Goal: Task Accomplishment & Management: Complete application form

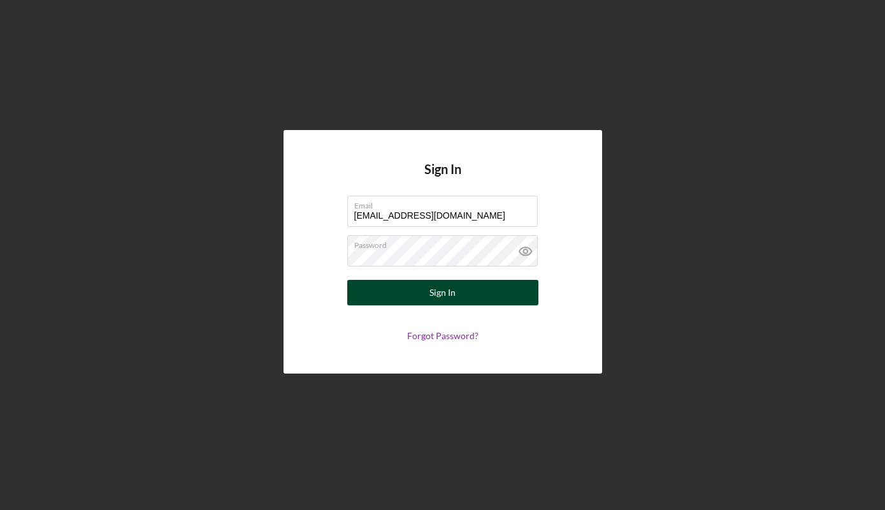
type input "[EMAIL_ADDRESS][DOMAIN_NAME]"
click at [508, 292] on button "Sign In" at bounding box center [442, 292] width 191 height 25
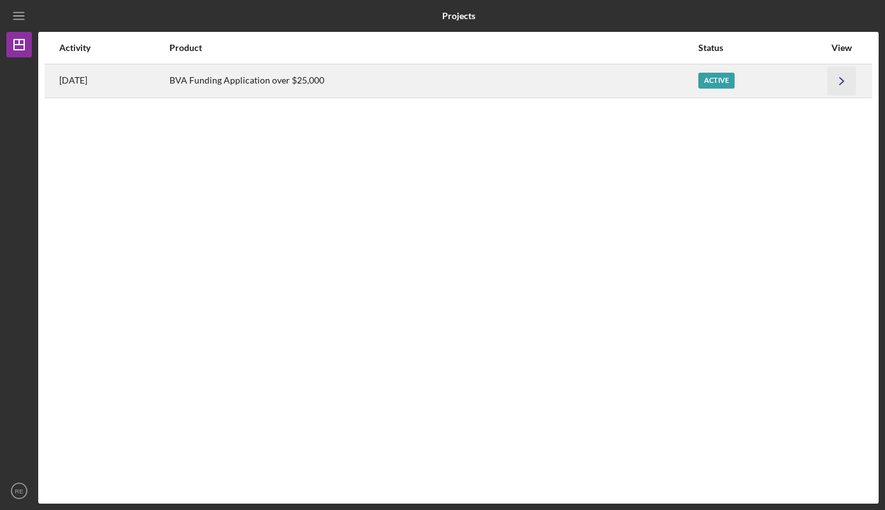
click at [841, 76] on icon "Icon/Navigate" at bounding box center [842, 80] width 29 height 29
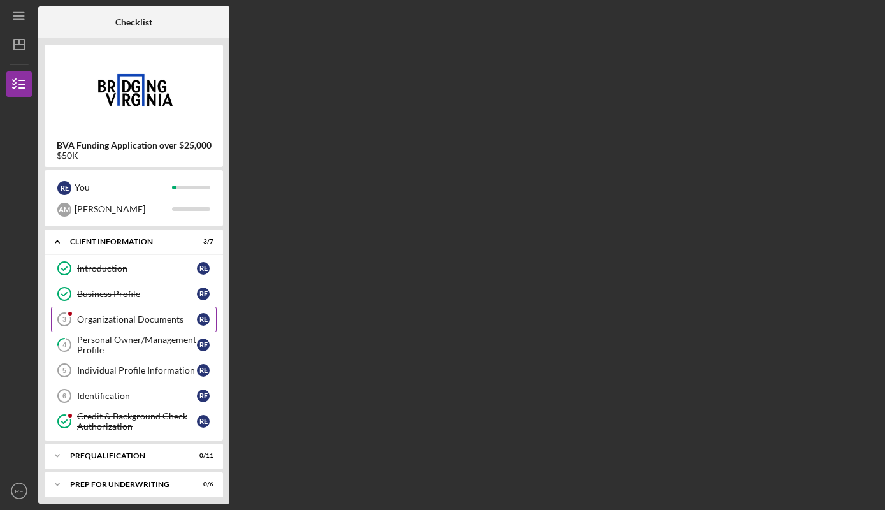
click at [132, 319] on div "Organizational Documents" at bounding box center [137, 319] width 120 height 10
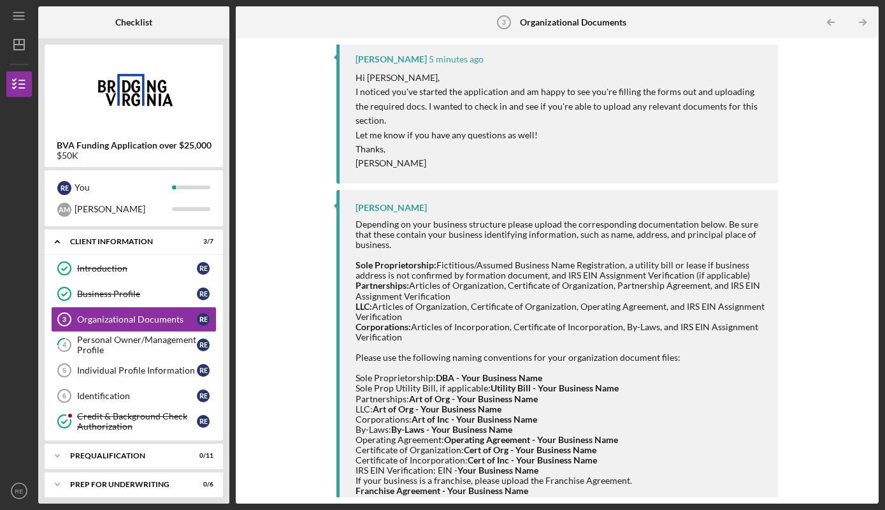
scroll to position [168, 0]
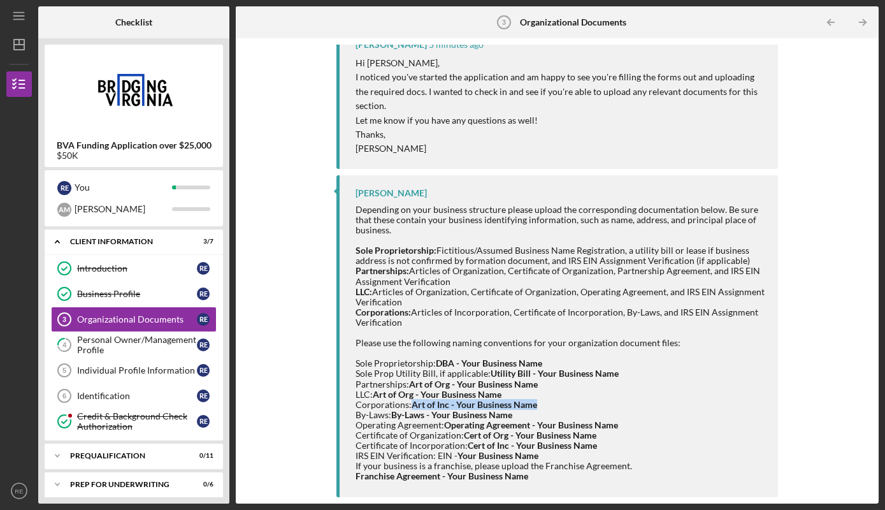
drag, startPoint x: 412, startPoint y: 403, endPoint x: 535, endPoint y: 405, distance: 123.0
click at [535, 405] on strong "Art of Inc - Your Business Name" at bounding box center [475, 404] width 126 height 11
copy strong "Art of Inc - Your Business Name"
drag, startPoint x: 466, startPoint y: 444, endPoint x: 596, endPoint y: 445, distance: 130.0
click at [596, 445] on div "Certificate of Incorporation: Cert of Inc - Your Business Name IRS EIN Verifica…" at bounding box center [560, 450] width 409 height 20
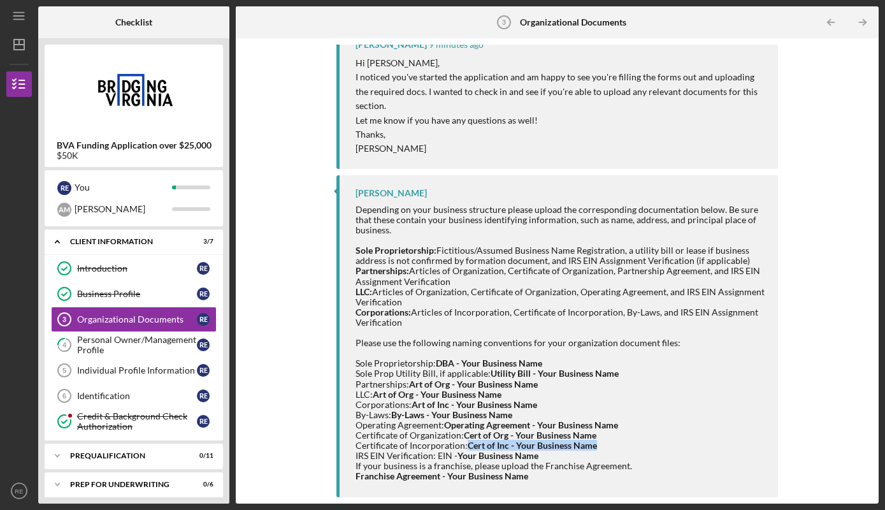
copy div "Cert of Inc - Your Business Name"
drag, startPoint x: 437, startPoint y: 454, endPoint x: 537, endPoint y: 458, distance: 99.5
click at [537, 458] on div "Certificate of Incorporation: Cert of Inc - Your Business Name IRS EIN Verifica…" at bounding box center [560, 450] width 409 height 20
copy div "EIN - Your Business Name"
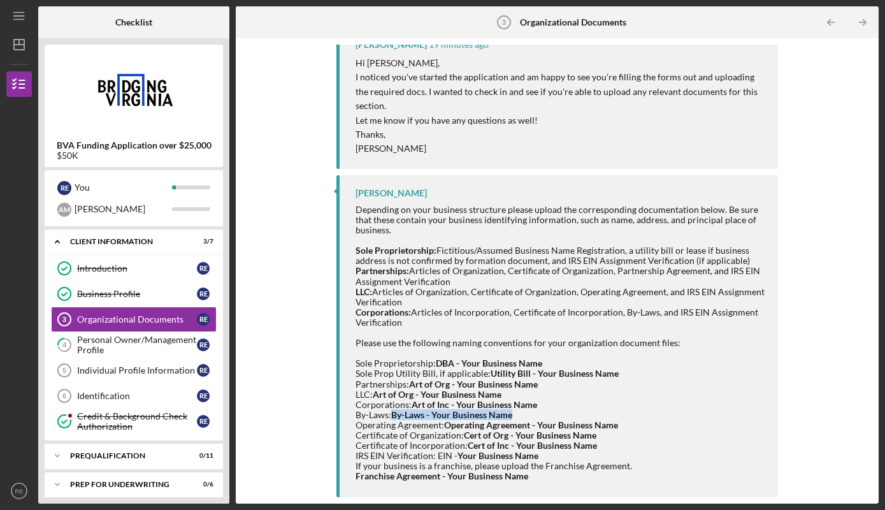
drag, startPoint x: 393, startPoint y: 414, endPoint x: 518, endPoint y: 418, distance: 125.0
click at [518, 418] on div "By-Laws: By-Laws - Your Business Name" at bounding box center [560, 415] width 409 height 10
copy strong "By-Laws - Your Business Name"
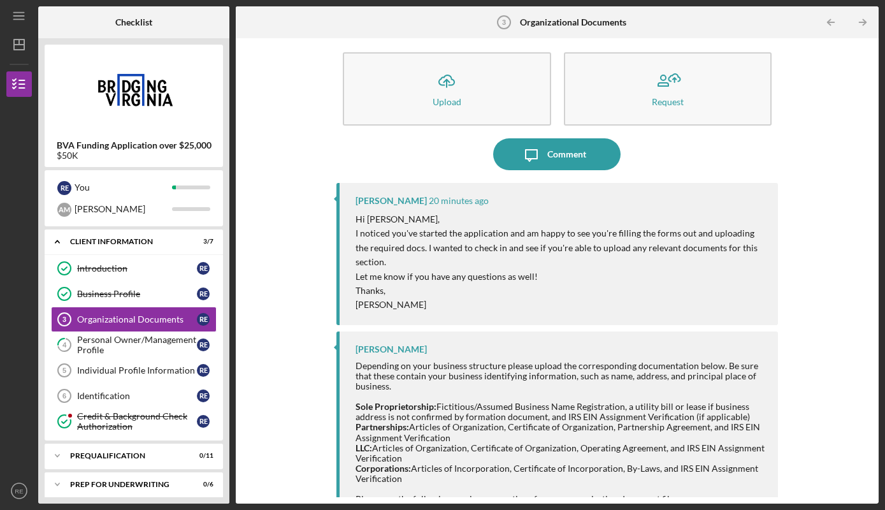
scroll to position [0, 0]
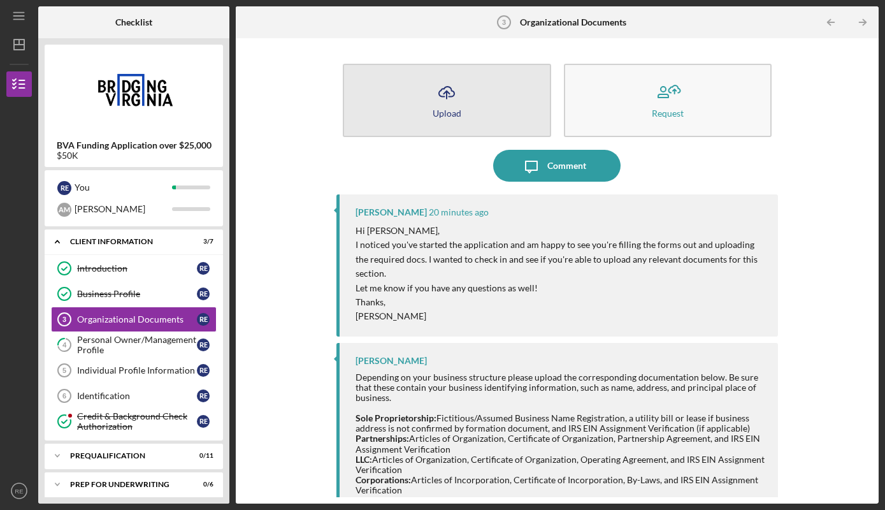
click at [453, 102] on icon "Icon/Upload" at bounding box center [447, 92] width 32 height 32
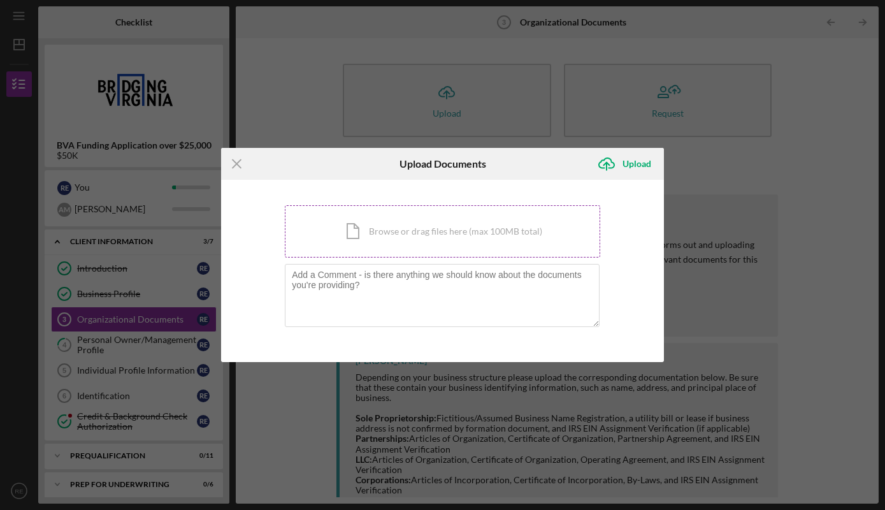
click at [385, 232] on div "Icon/Document Browse or drag files here (max 100MB total) Tap to choose files o…" at bounding box center [443, 231] width 316 height 52
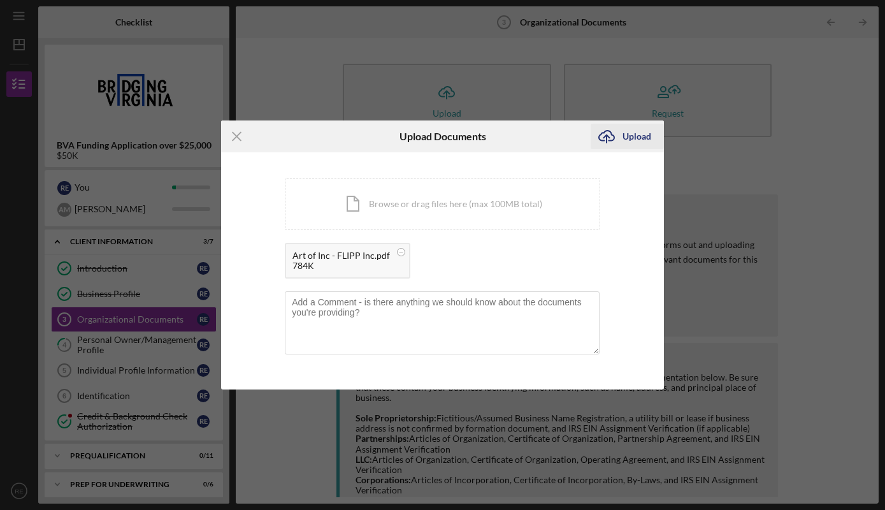
click at [625, 145] on div "Upload" at bounding box center [637, 136] width 29 height 25
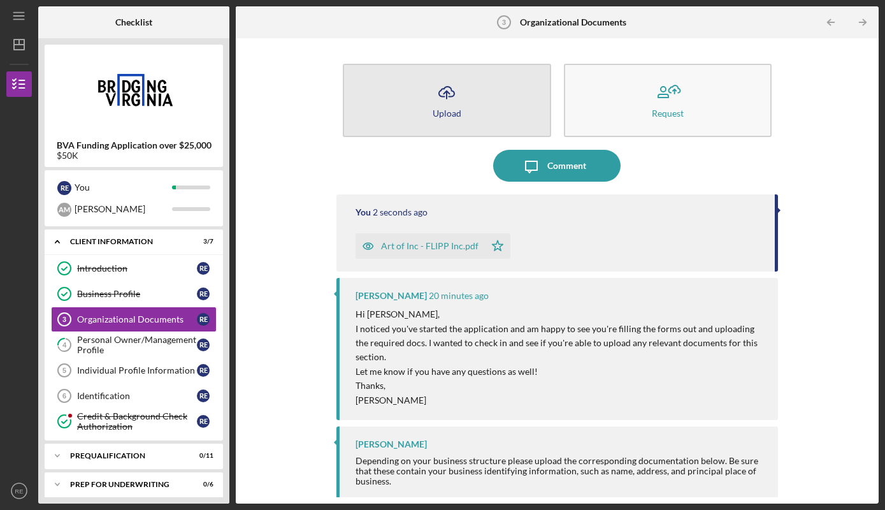
click at [444, 105] on icon "Icon/Upload" at bounding box center [447, 92] width 32 height 32
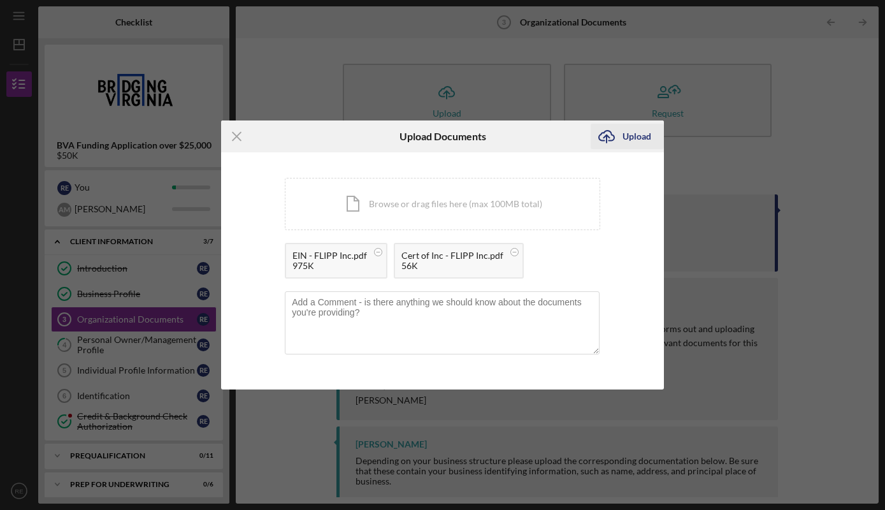
click at [637, 138] on div "Upload" at bounding box center [637, 136] width 29 height 25
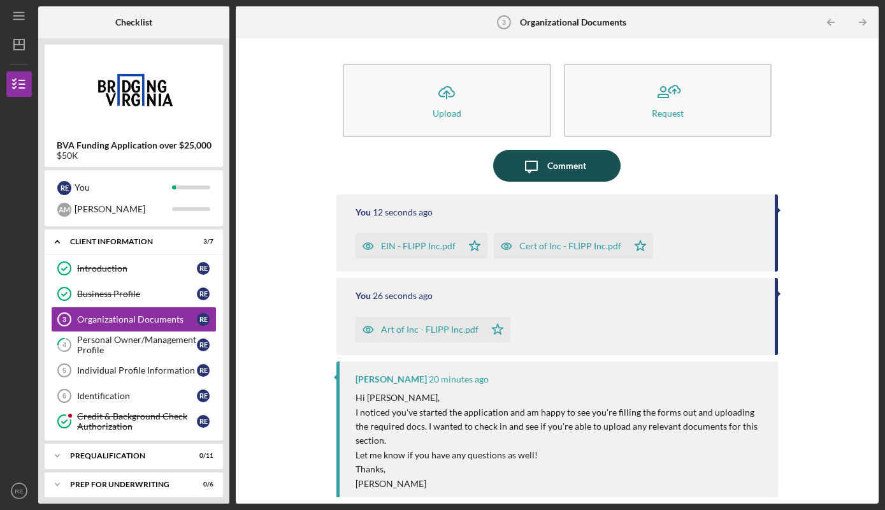
click at [572, 168] on div "Comment" at bounding box center [567, 166] width 39 height 32
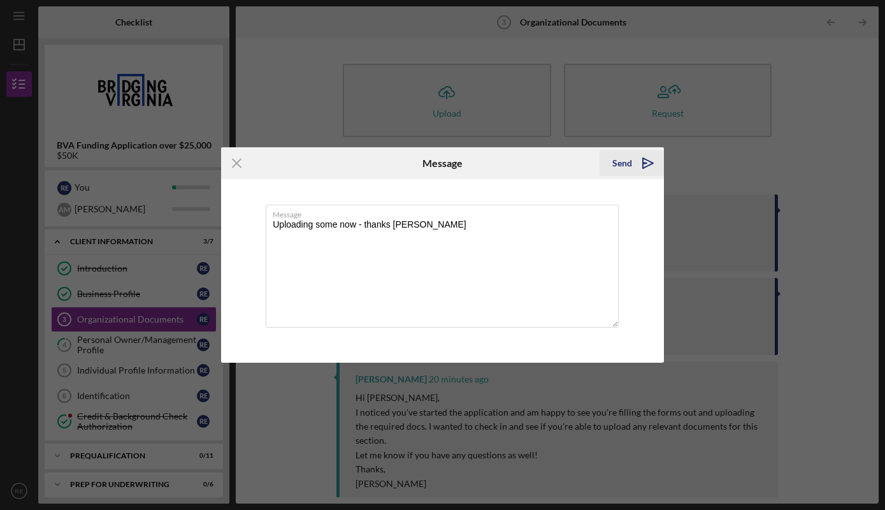
type textarea "Uploading some now - thanks [PERSON_NAME]"
click at [628, 163] on div "Send" at bounding box center [623, 162] width 20 height 25
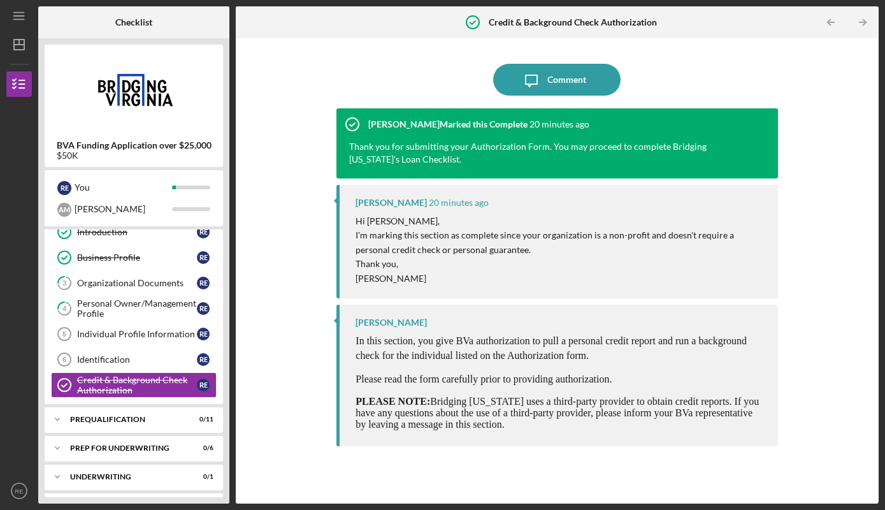
scroll to position [36, 0]
click at [548, 89] on button "Icon/Message Comment" at bounding box center [556, 80] width 127 height 32
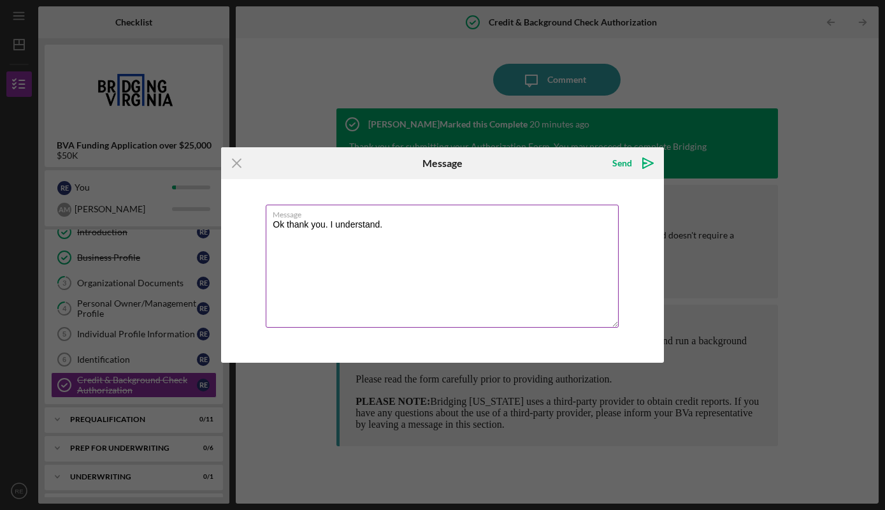
drag, startPoint x: 331, startPoint y: 225, endPoint x: 388, endPoint y: 228, distance: 56.8
click at [388, 228] on textarea "Ok thank you. I understand." at bounding box center [442, 266] width 353 height 123
type textarea "Ok thank you."
click at [627, 171] on div "Send" at bounding box center [623, 162] width 20 height 25
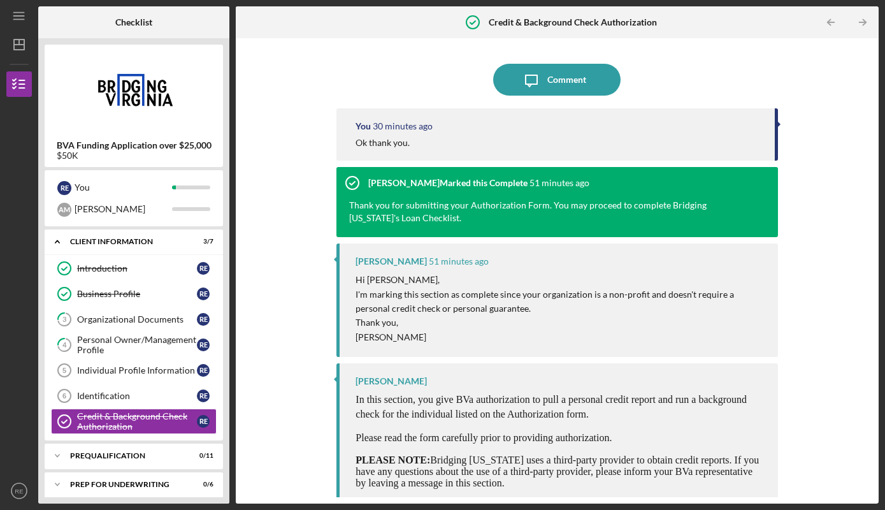
scroll to position [10, 0]
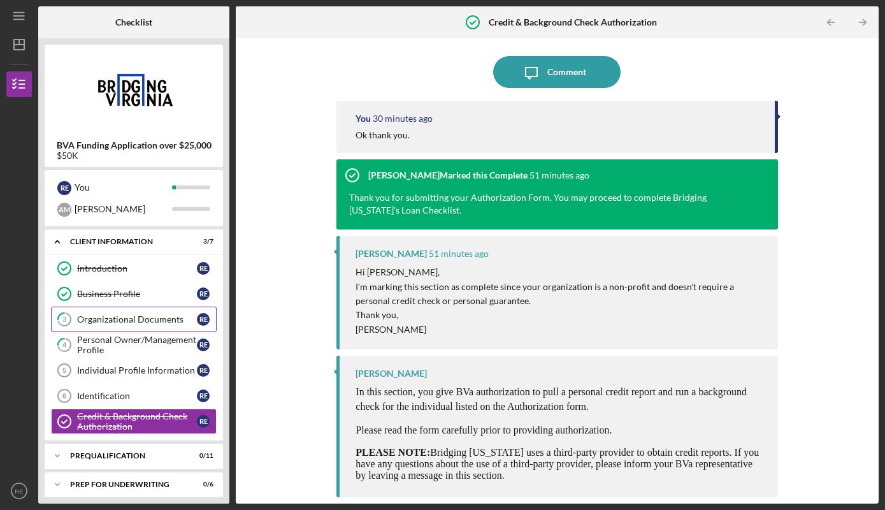
click at [116, 316] on div "Organizational Documents" at bounding box center [137, 319] width 120 height 10
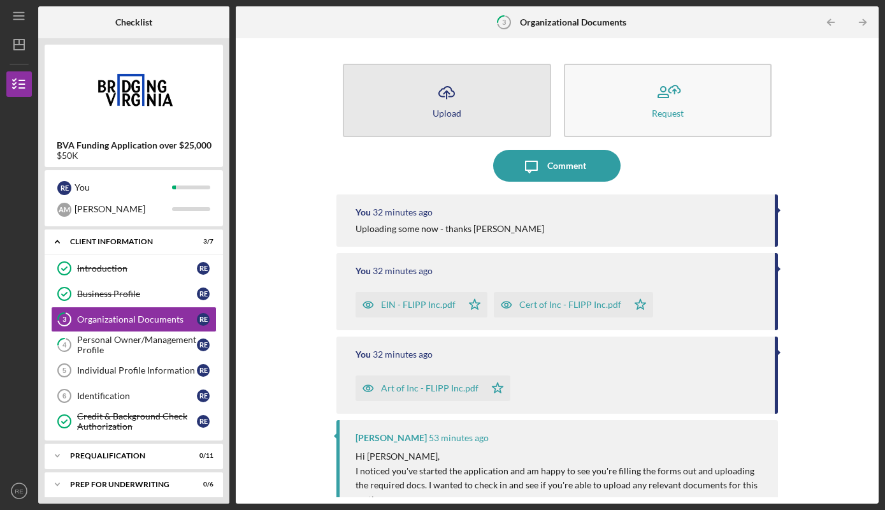
click at [483, 110] on button "Icon/Upload Upload" at bounding box center [447, 100] width 208 height 73
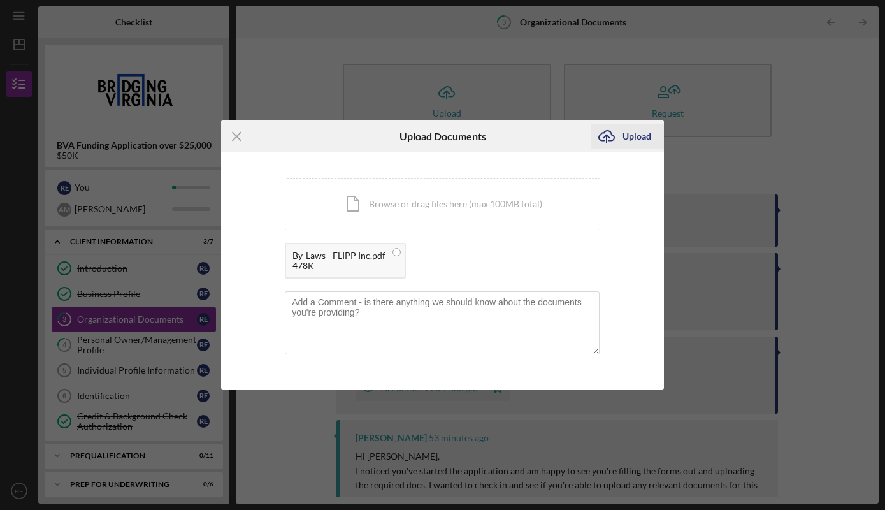
click at [635, 143] on div "Upload" at bounding box center [637, 136] width 29 height 25
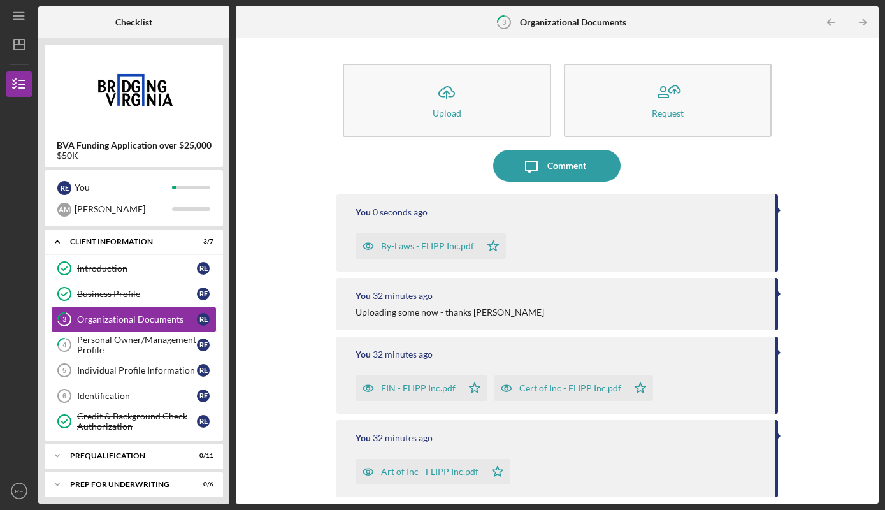
click at [803, 171] on div "Icon/Upload Upload Request Icon/Message Comment You 0 seconds ago By-Laws - FLI…" at bounding box center [557, 271] width 630 height 453
click at [543, 173] on icon "Icon/Message" at bounding box center [532, 166] width 32 height 32
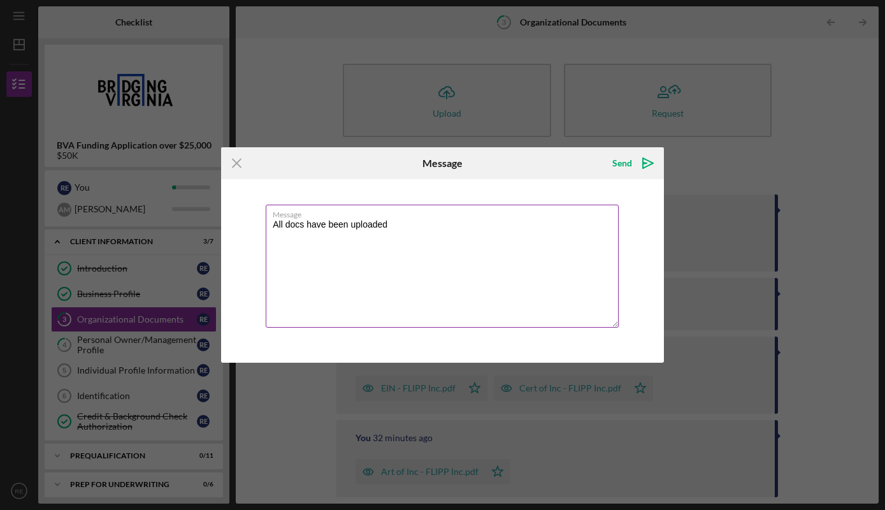
click at [527, 221] on textarea "All docs have been uploaded" at bounding box center [442, 266] width 353 height 123
type textarea "All docs have been uploaded for this task"
click at [633, 166] on icon "Icon/icon-invite-send" at bounding box center [648, 163] width 32 height 32
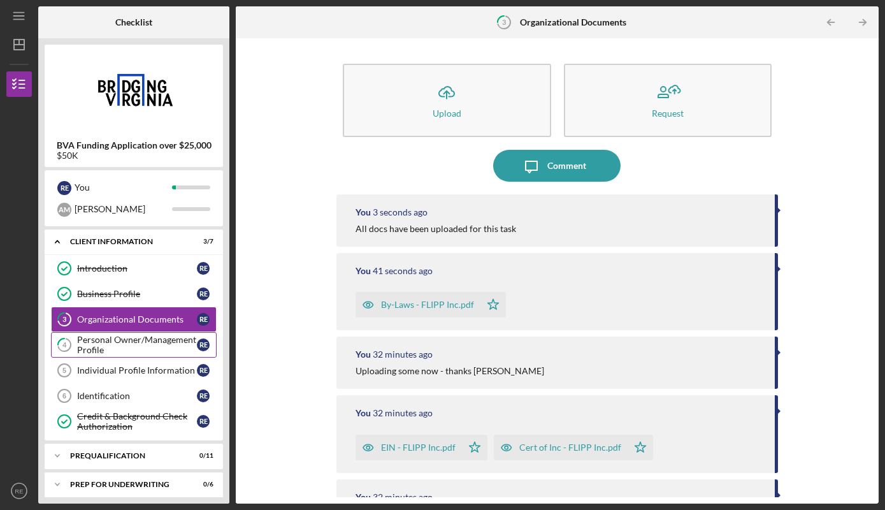
click at [147, 340] on div "Personal Owner/Management Profile" at bounding box center [137, 345] width 120 height 20
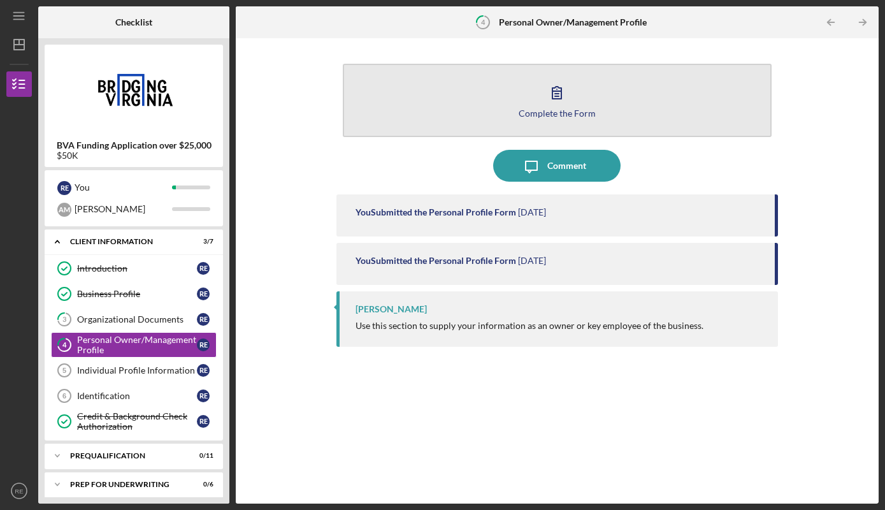
click at [555, 113] on div "Complete the Form" at bounding box center [557, 113] width 77 height 10
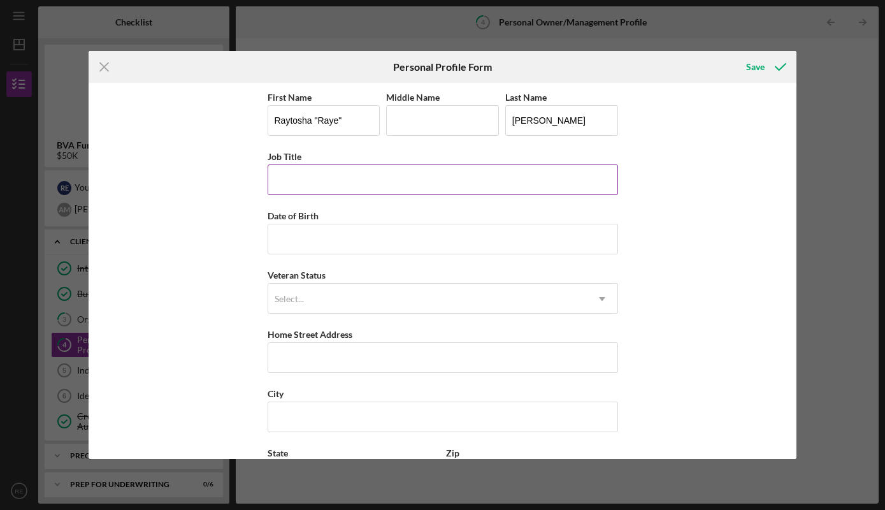
click at [533, 178] on input "Job Title" at bounding box center [443, 179] width 351 height 31
type input "Executive Director"
type input "[DATE]"
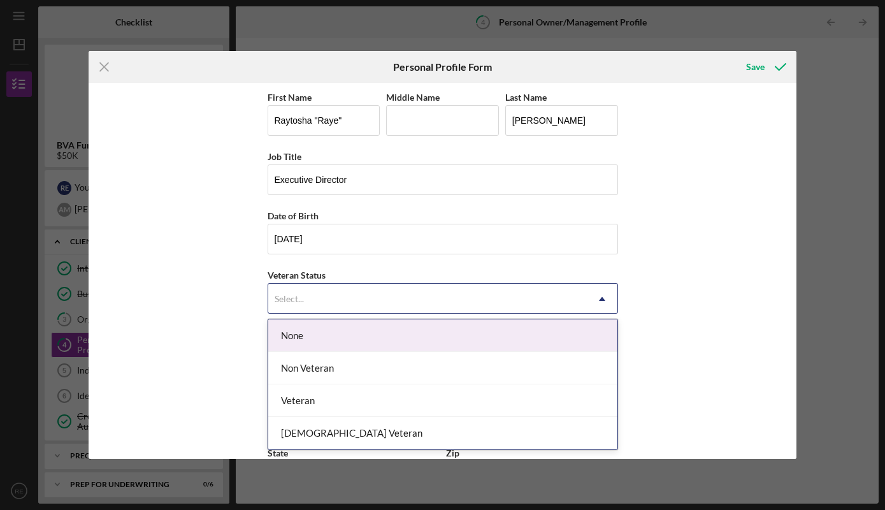
click at [531, 296] on div "Select..." at bounding box center [427, 298] width 319 height 29
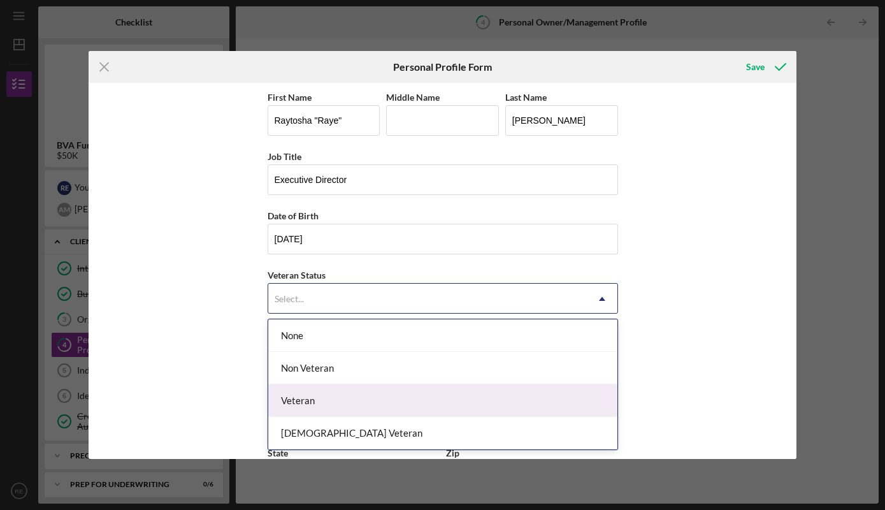
click at [528, 401] on div "Veteran" at bounding box center [442, 400] width 349 height 33
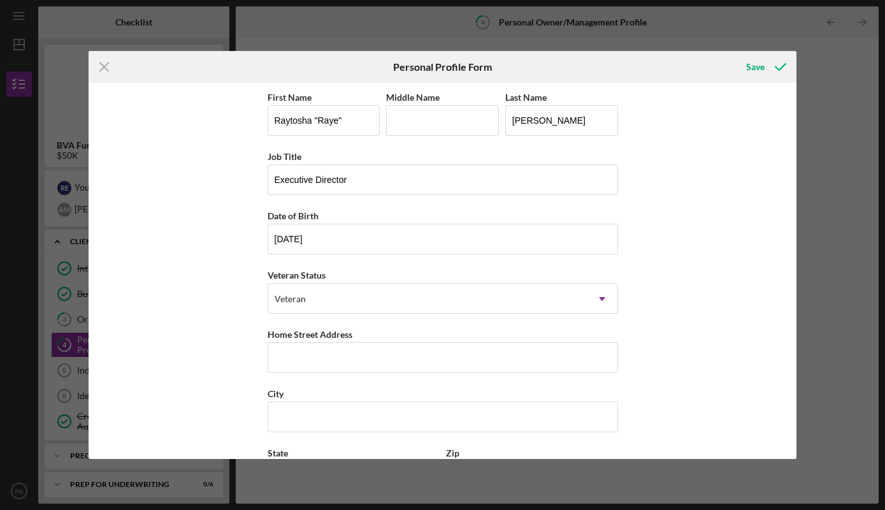
scroll to position [112, 0]
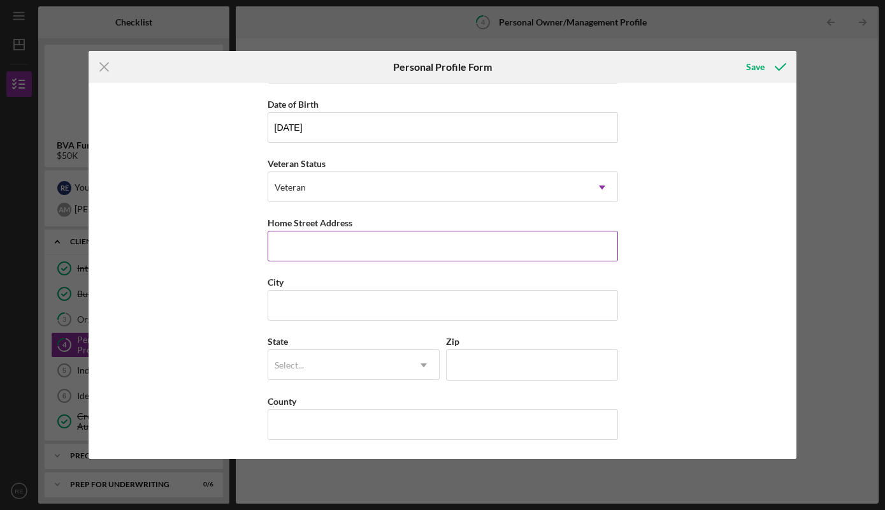
click at [553, 245] on input "Home Street Address" at bounding box center [443, 246] width 351 height 31
type input "1"
click at [310, 245] on input "[STREET_ADDRESS]" at bounding box center [443, 246] width 351 height 31
type input "[STREET_ADDRESS]"
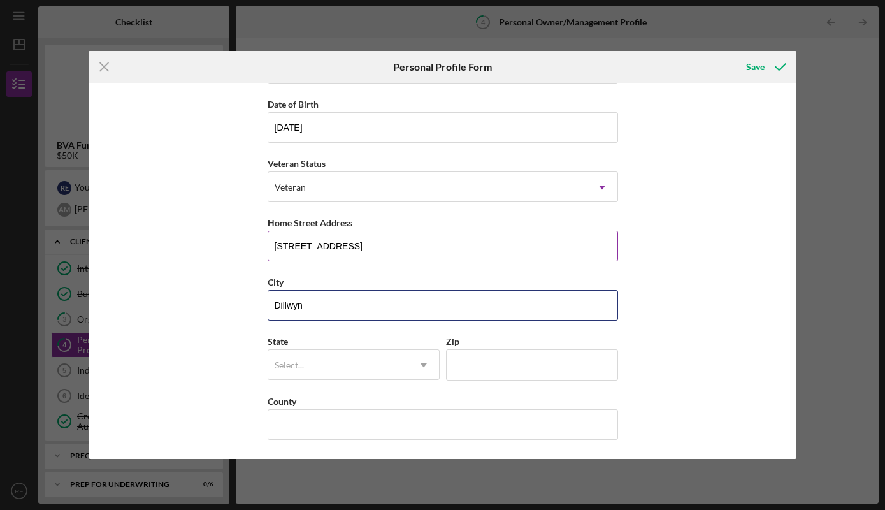
type input "Dillwyn"
type input "vi"
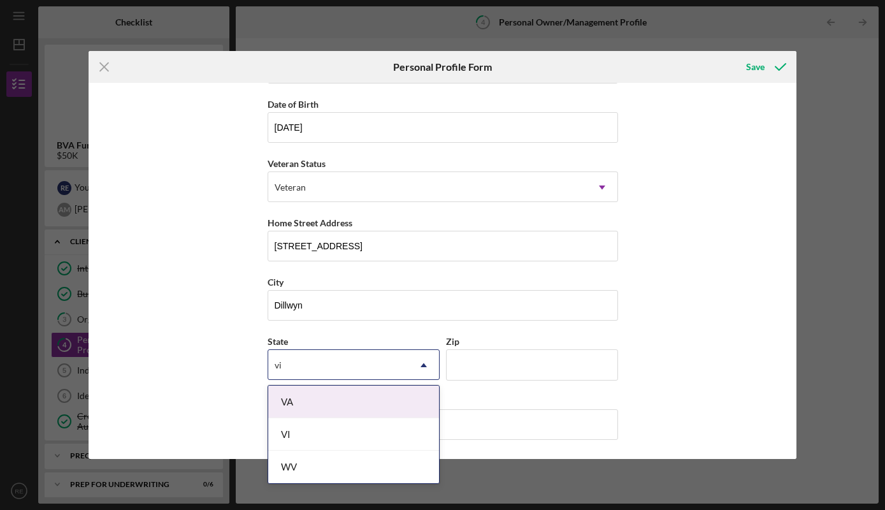
click at [322, 415] on div "VA" at bounding box center [353, 402] width 171 height 33
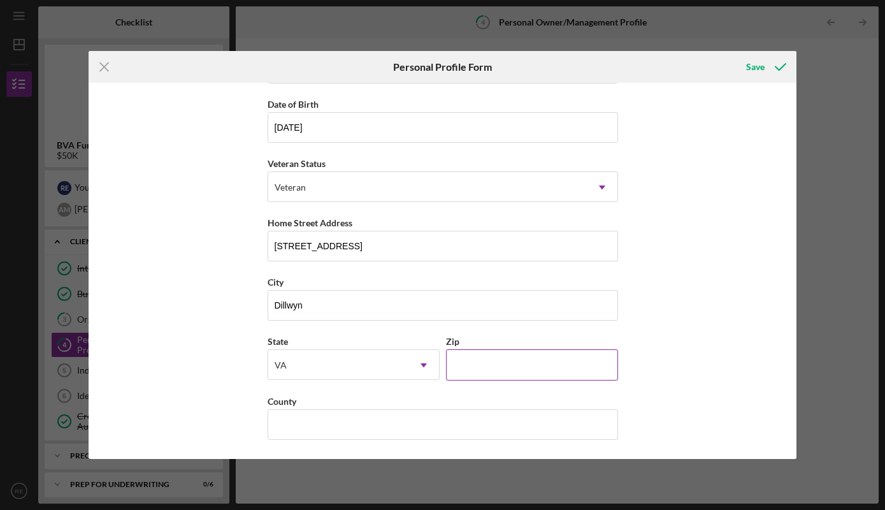
click at [458, 365] on input "Zip" at bounding box center [532, 364] width 172 height 31
type input "23936"
type input "Buckinghma"
click at [447, 423] on input "Buckinghma" at bounding box center [443, 424] width 351 height 31
type input "Buckingham"
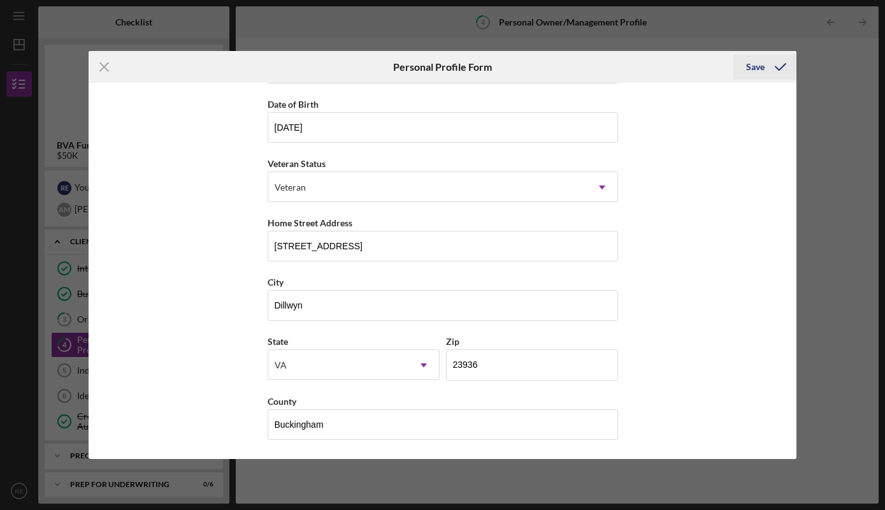
click at [764, 67] on div "Save" at bounding box center [755, 66] width 18 height 25
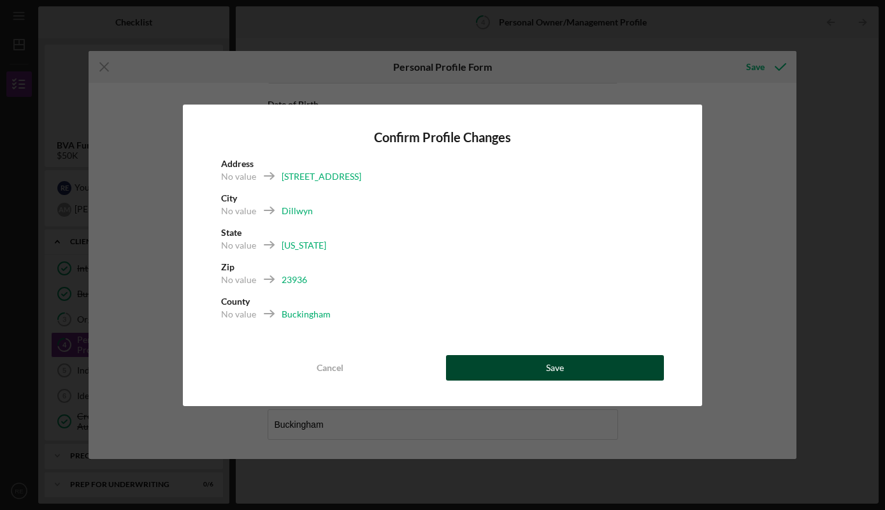
click at [540, 366] on button "Save" at bounding box center [555, 367] width 218 height 25
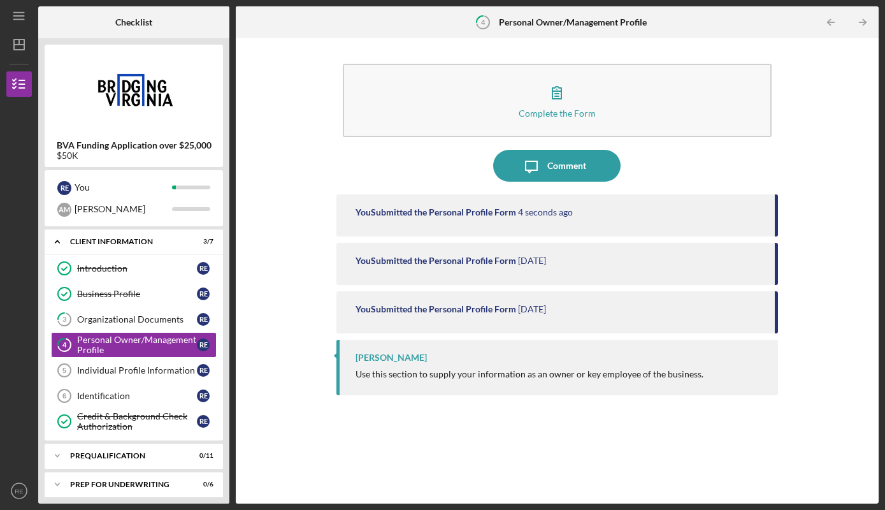
click at [821, 150] on div "Complete the Form Form Icon/Message Comment You Submitted the Personal Profile …" at bounding box center [557, 271] width 630 height 453
click at [583, 163] on div "Comment" at bounding box center [567, 166] width 39 height 32
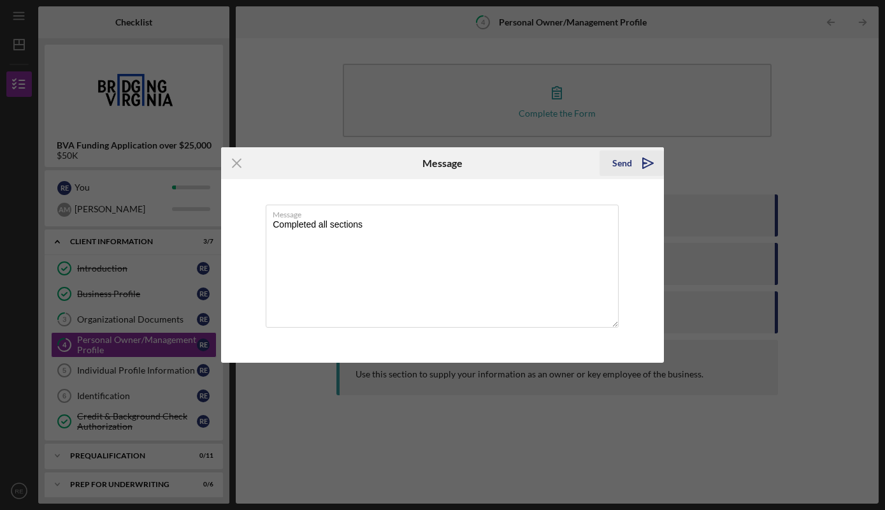
type textarea "Completed all sections"
click at [632, 157] on div "Send" at bounding box center [623, 162] width 20 height 25
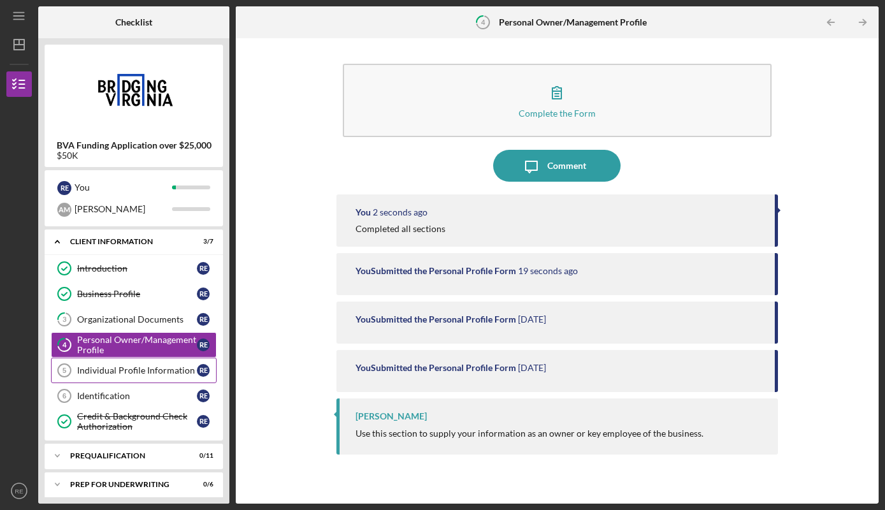
click at [134, 380] on link "Individual Profile Information 5 Individual Profile Information R E" at bounding box center [134, 370] width 166 height 25
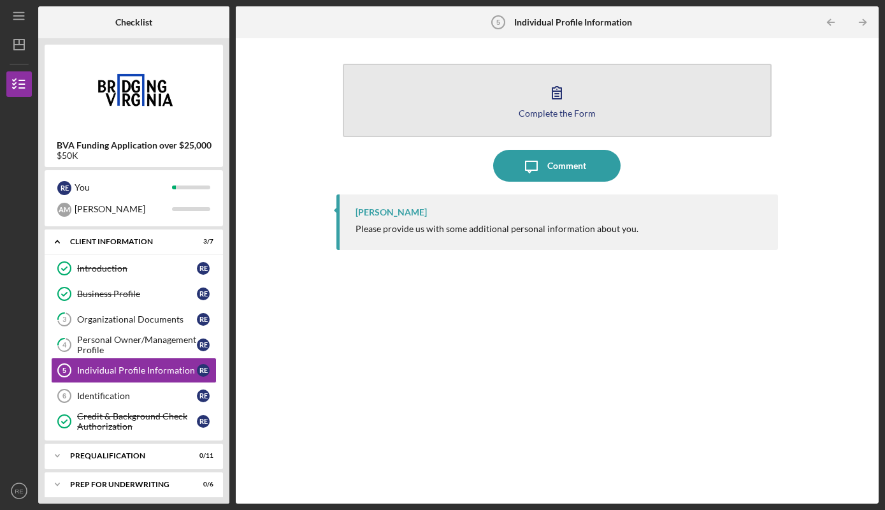
click at [555, 113] on div "Complete the Form" at bounding box center [557, 113] width 77 height 10
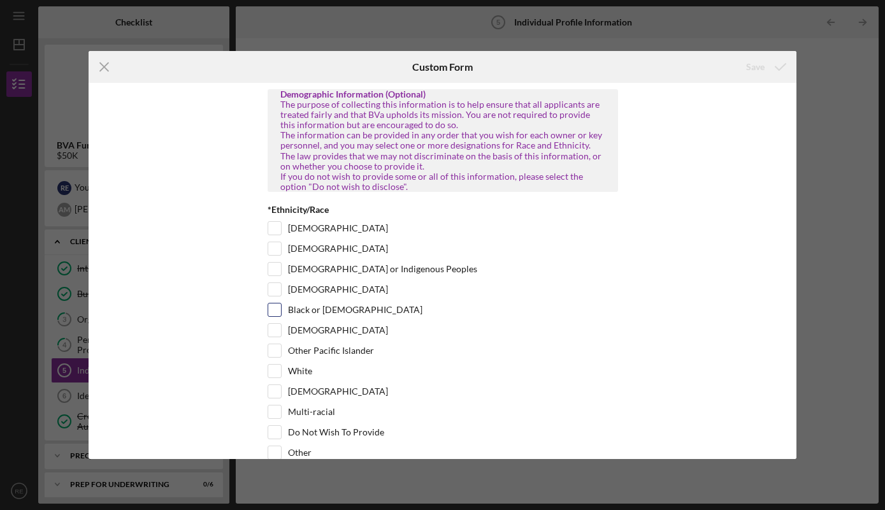
click at [280, 316] on input "Black or [DEMOGRAPHIC_DATA]" at bounding box center [274, 309] width 13 height 13
checkbox input "true"
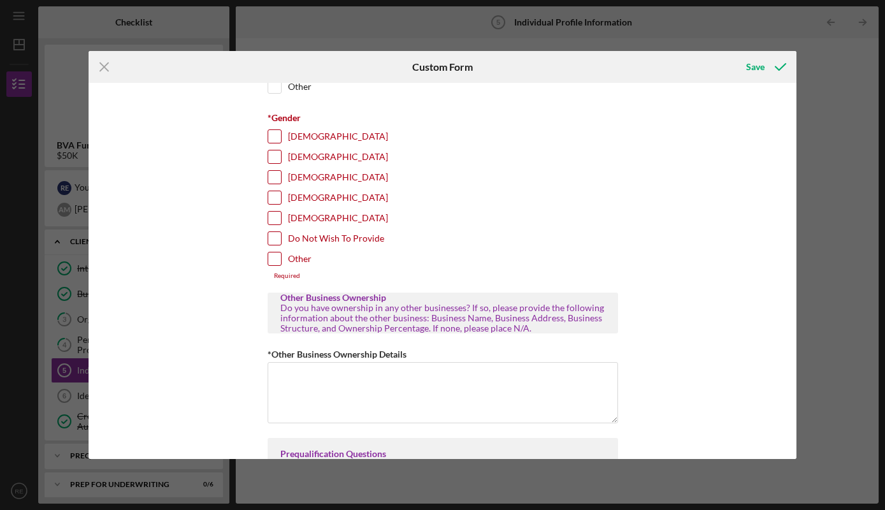
scroll to position [375, 0]
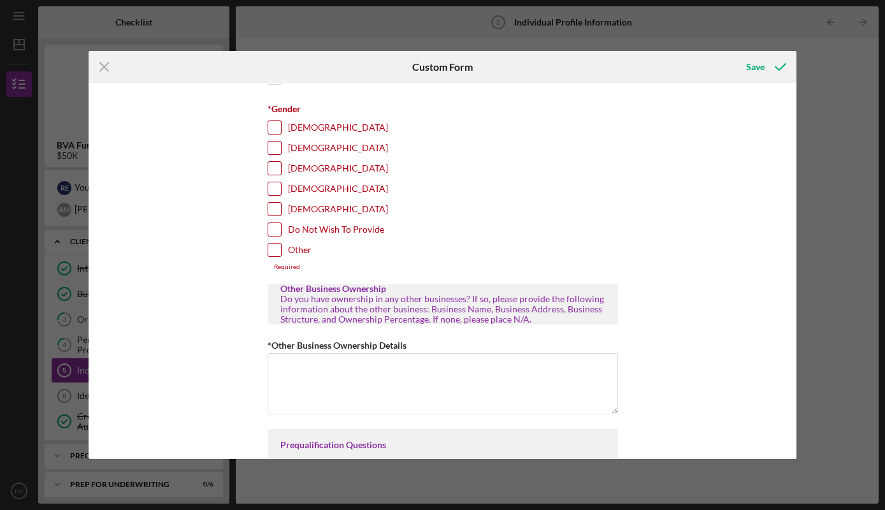
click at [271, 134] on input "[DEMOGRAPHIC_DATA]" at bounding box center [274, 127] width 13 height 13
checkbox input "true"
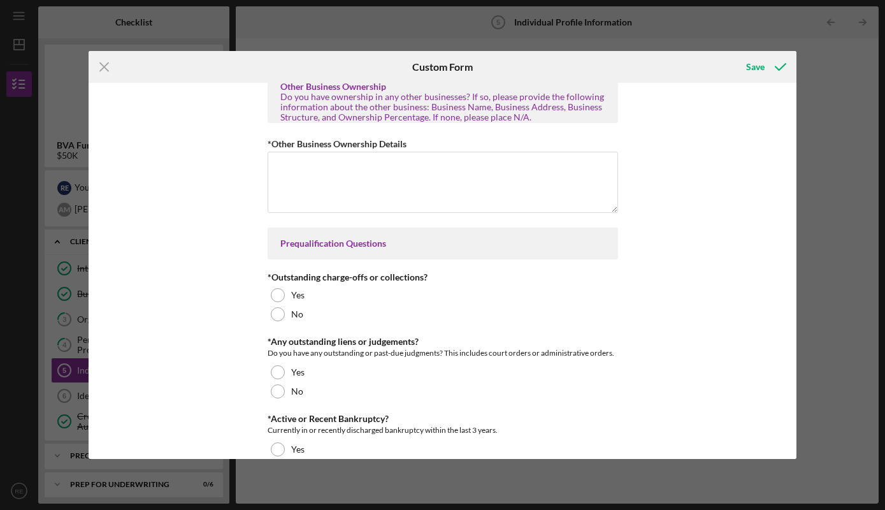
scroll to position [571, 0]
click at [484, 200] on textarea "*Other Business Ownership Details" at bounding box center [443, 180] width 351 height 61
type textarea "N/A"
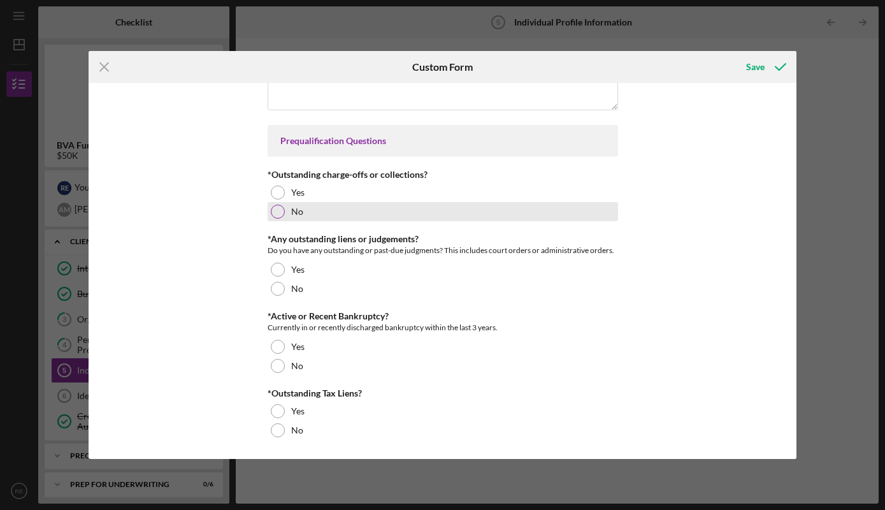
click at [275, 210] on div at bounding box center [278, 212] width 14 height 14
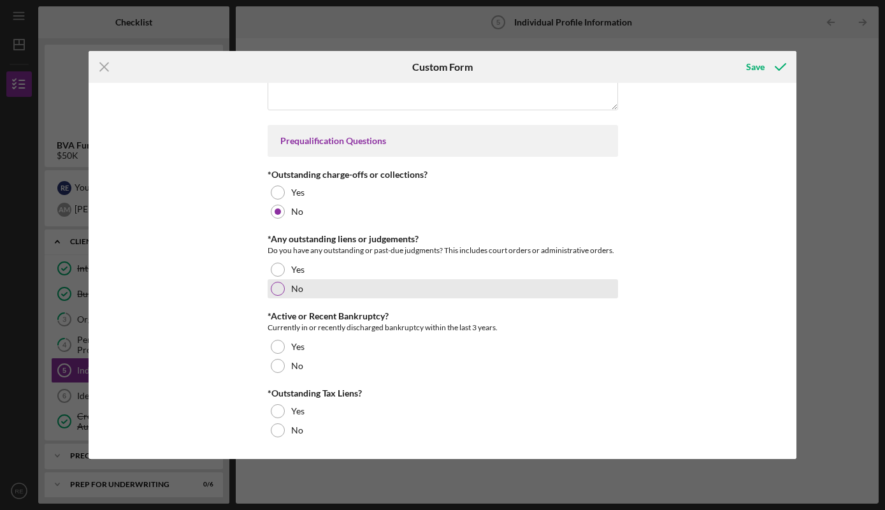
click at [277, 288] on div at bounding box center [278, 289] width 14 height 14
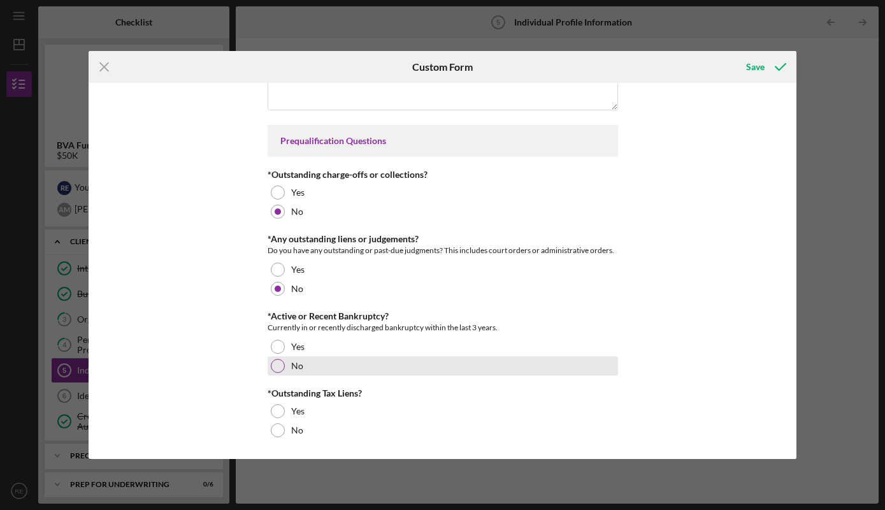
click at [278, 364] on div at bounding box center [278, 366] width 14 height 14
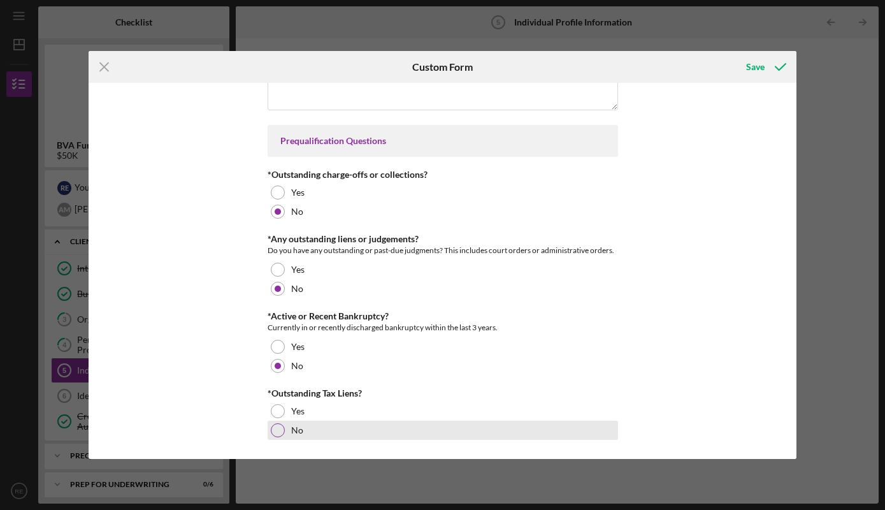
click at [277, 432] on div at bounding box center [278, 430] width 14 height 14
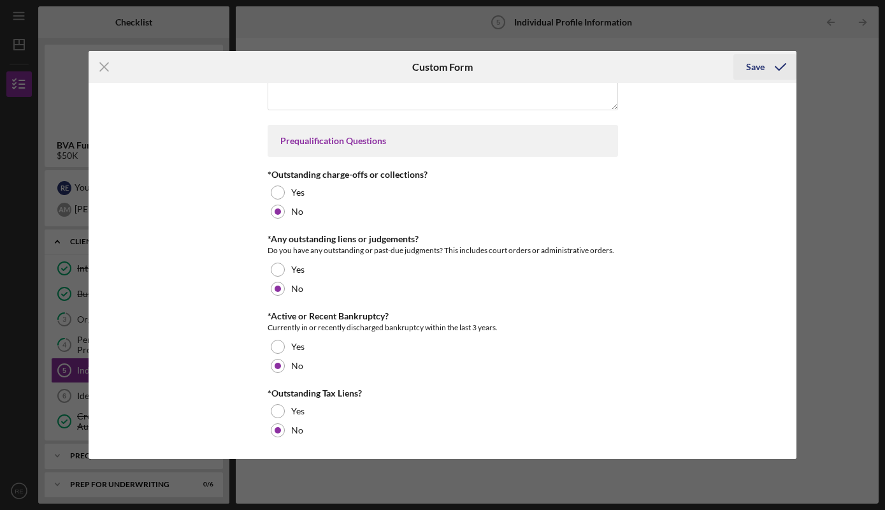
click at [752, 71] on div "Save" at bounding box center [755, 66] width 18 height 25
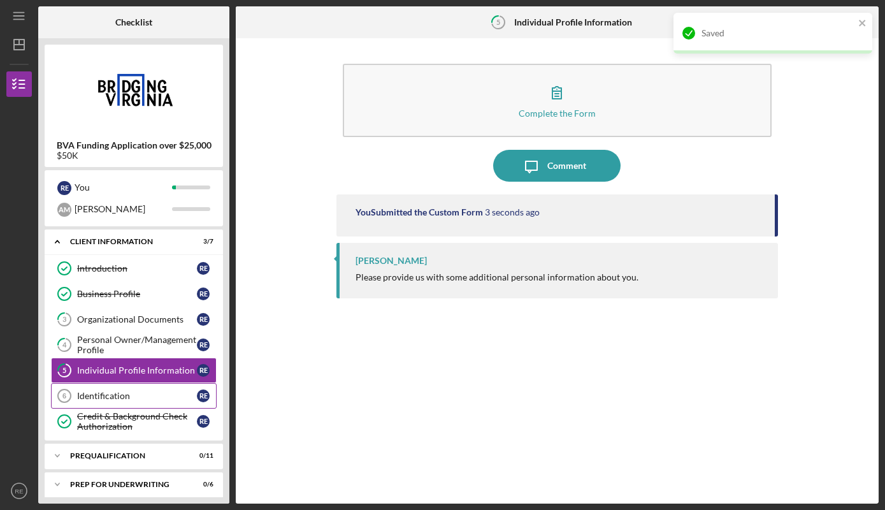
click at [126, 395] on div "Identification" at bounding box center [137, 396] width 120 height 10
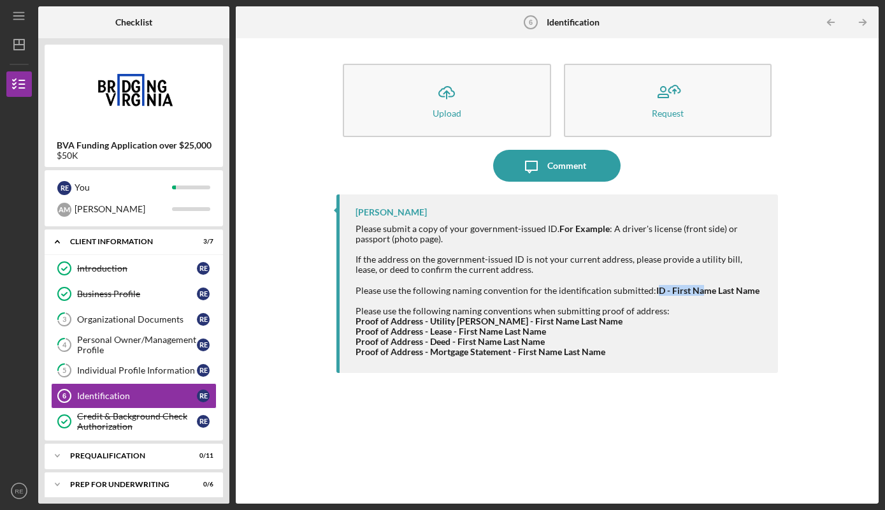
drag, startPoint x: 655, startPoint y: 291, endPoint x: 702, endPoint y: 290, distance: 46.5
click at [702, 290] on strong "ID - First Name Last Name" at bounding box center [708, 290] width 103 height 11
click at [660, 280] on div "Please submit a copy of your government-issued ID. For Example : A driver's lic…" at bounding box center [560, 270] width 409 height 92
drag, startPoint x: 653, startPoint y: 291, endPoint x: 748, endPoint y: 298, distance: 94.6
click at [748, 298] on div "Please submit a copy of your government-issued ID. For Example : A driver's lic…" at bounding box center [560, 270] width 409 height 92
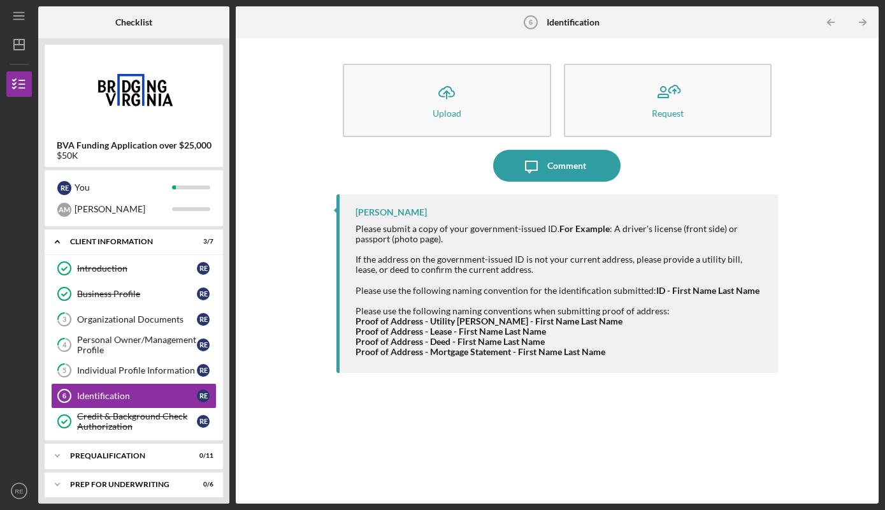
copy div "Please use the following naming convention for the identification submitted: ID…"
click at [694, 329] on div "Proof of Address - Lease - First Name Last Name" at bounding box center [560, 331] width 409 height 10
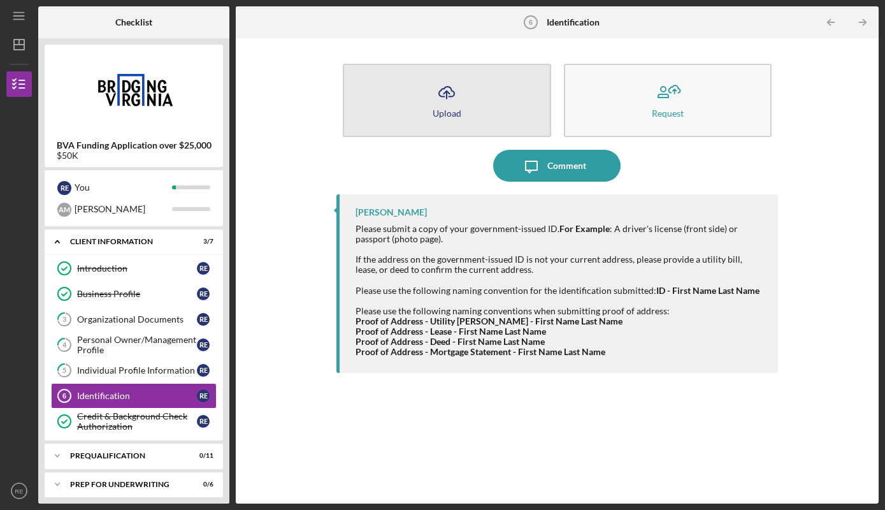
click at [451, 115] on div "Upload" at bounding box center [447, 113] width 29 height 10
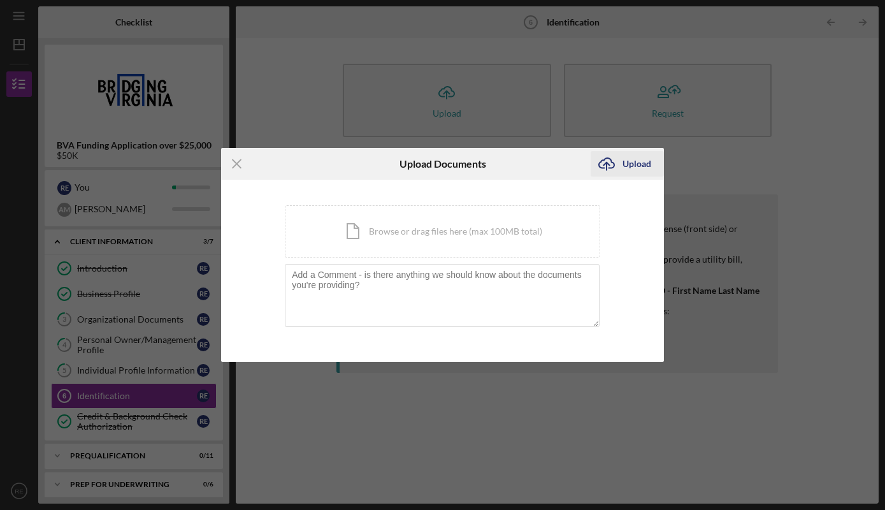
click at [625, 168] on div "Upload" at bounding box center [637, 163] width 29 height 25
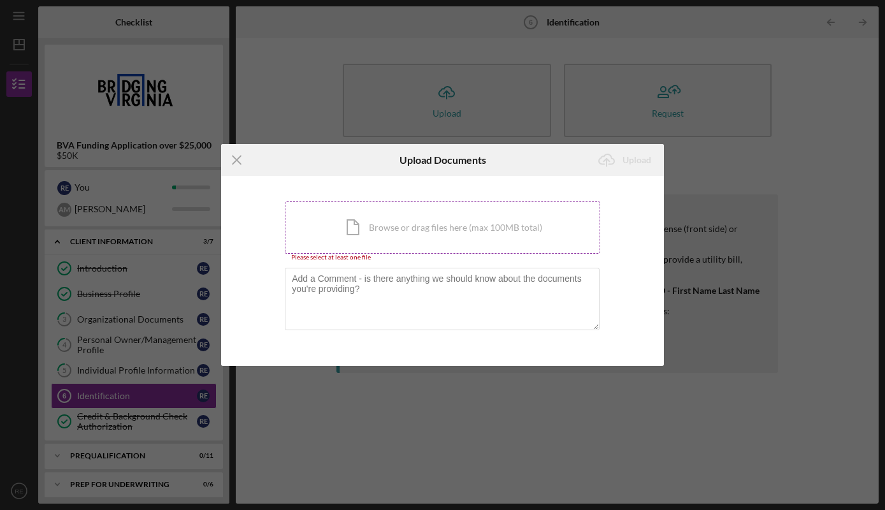
click at [470, 227] on div "Icon/Document Browse or drag files here (max 100MB total) Tap to choose files o…" at bounding box center [443, 227] width 316 height 52
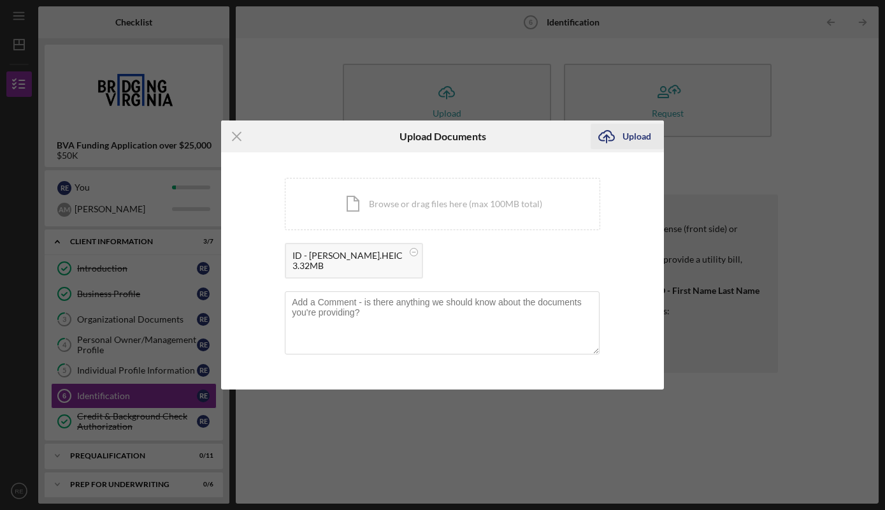
click at [636, 134] on div "Upload" at bounding box center [637, 136] width 29 height 25
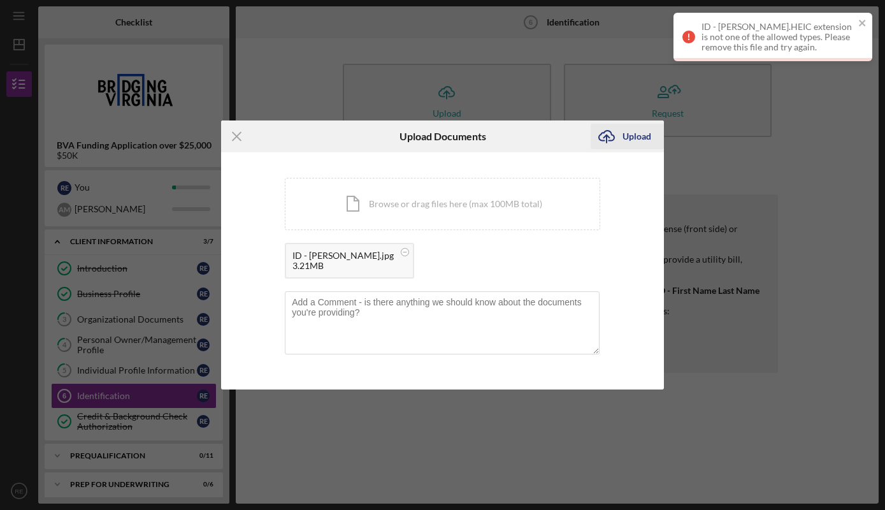
click at [635, 137] on div "Upload" at bounding box center [637, 136] width 29 height 25
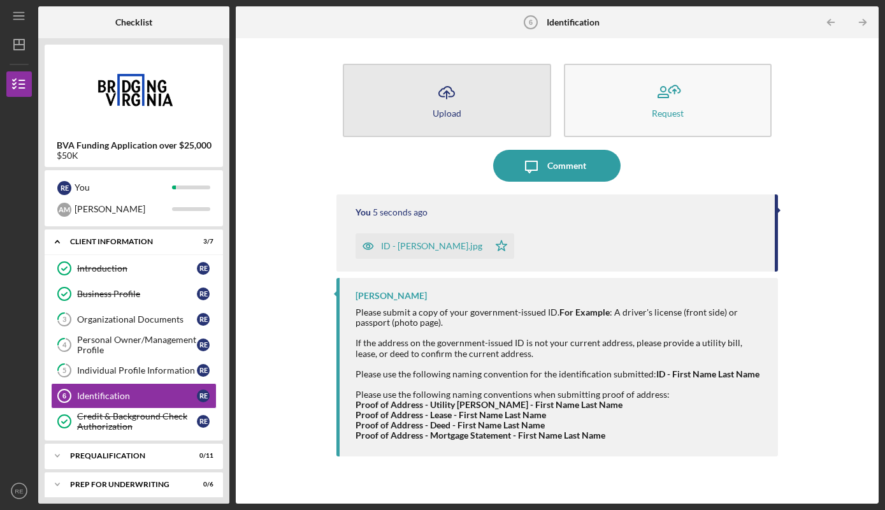
click at [463, 110] on button "Icon/Upload Upload" at bounding box center [447, 100] width 208 height 73
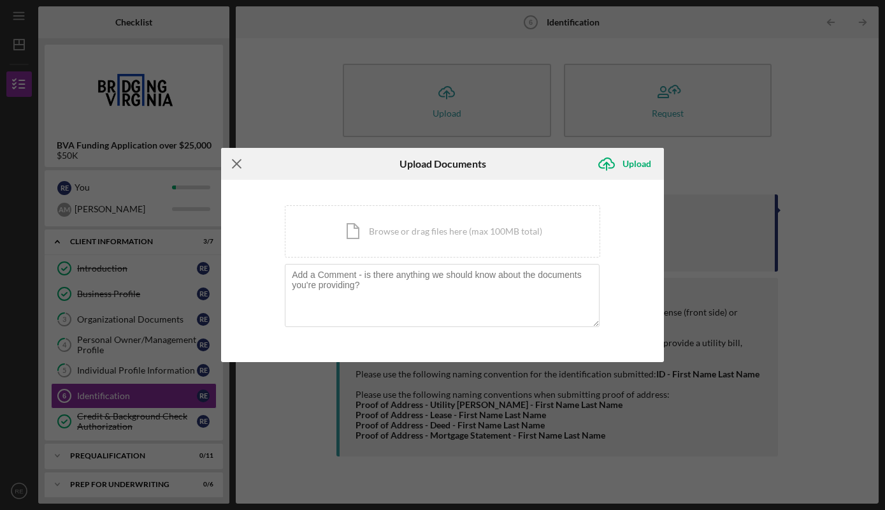
click at [240, 161] on icon "Icon/Menu Close" at bounding box center [237, 164] width 32 height 32
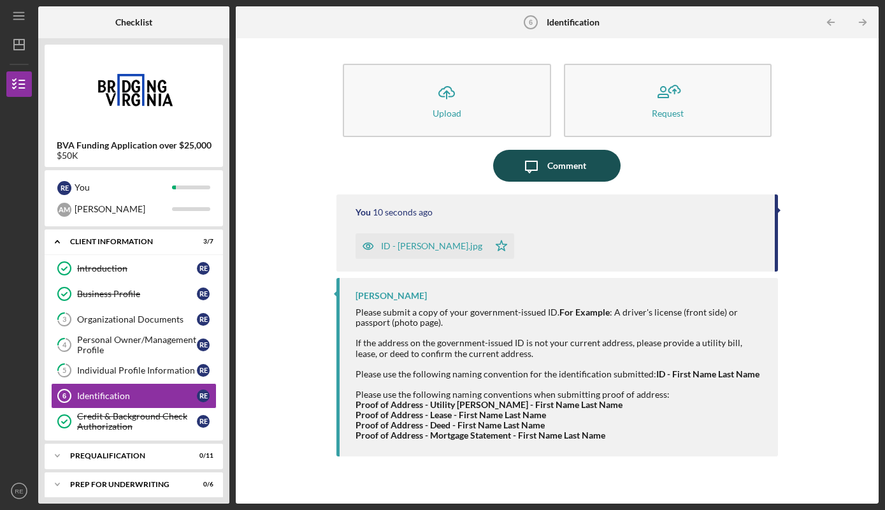
click at [576, 168] on div "Comment" at bounding box center [567, 166] width 39 height 32
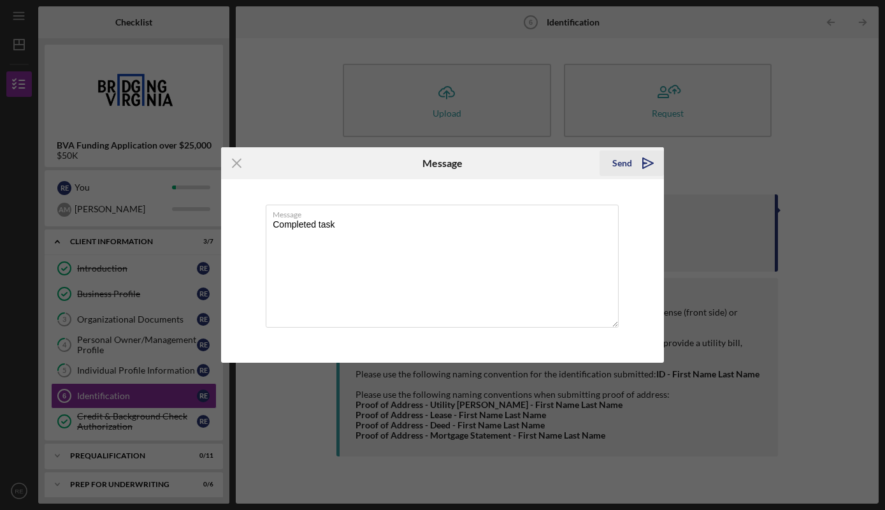
type textarea "Completed task"
click at [631, 164] on div "Send" at bounding box center [623, 162] width 20 height 25
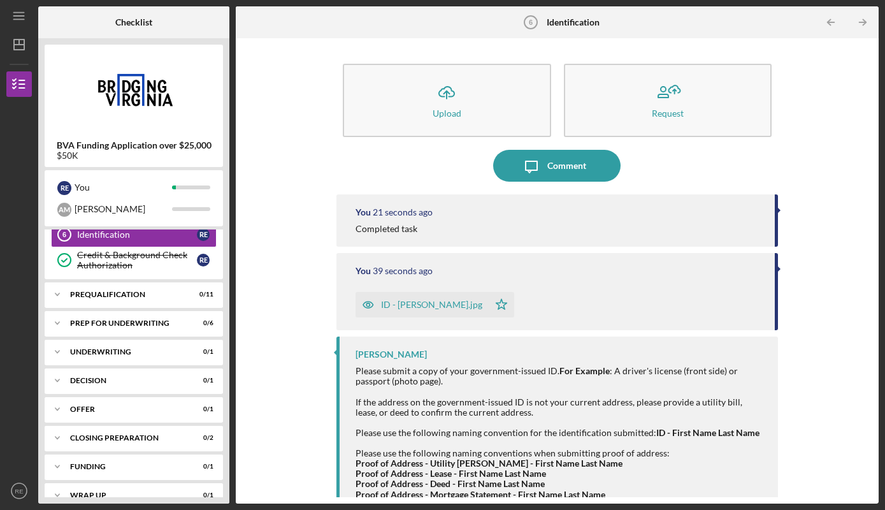
scroll to position [179, 0]
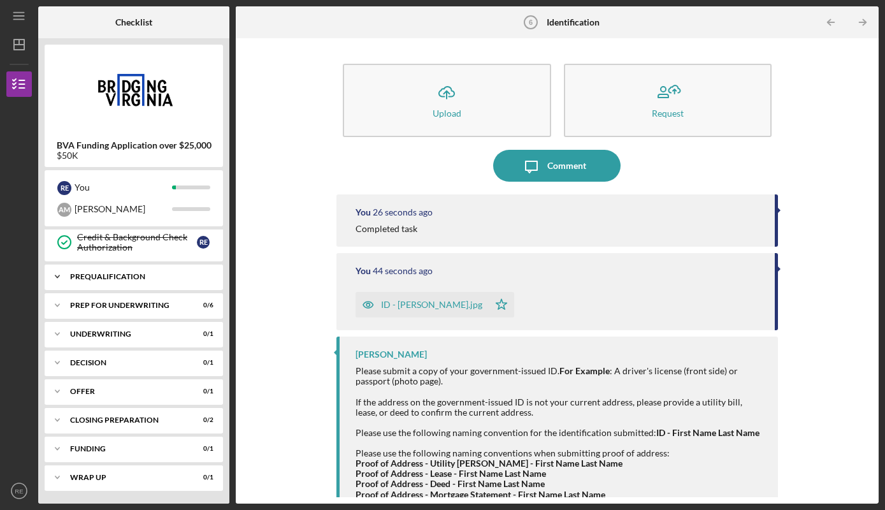
click at [157, 274] on div "Prequalification" at bounding box center [138, 277] width 137 height 8
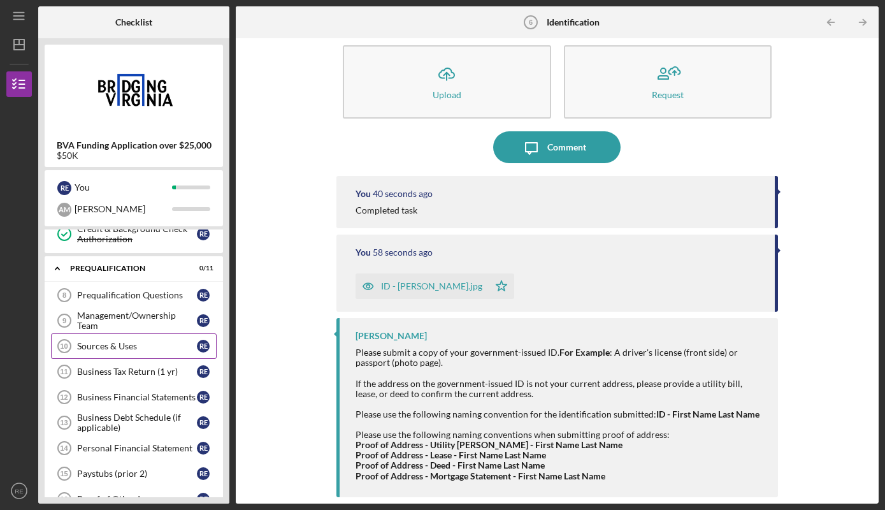
scroll to position [190, 0]
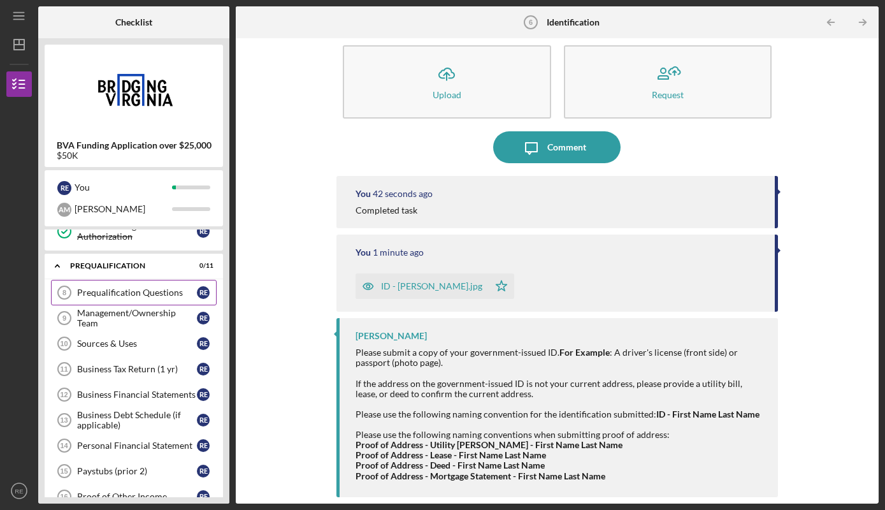
click at [131, 290] on div "Prequalification Questions" at bounding box center [137, 292] width 120 height 10
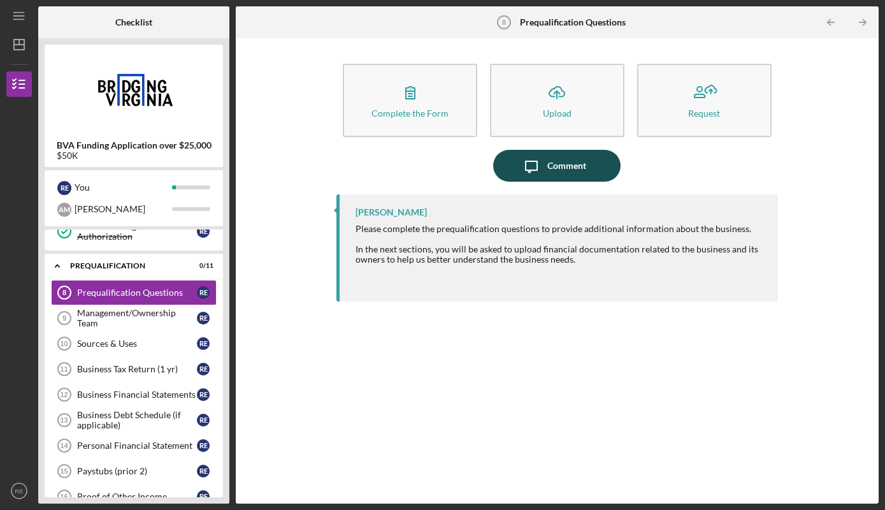
click at [581, 170] on div "Comment" at bounding box center [567, 166] width 39 height 32
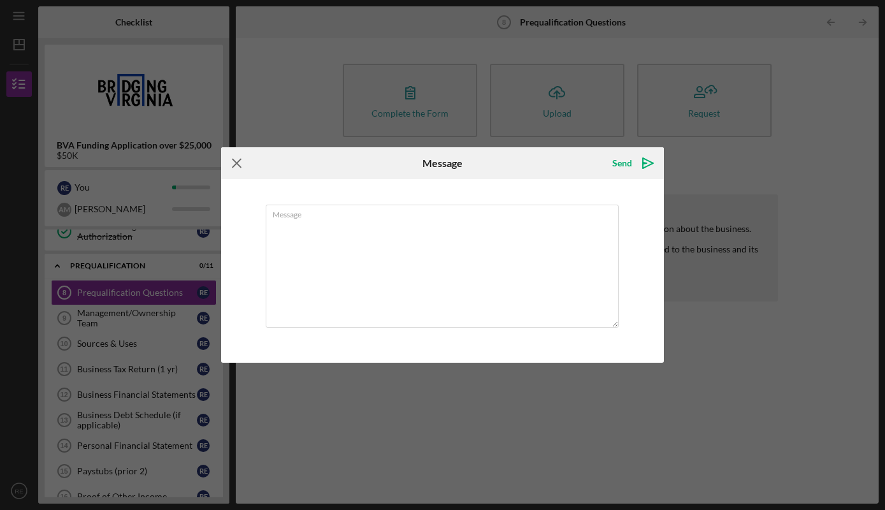
click at [240, 168] on icon "Icon/Menu Close" at bounding box center [237, 163] width 32 height 32
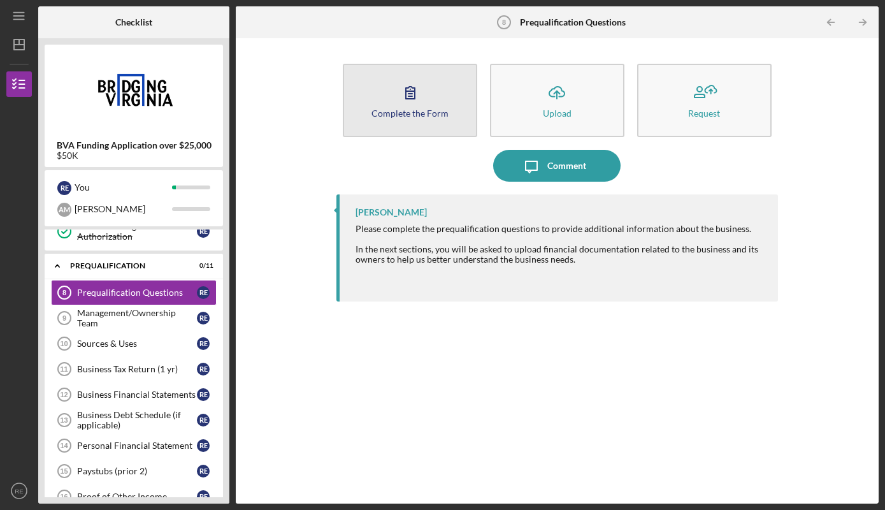
click at [407, 115] on div "Complete the Form" at bounding box center [410, 113] width 77 height 10
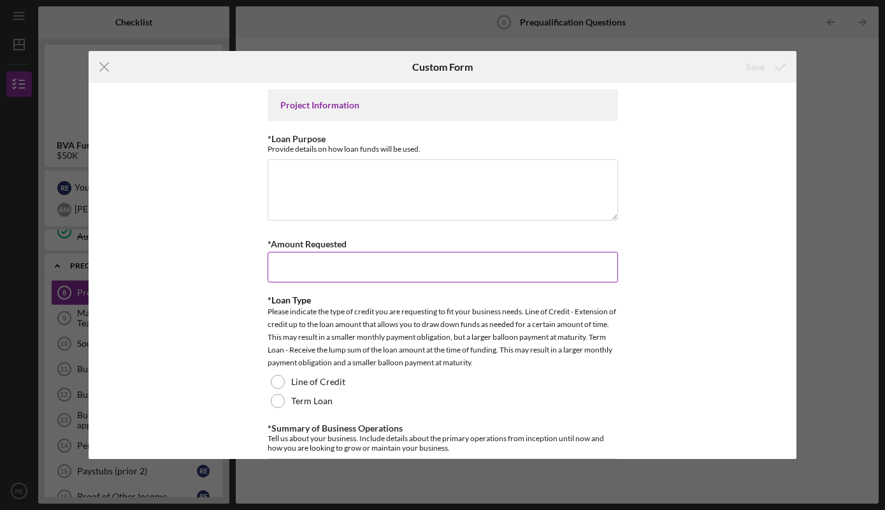
click at [496, 256] on input "*Amount Requested" at bounding box center [443, 267] width 351 height 31
type input "$50,000"
click at [408, 182] on textarea "*Loan Purpose" at bounding box center [443, 189] width 351 height 61
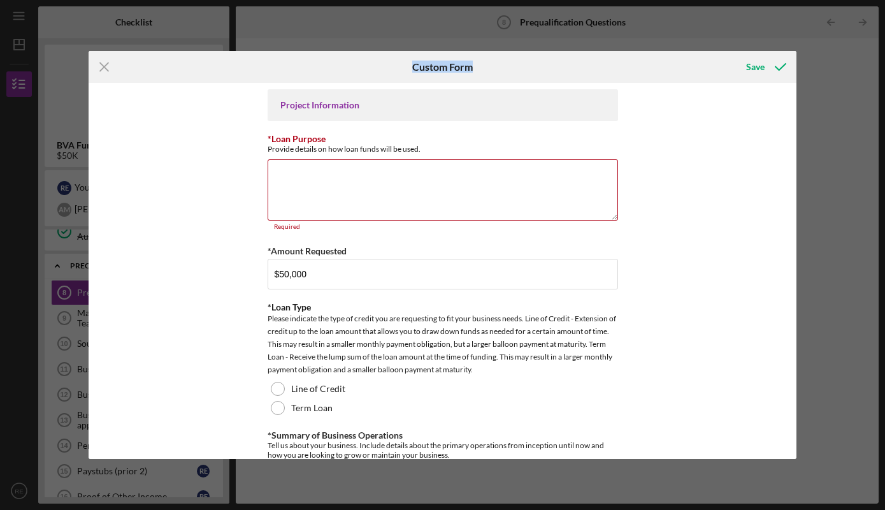
drag, startPoint x: 369, startPoint y: 64, endPoint x: 614, endPoint y: 48, distance: 245.9
click at [560, 51] on div "Custom Form" at bounding box center [442, 67] width 236 height 32
click at [433, 178] on textarea "*Loan Purpose" at bounding box center [443, 189] width 351 height 61
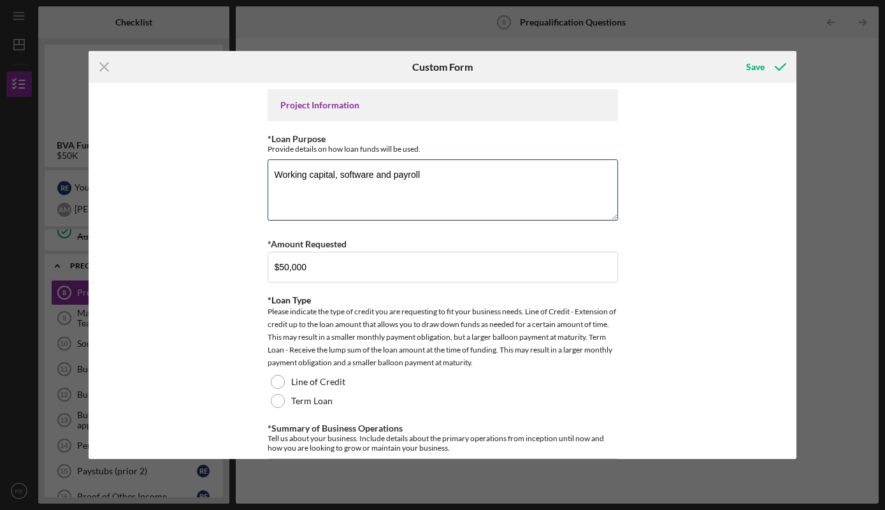
type textarea "Working capital, software and payroll"
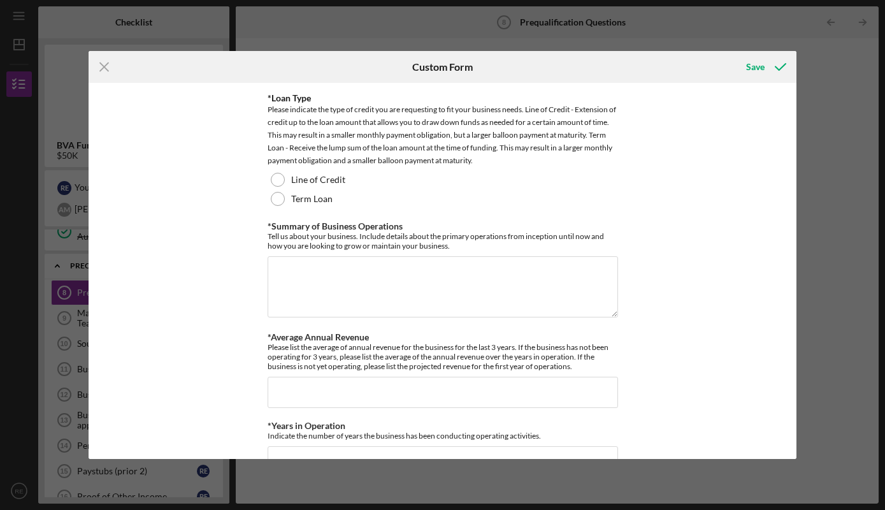
scroll to position [201, 0]
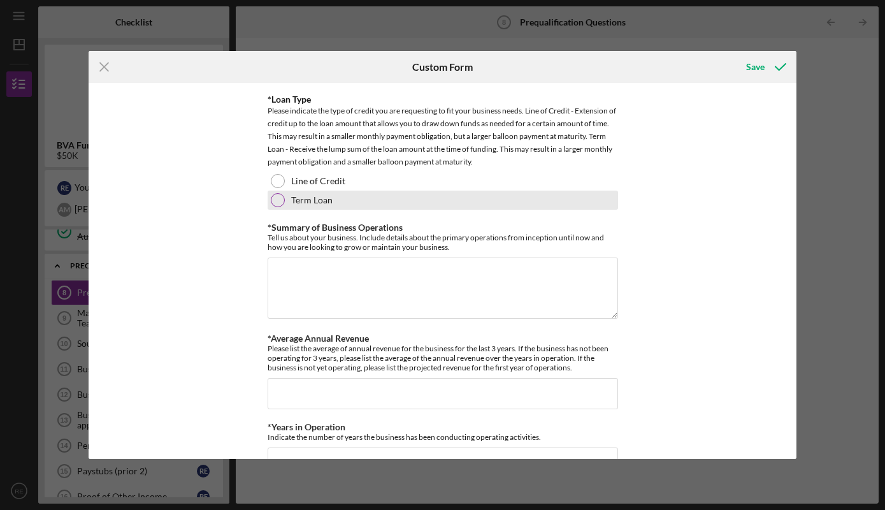
click at [276, 198] on div at bounding box center [278, 200] width 14 height 14
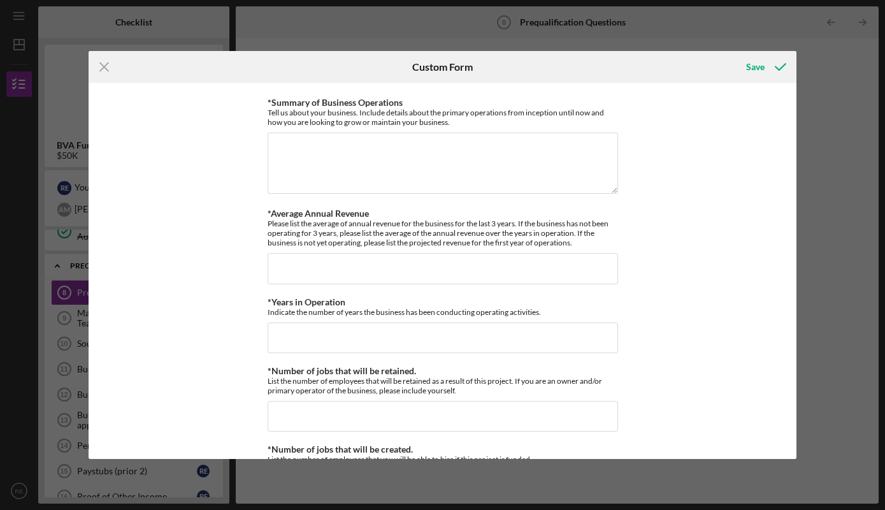
scroll to position [331, 0]
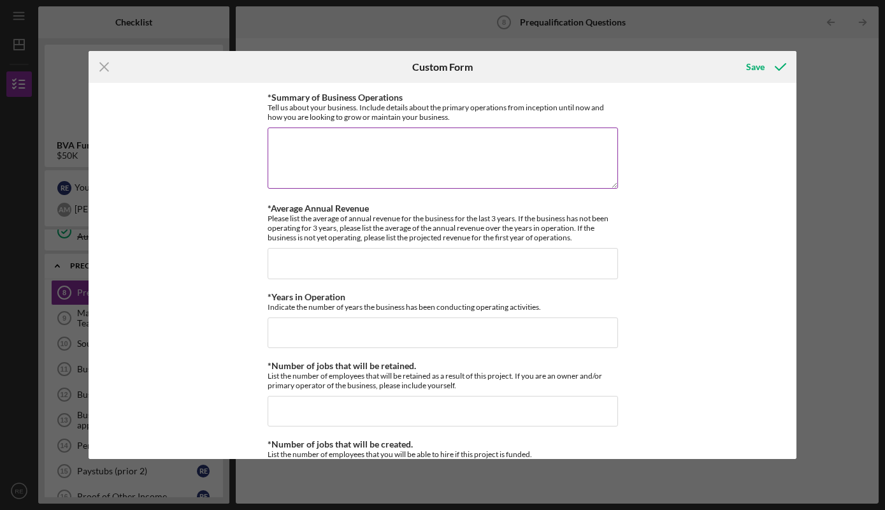
click at [447, 152] on textarea "*Summary of Business Operations" at bounding box center [443, 157] width 351 height 61
click at [275, 139] on textarea "212,804" at bounding box center [443, 157] width 351 height 61
type textarea "$212,804"
click at [381, 145] on textarea "$212,804" at bounding box center [443, 157] width 351 height 61
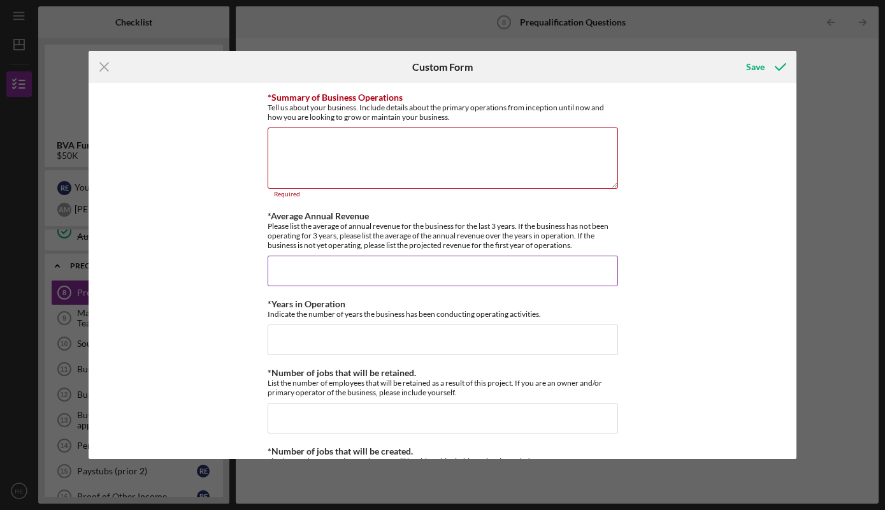
click at [337, 265] on input "*Average Annual Revenue" at bounding box center [443, 271] width 351 height 31
paste input "$212,804"
type input "$212,804"
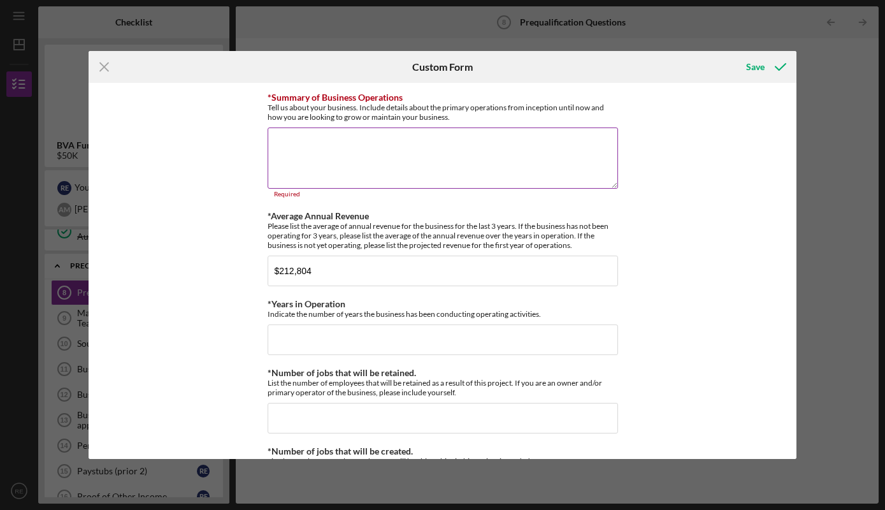
click at [332, 166] on textarea "*Summary of Business Operations" at bounding box center [443, 157] width 351 height 61
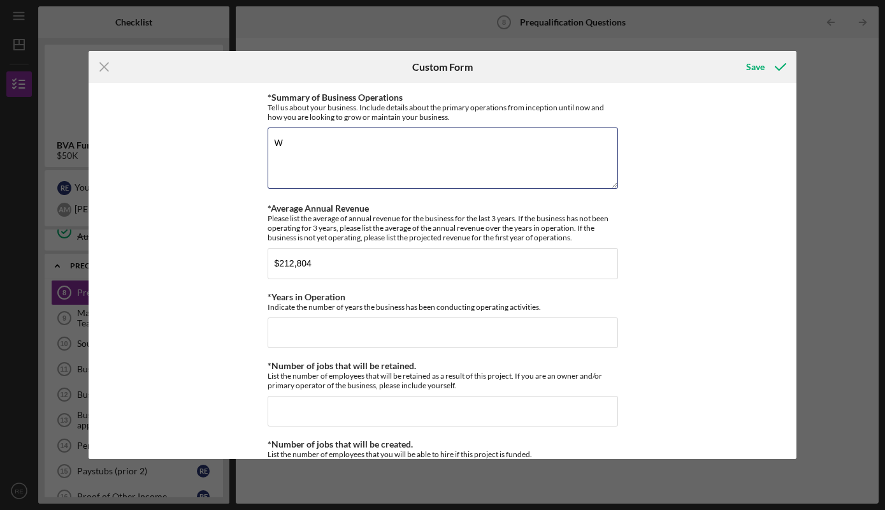
type textarea "W"
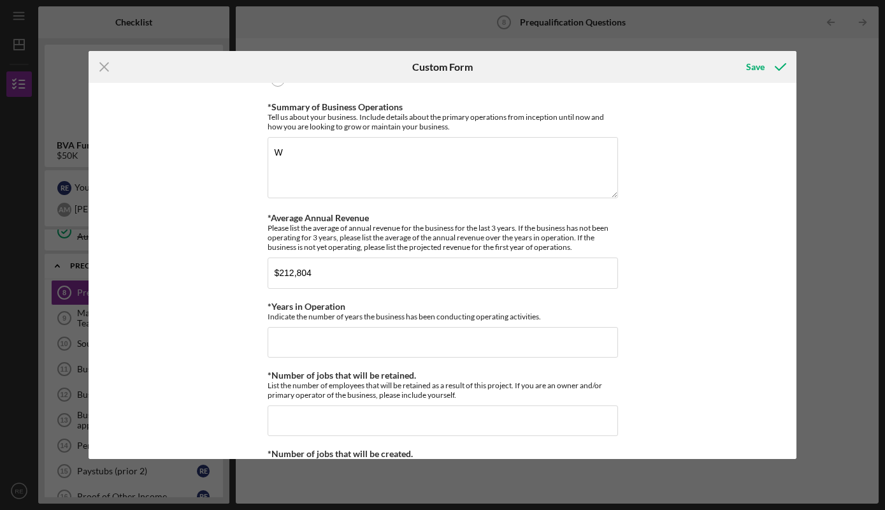
scroll to position [323, 0]
drag, startPoint x: 342, startPoint y: 144, endPoint x: 263, endPoint y: 145, distance: 79.0
click at [268, 145] on textarea "W" at bounding box center [443, 166] width 351 height 61
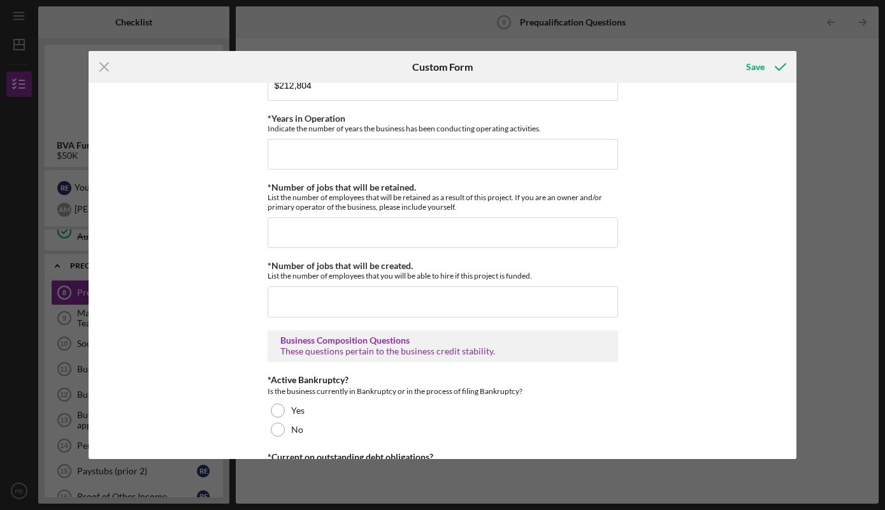
scroll to position [511, 0]
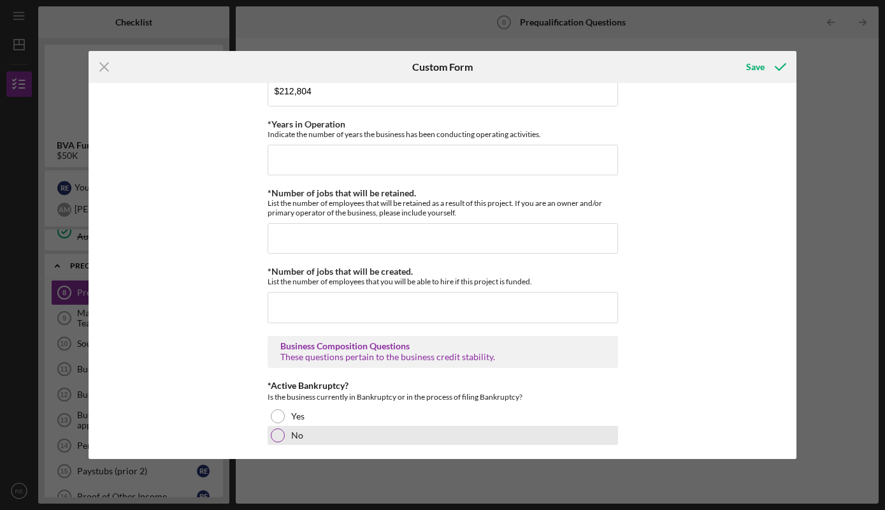
click at [282, 438] on div at bounding box center [278, 435] width 14 height 14
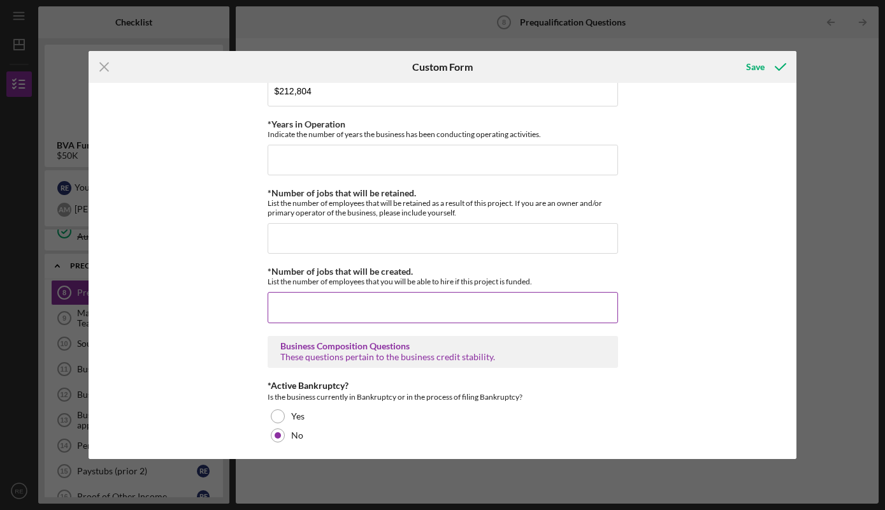
click at [419, 315] on input "*Number of jobs that will be created." at bounding box center [443, 307] width 351 height 31
type input "1"
type input "2"
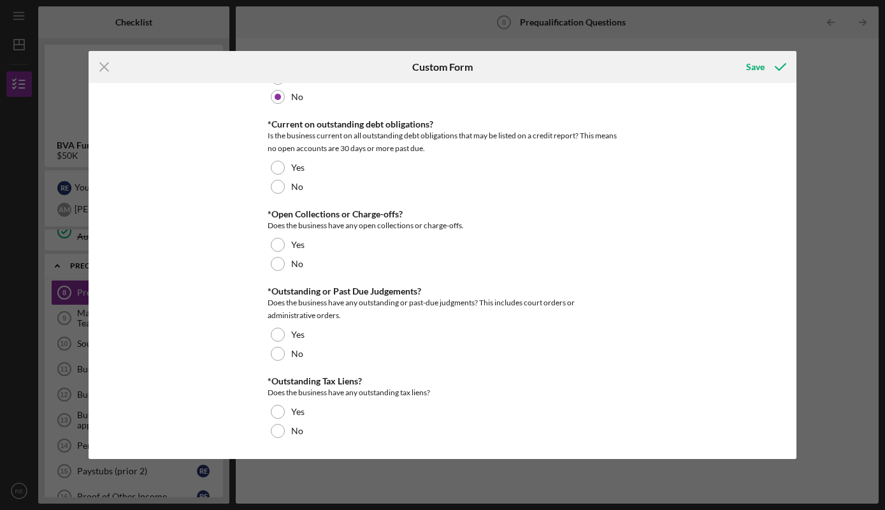
scroll to position [855, 0]
click at [277, 185] on div at bounding box center [278, 186] width 14 height 14
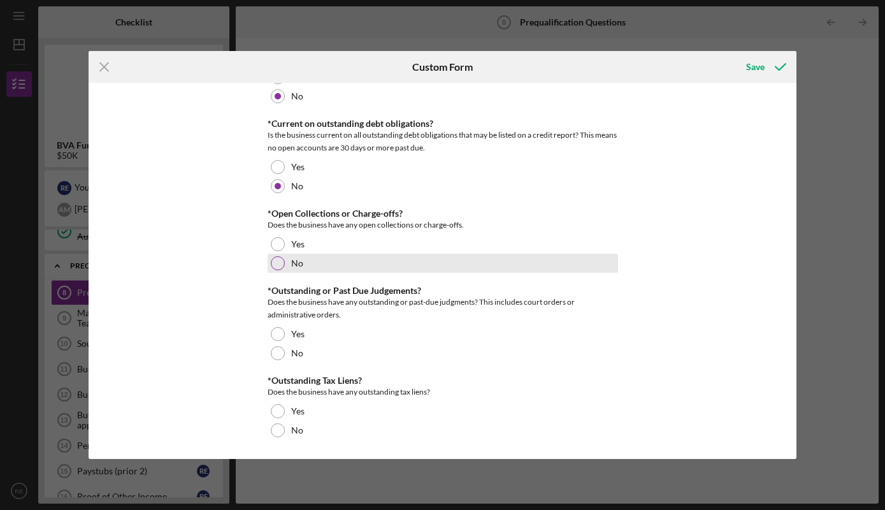
click at [281, 261] on div at bounding box center [278, 263] width 14 height 14
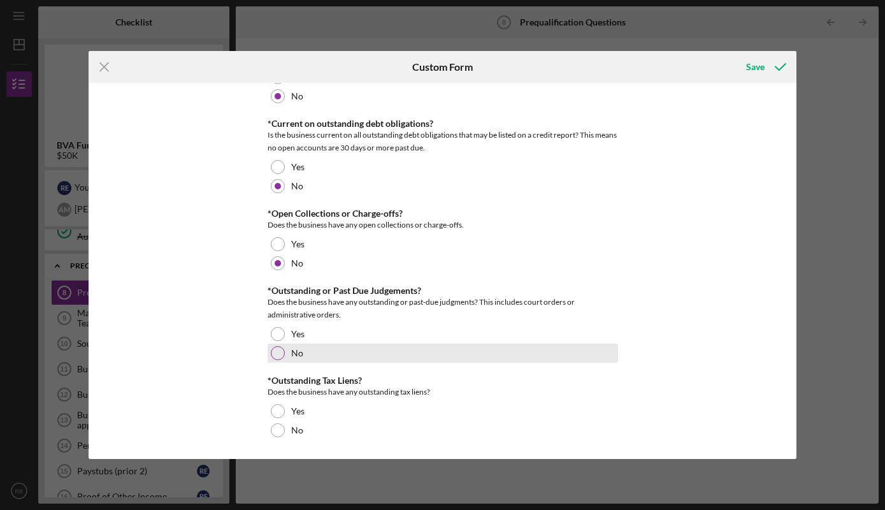
click at [275, 352] on div at bounding box center [278, 353] width 14 height 14
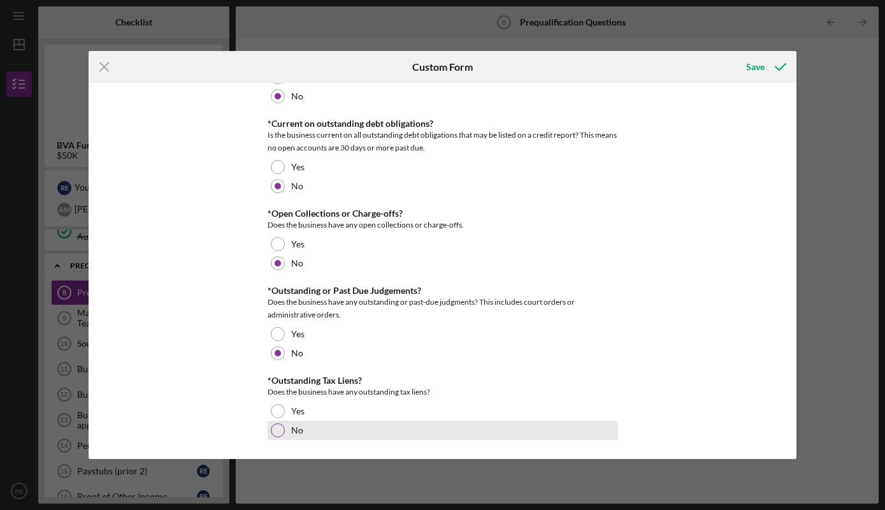
click at [280, 435] on div at bounding box center [278, 430] width 14 height 14
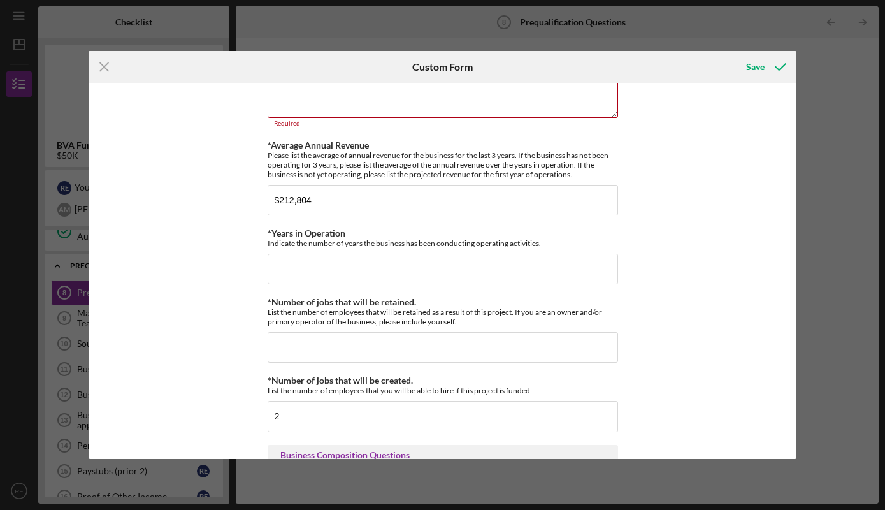
scroll to position [373, 0]
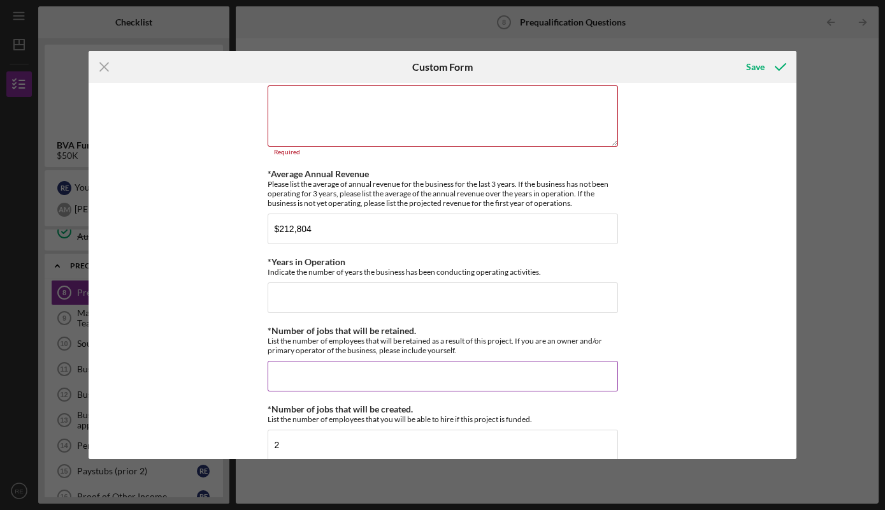
click at [453, 380] on input "*Number of jobs that will be retained." at bounding box center [443, 376] width 351 height 31
type input "3"
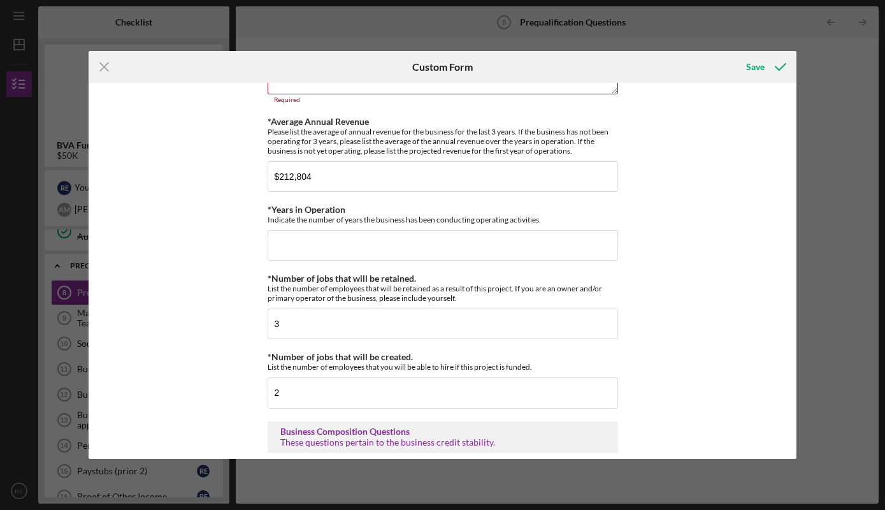
scroll to position [432, 0]
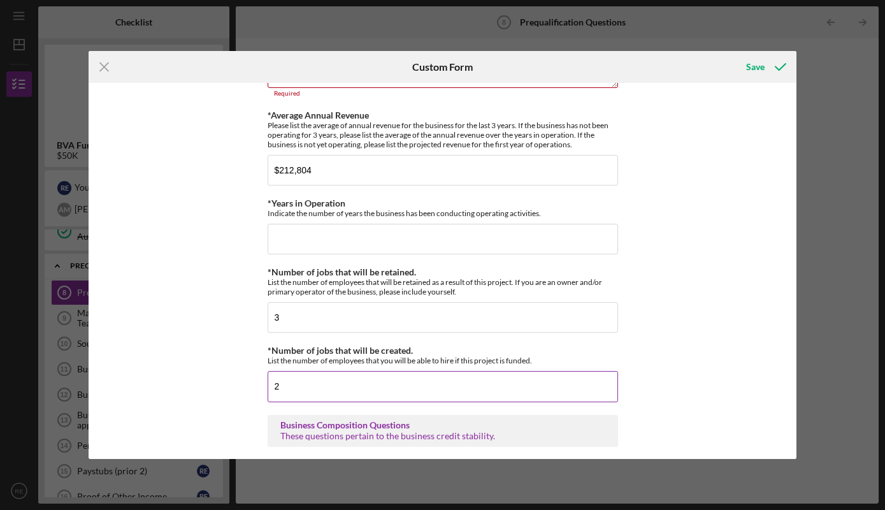
click at [542, 388] on input "2" at bounding box center [443, 386] width 351 height 31
type input "1"
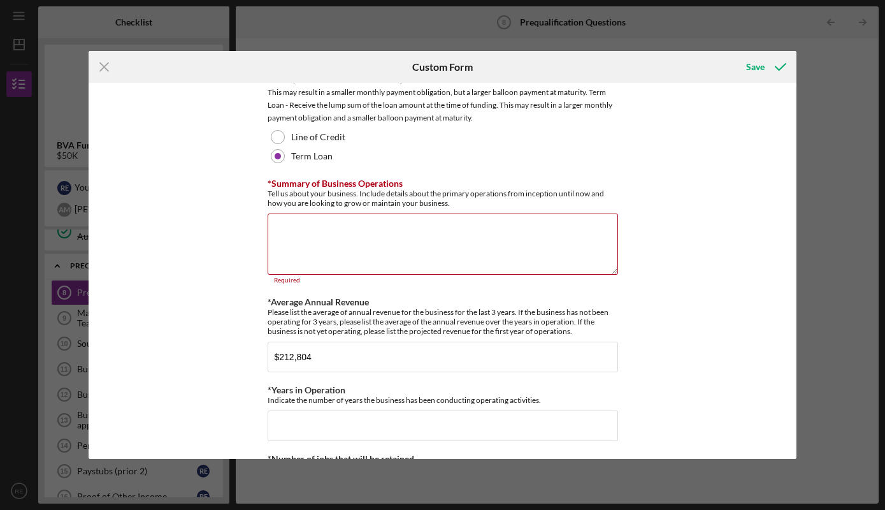
scroll to position [243, 0]
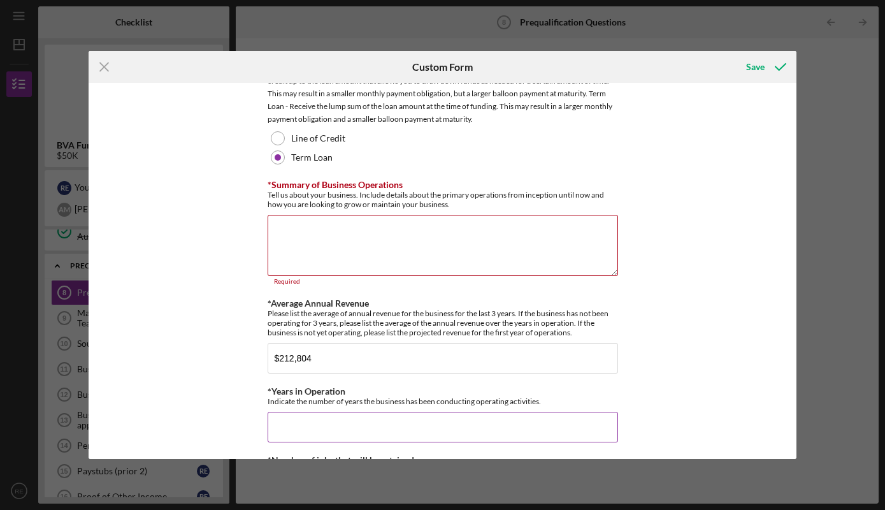
click at [439, 431] on input "*Years in Operation" at bounding box center [443, 427] width 351 height 31
click at [490, 435] on input "5" at bounding box center [443, 427] width 351 height 31
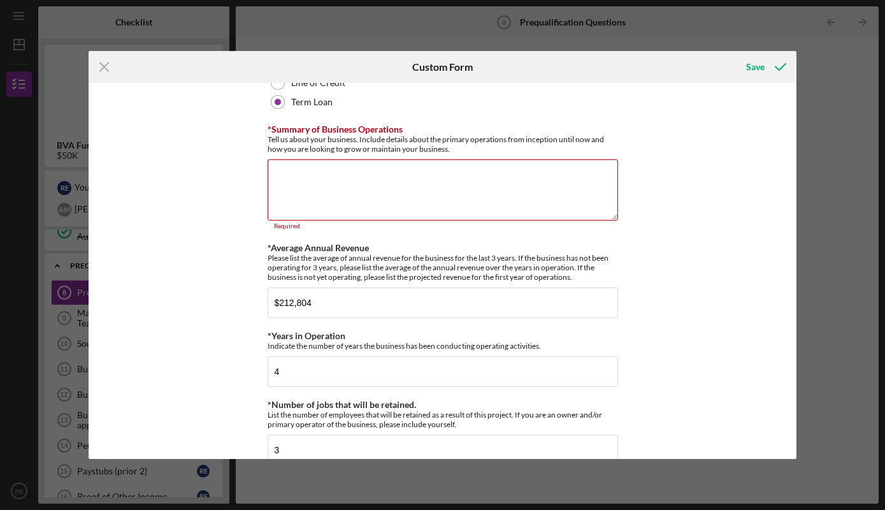
scroll to position [322, 0]
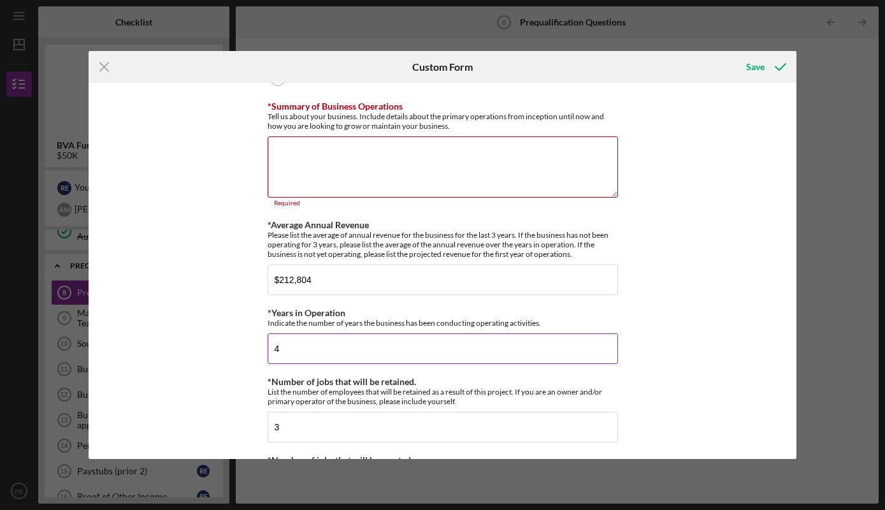
click at [410, 359] on input "4" at bounding box center [443, 348] width 351 height 31
type input "3"
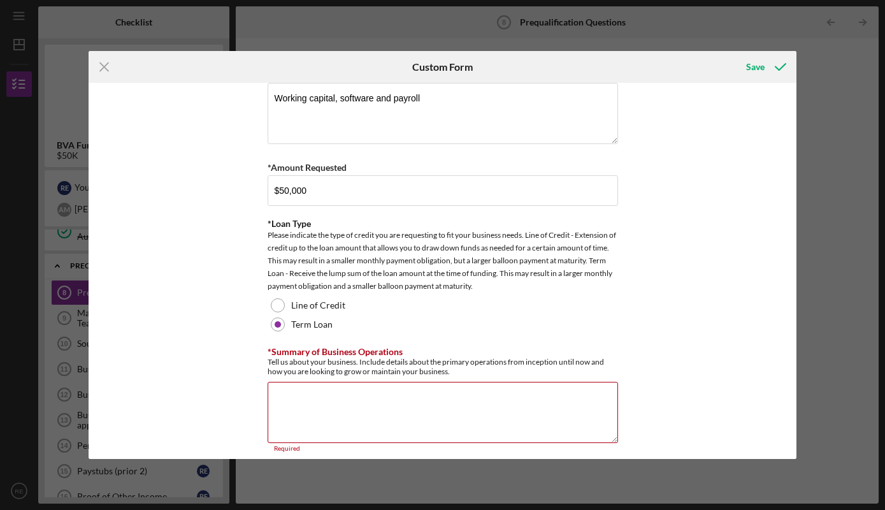
scroll to position [77, 0]
click at [465, 412] on textarea "*Summary of Business Operations" at bounding box center [443, 411] width 351 height 61
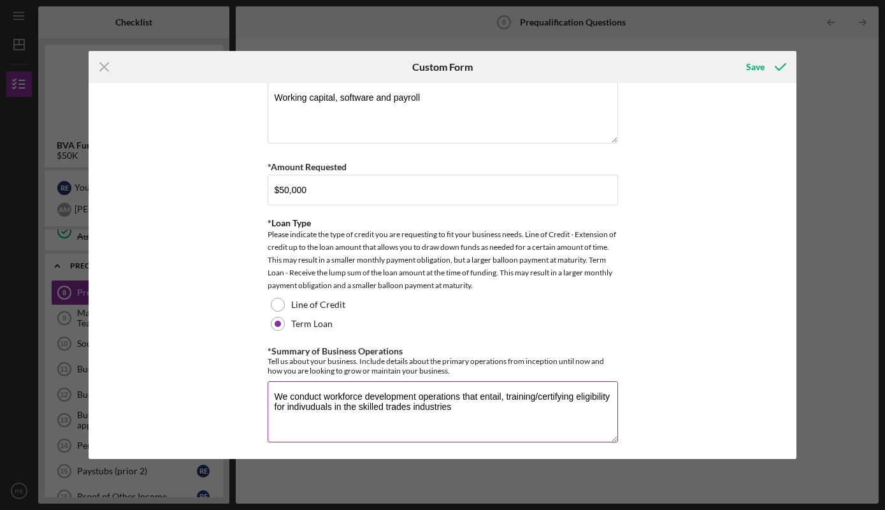
click at [412, 404] on textarea "We conduct workforce development operations that entail, training/certifying el…" at bounding box center [443, 411] width 351 height 61
click at [528, 402] on textarea "We conduct workforce development operations that entail, training/certifying el…" at bounding box center [443, 411] width 351 height 61
click at [291, 414] on textarea "We conduct workforce development operations that entail, training/certifying el…" at bounding box center [443, 411] width 351 height 61
click at [435, 414] on textarea "We conduct workforce development operations that entail, training/certifying el…" at bounding box center [443, 411] width 351 height 61
click at [537, 415] on textarea "We conduct workforce development operations that entail, training/certifying el…" at bounding box center [443, 411] width 351 height 61
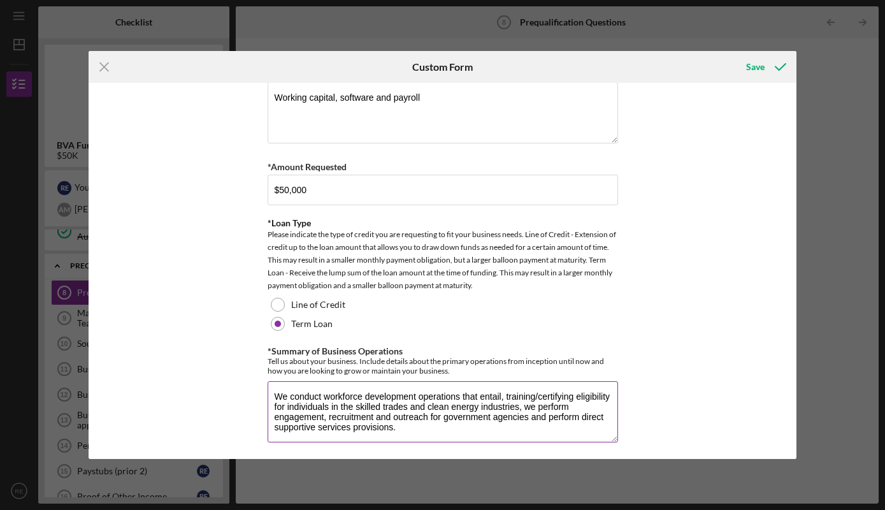
click at [524, 389] on textarea "We conduct workforce development operations that entail, training/certifying el…" at bounding box center [443, 411] width 351 height 61
click at [475, 429] on textarea "We conduct workforce development operations that entail, train and certifying e…" at bounding box center [443, 411] width 351 height 61
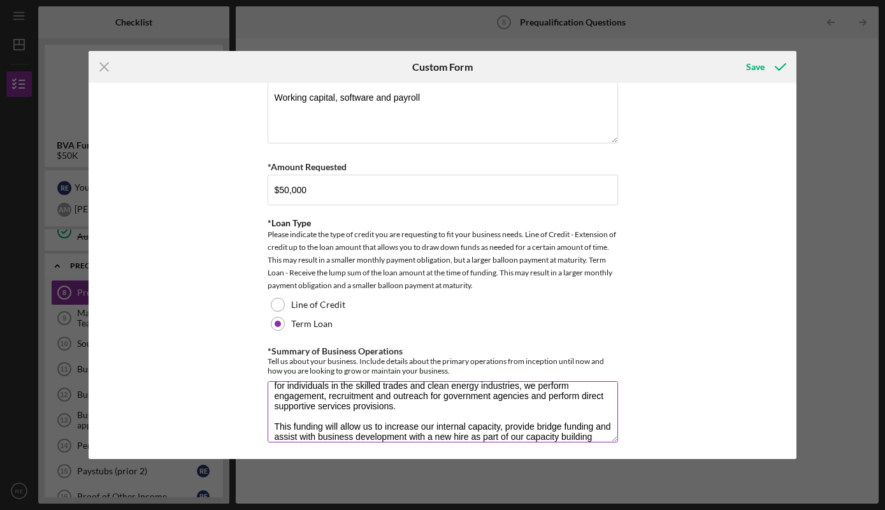
scroll to position [31, 0]
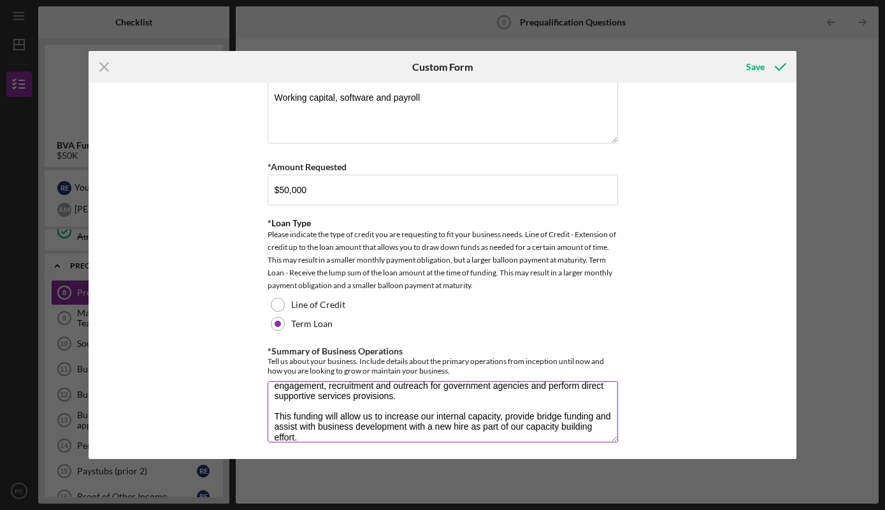
click at [413, 423] on textarea "We conduct workforce development operations that entail, train and certifying e…" at bounding box center [443, 411] width 351 height 61
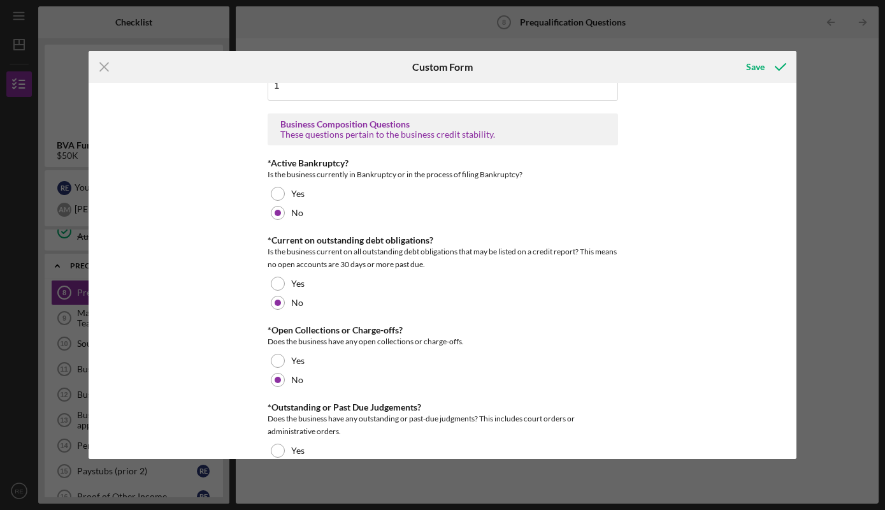
scroll to position [848, 0]
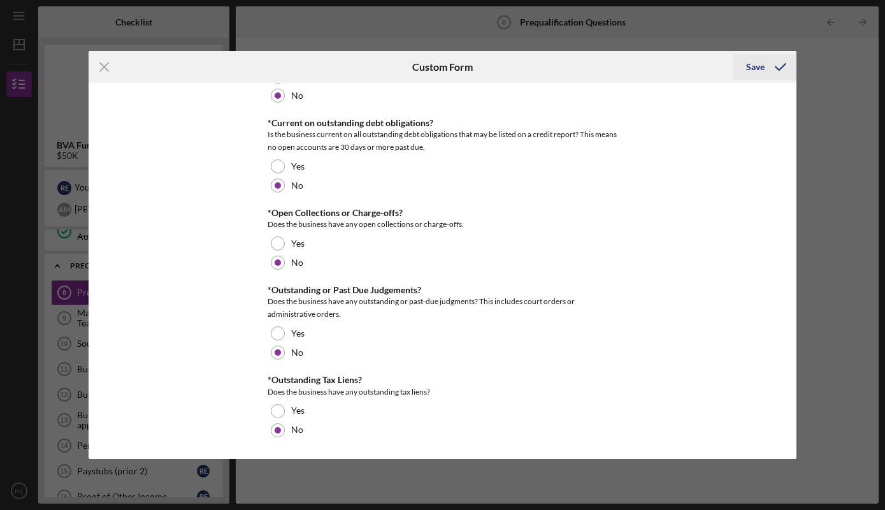
type textarea "We conduct workforce development operations that entail, train and certifying e…"
click at [755, 69] on div "Save" at bounding box center [755, 66] width 18 height 25
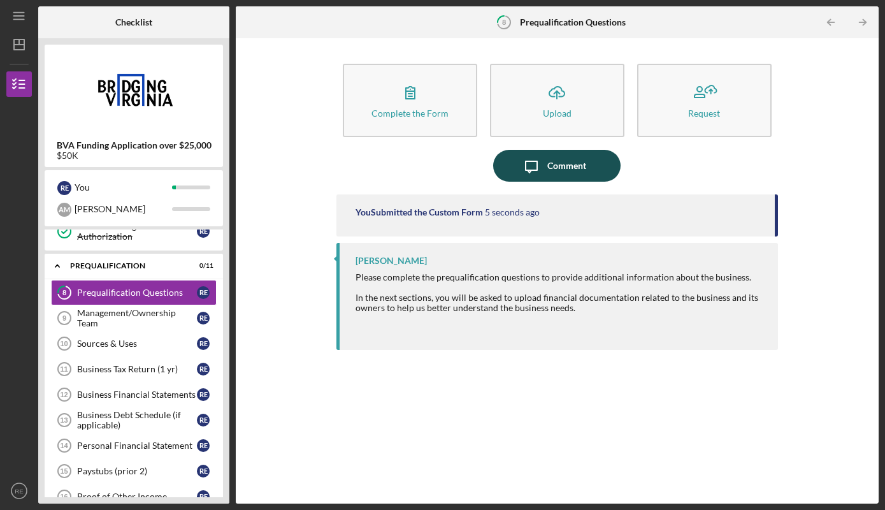
click at [567, 165] on div "Comment" at bounding box center [567, 166] width 39 height 32
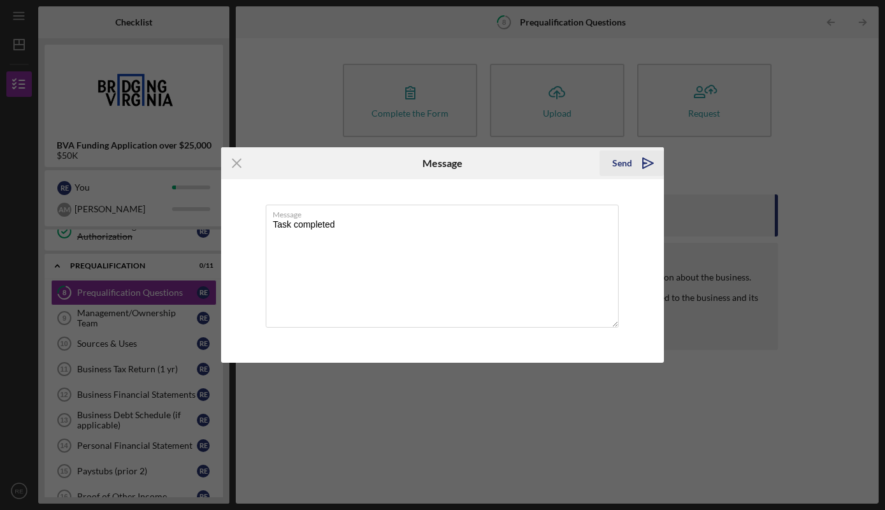
type textarea "Task completed"
click at [620, 161] on div "Send" at bounding box center [623, 162] width 20 height 25
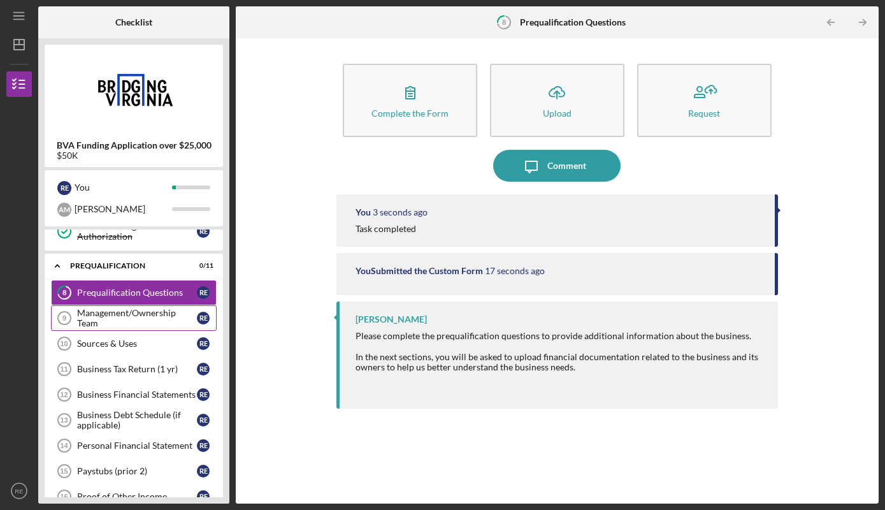
click at [143, 316] on div "Management/Ownership Team" at bounding box center [137, 318] width 120 height 20
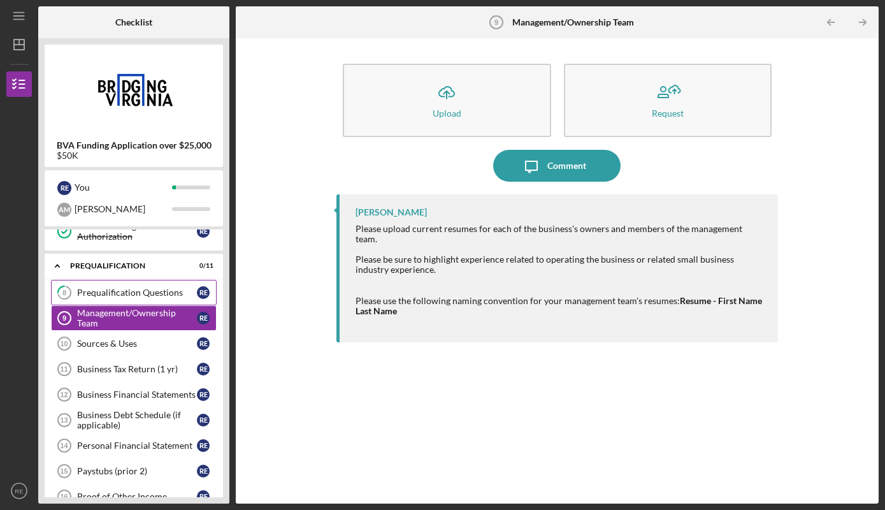
click at [131, 296] on div "Prequalification Questions" at bounding box center [137, 292] width 120 height 10
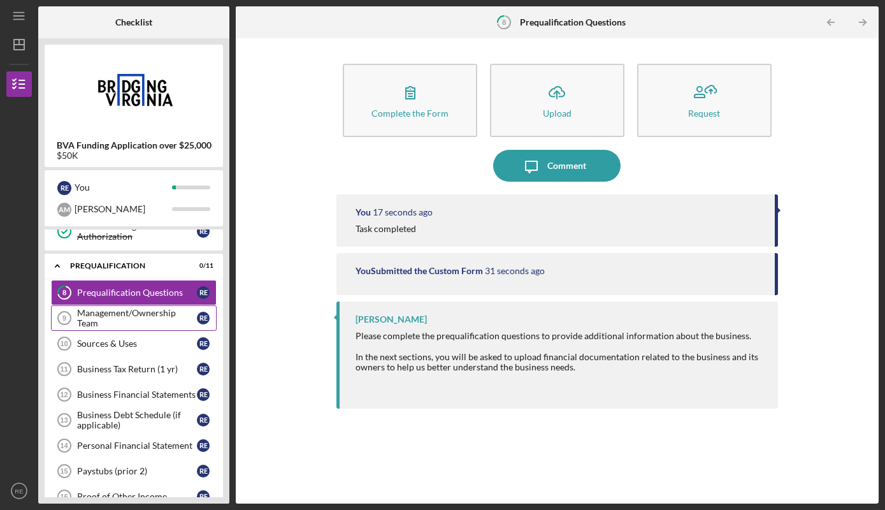
click at [156, 316] on div "Management/Ownership Team" at bounding box center [137, 318] width 120 height 20
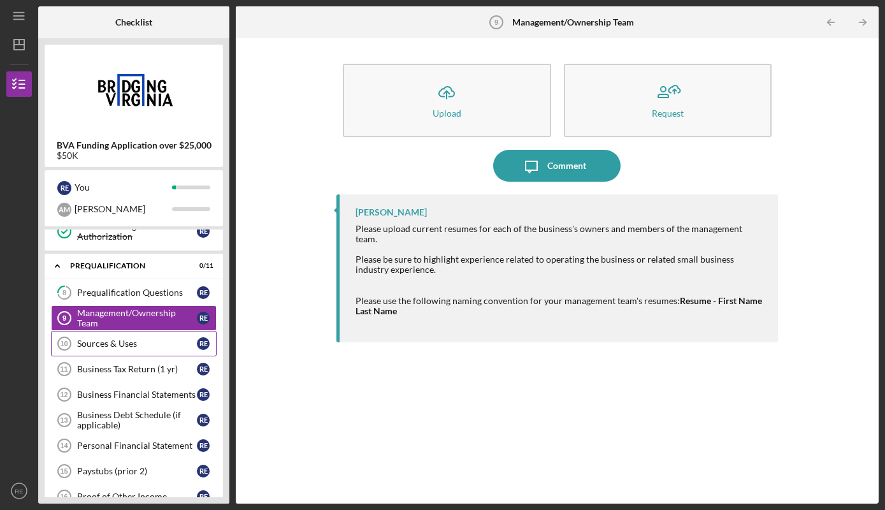
click at [118, 340] on div "Sources & Uses" at bounding box center [137, 343] width 120 height 10
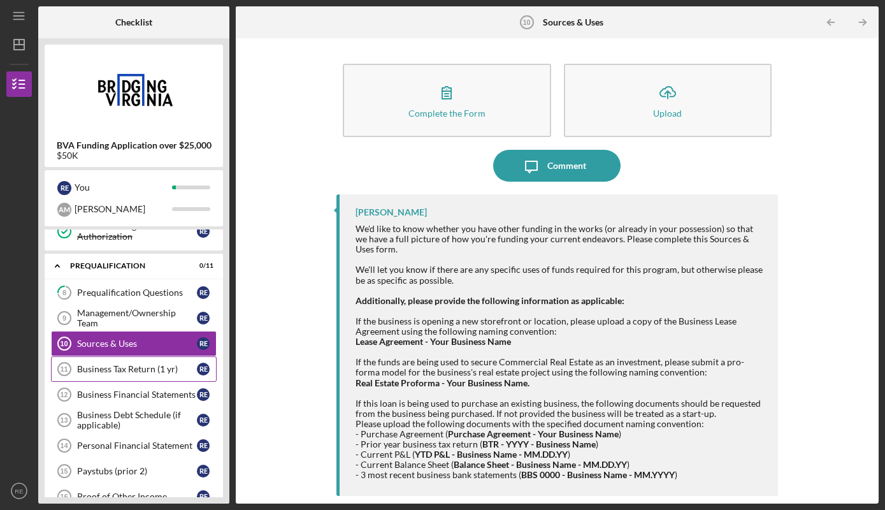
click at [156, 361] on link "Business Tax Return (1 yr) 11 Business Tax Return (1 yr) R E" at bounding box center [134, 368] width 166 height 25
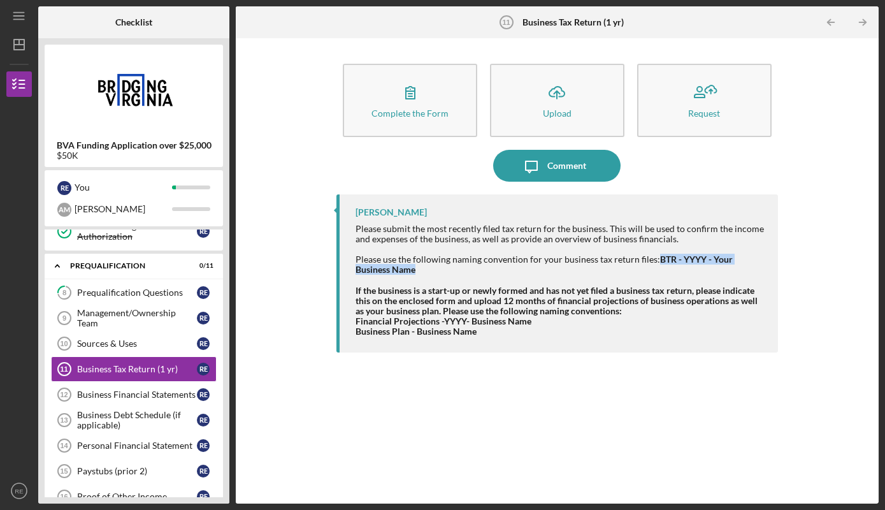
drag, startPoint x: 657, startPoint y: 259, endPoint x: 664, endPoint y: 273, distance: 15.7
click at [664, 273] on div "Please submit the most recently filed tax return for the business. This will be…" at bounding box center [560, 249] width 409 height 51
copy strong "BTR - YYYY - Your Business Name"
click at [716, 189] on div "Complete the Form Form Icon/Upload Upload Request Icon/Message Comment [PERSON_…" at bounding box center [557, 271] width 441 height 453
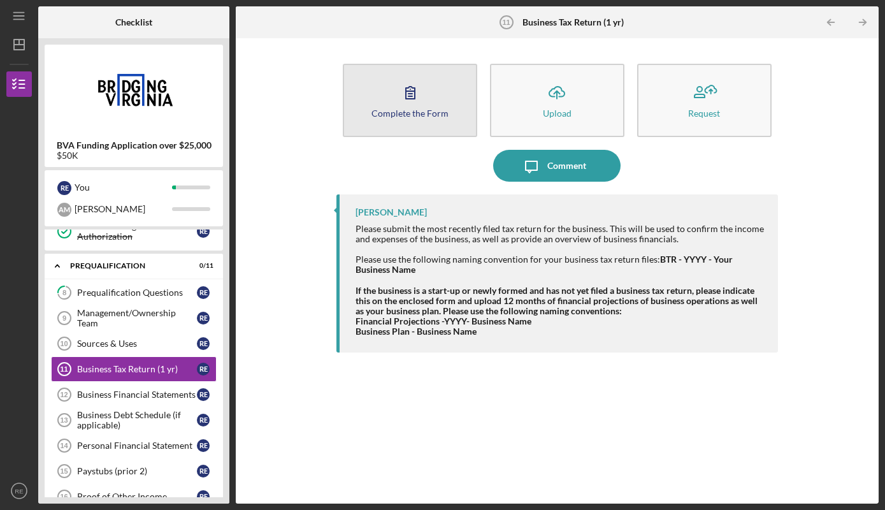
click at [407, 99] on icon "button" at bounding box center [410, 93] width 9 height 12
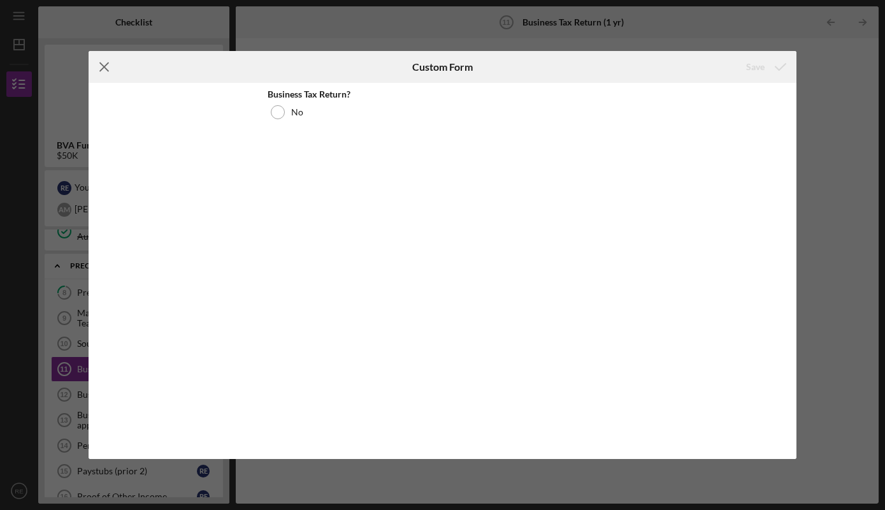
click at [108, 61] on icon "Icon/Menu Close" at bounding box center [105, 67] width 32 height 32
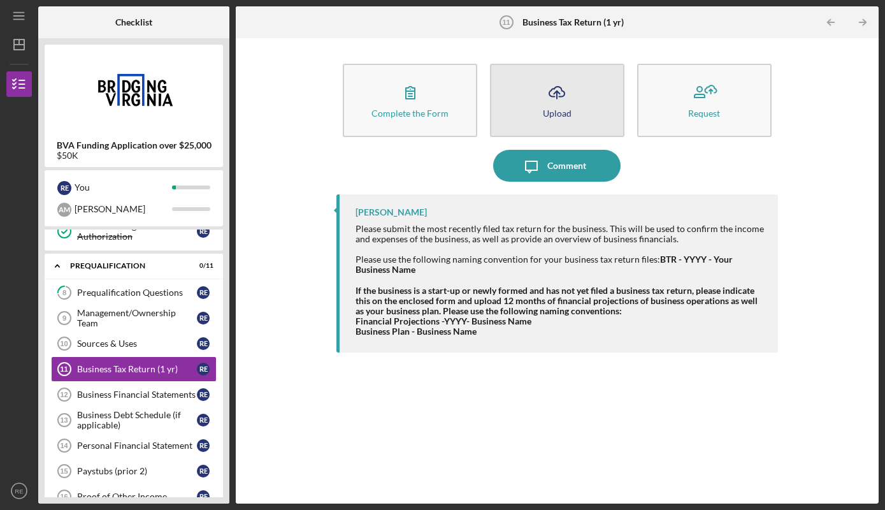
click at [570, 118] on button "Icon/Upload Upload" at bounding box center [557, 100] width 134 height 73
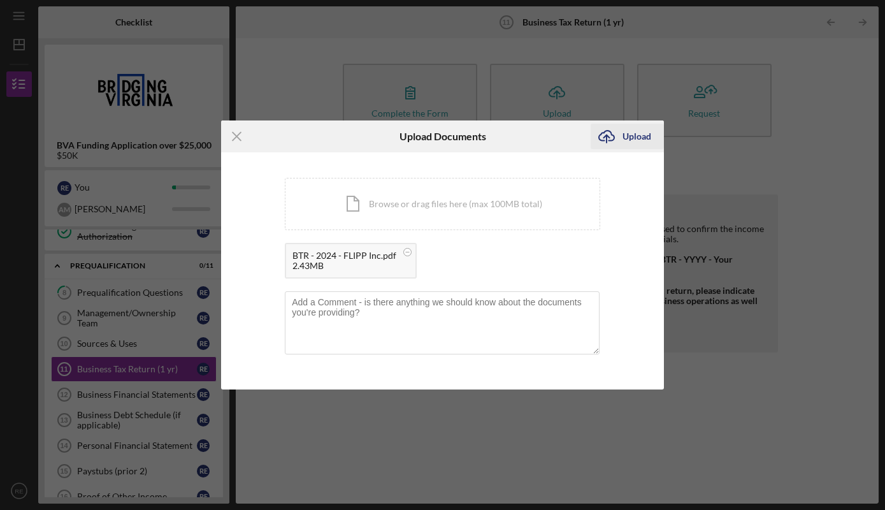
click at [620, 140] on icon "Icon/Upload" at bounding box center [607, 136] width 32 height 32
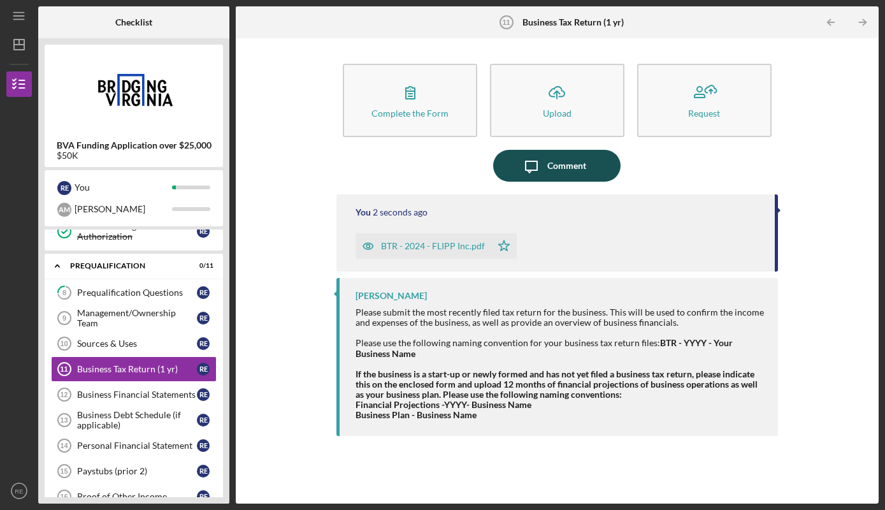
click at [556, 170] on div "Comment" at bounding box center [567, 166] width 39 height 32
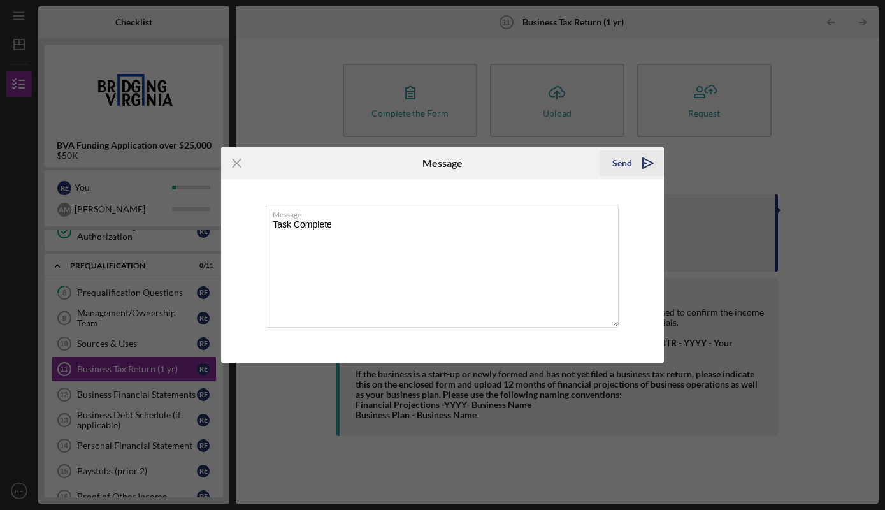
type textarea "Task Complete"
click at [641, 167] on icon "Icon/icon-invite-send" at bounding box center [648, 163] width 32 height 32
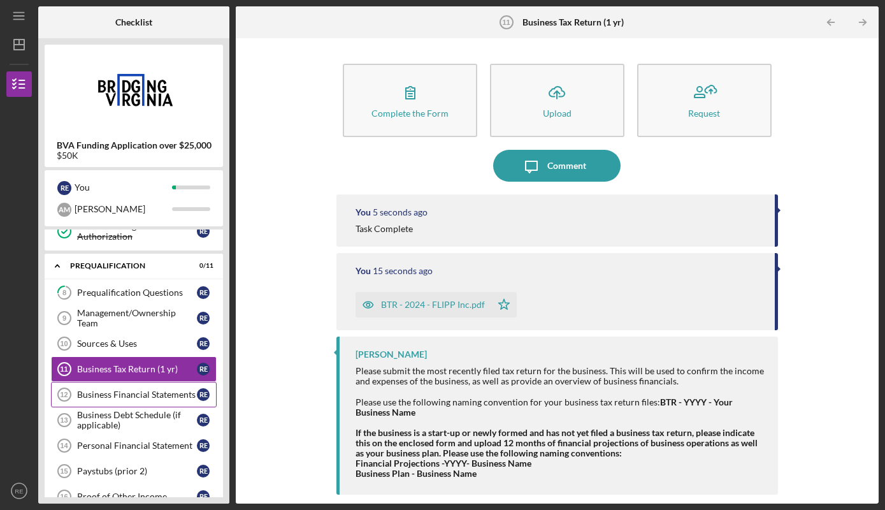
click at [145, 387] on link "Business Financial Statements 12 Business Financial Statements R E" at bounding box center [134, 394] width 166 height 25
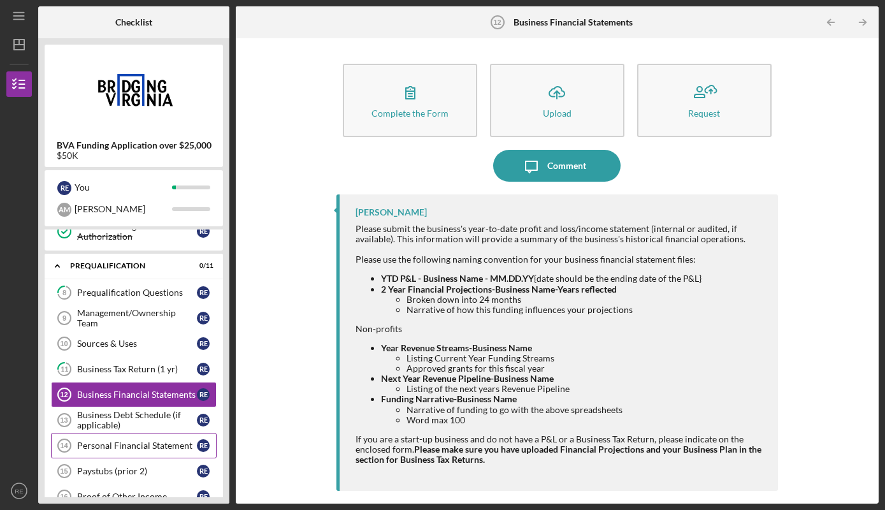
click at [160, 440] on link "Personal Financial Statement 14 Personal Financial Statement R E" at bounding box center [134, 445] width 166 height 25
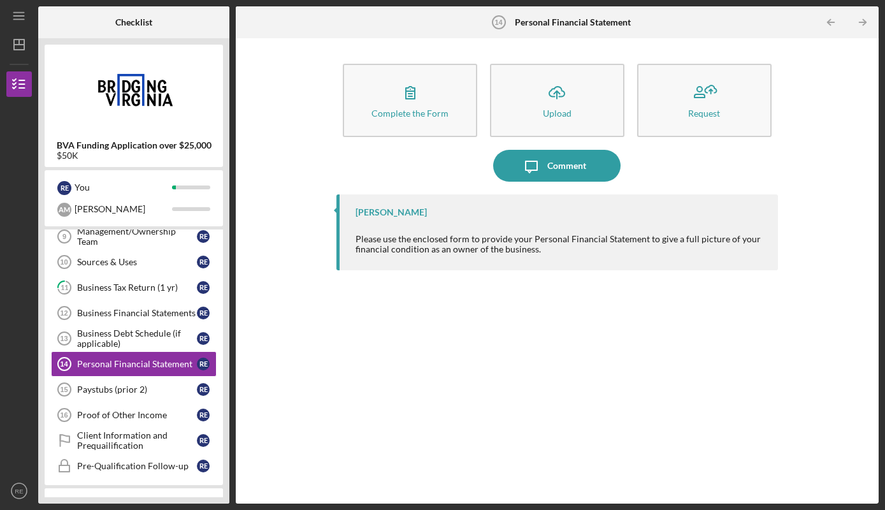
scroll to position [239, 0]
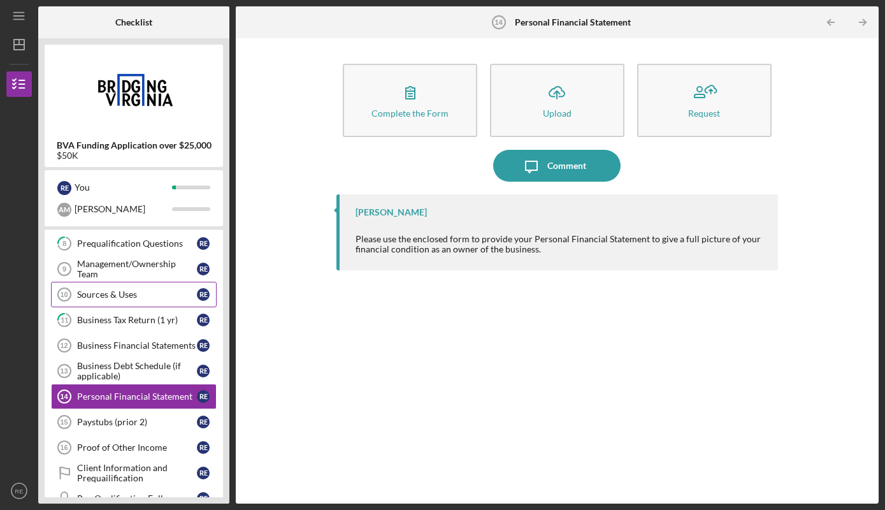
click at [127, 291] on div "Sources & Uses" at bounding box center [137, 294] width 120 height 10
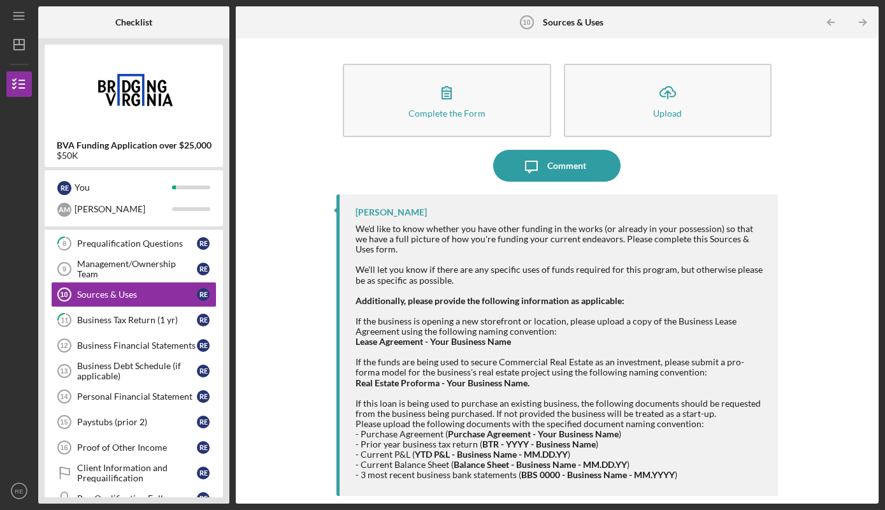
click at [851, 170] on div "Complete the Form Form Icon/Upload Upload Icon/Message Comment [PERSON_NAME] We…" at bounding box center [557, 271] width 630 height 453
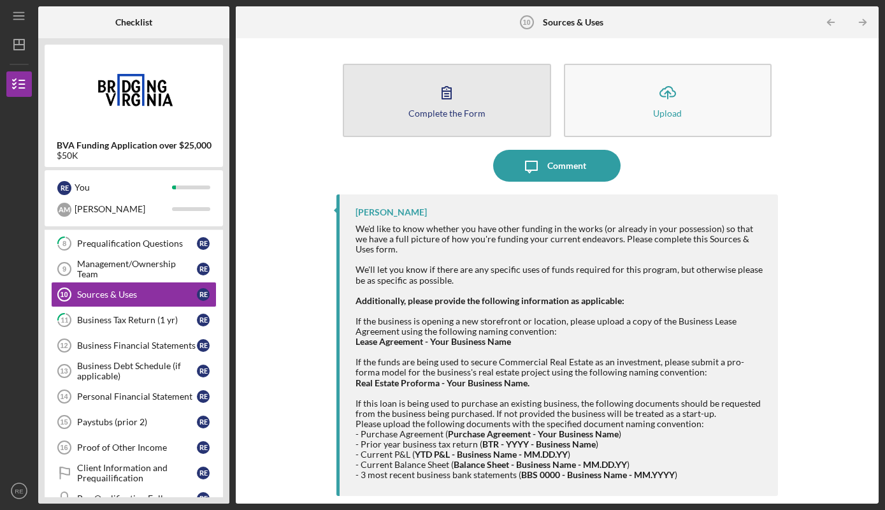
click at [447, 113] on div "Complete the Form" at bounding box center [447, 113] width 77 height 10
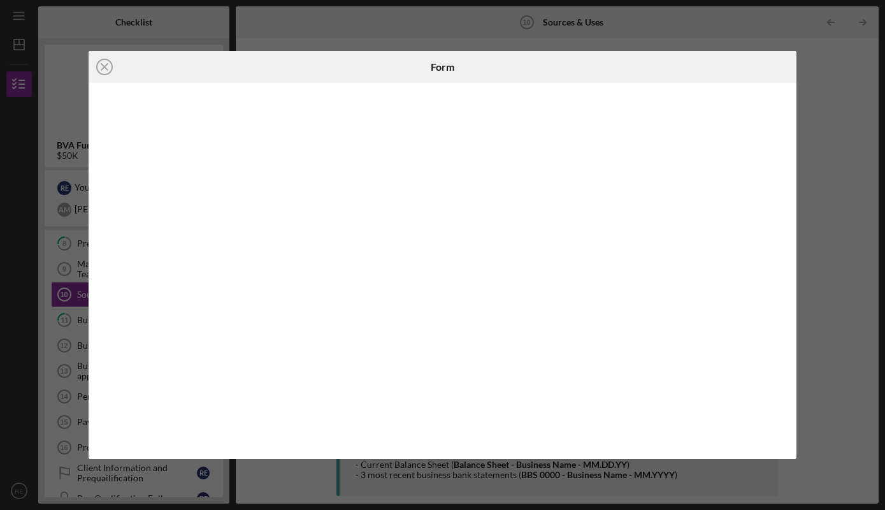
click at [503, 375] on iframe at bounding box center [443, 271] width 684 height 351
click at [370, 323] on iframe at bounding box center [443, 271] width 684 height 351
click at [410, 191] on iframe at bounding box center [443, 271] width 684 height 351
click at [589, 188] on iframe at bounding box center [443, 271] width 684 height 351
click at [102, 70] on line at bounding box center [104, 67] width 6 height 6
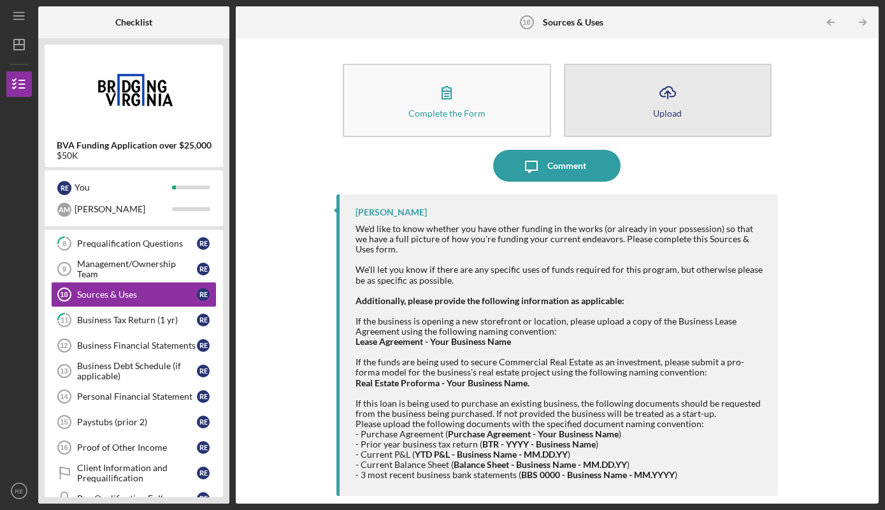
click at [665, 122] on button "Icon/Upload Upload" at bounding box center [668, 100] width 208 height 73
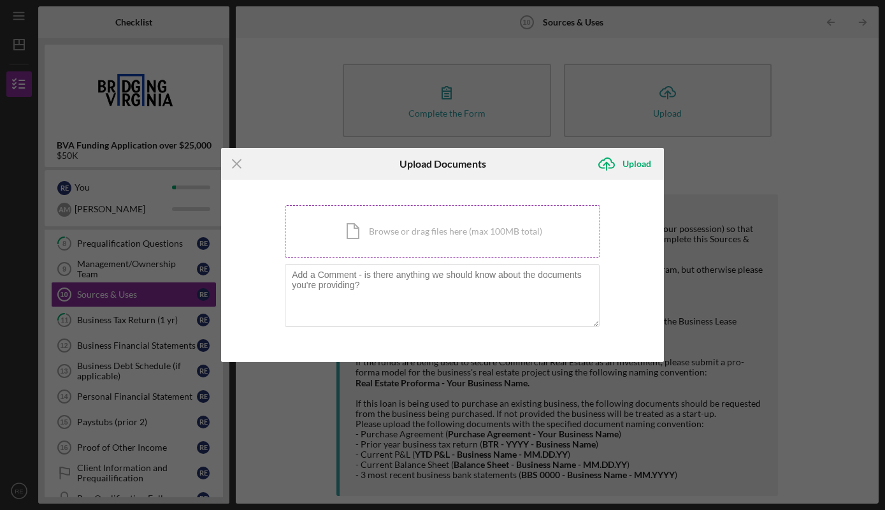
click at [360, 233] on div "Icon/Document Browse or drag files here (max 100MB total) Tap to choose files o…" at bounding box center [443, 231] width 316 height 52
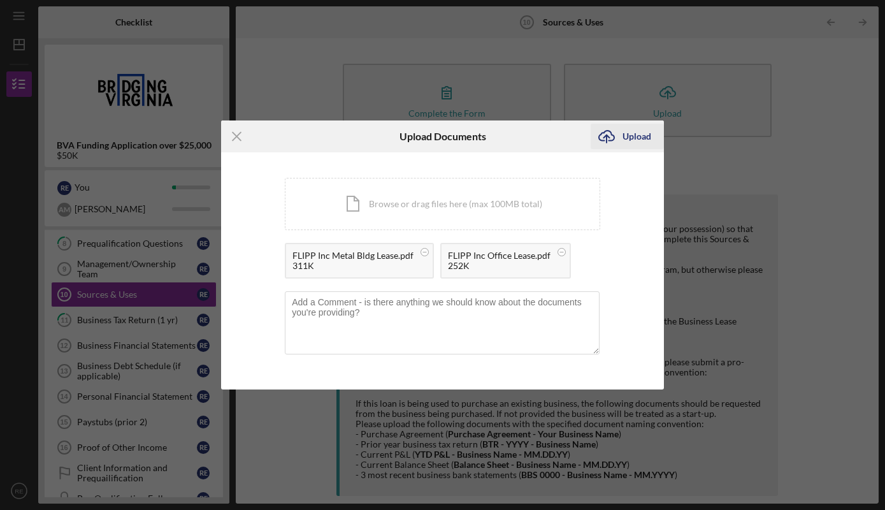
click at [623, 140] on div "Upload" at bounding box center [637, 136] width 29 height 25
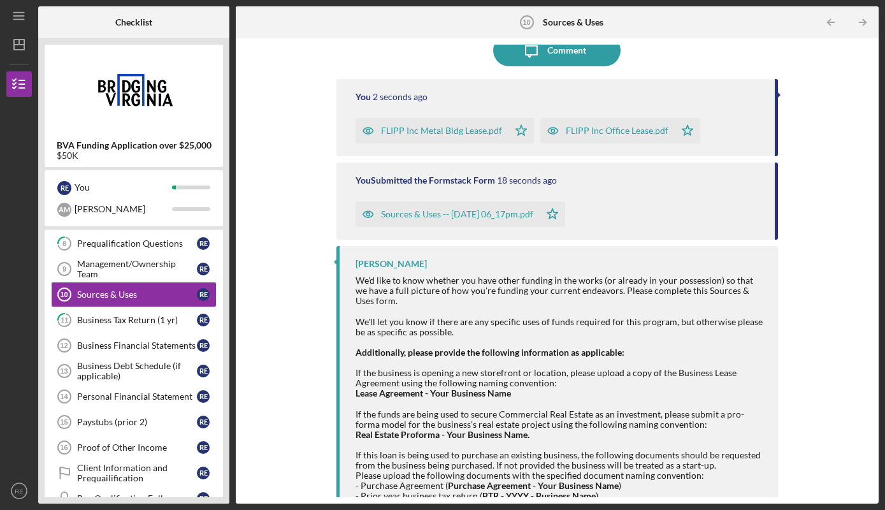
scroll to position [166, 0]
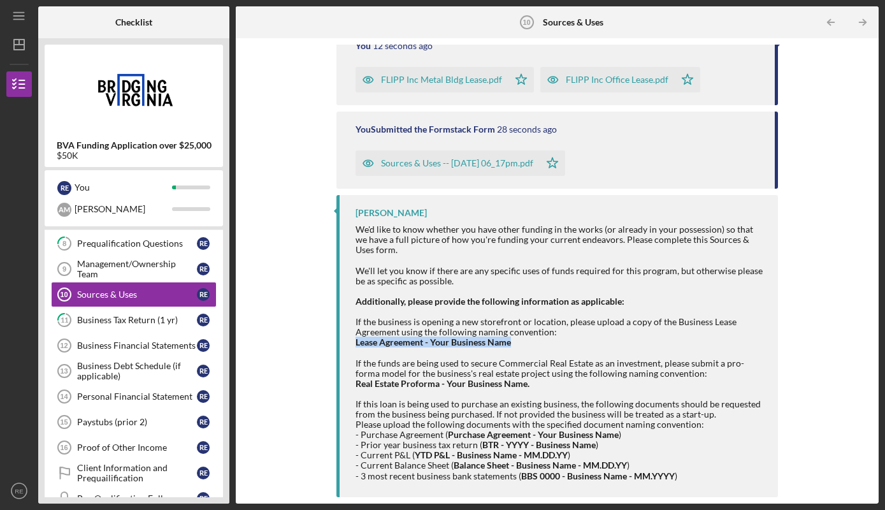
drag, startPoint x: 356, startPoint y: 343, endPoint x: 511, endPoint y: 345, distance: 154.9
click at [511, 345] on strong "Lease Agreement - Your Business Name" at bounding box center [434, 342] width 156 height 11
copy strong "Lease Agreement - Your Business Name"
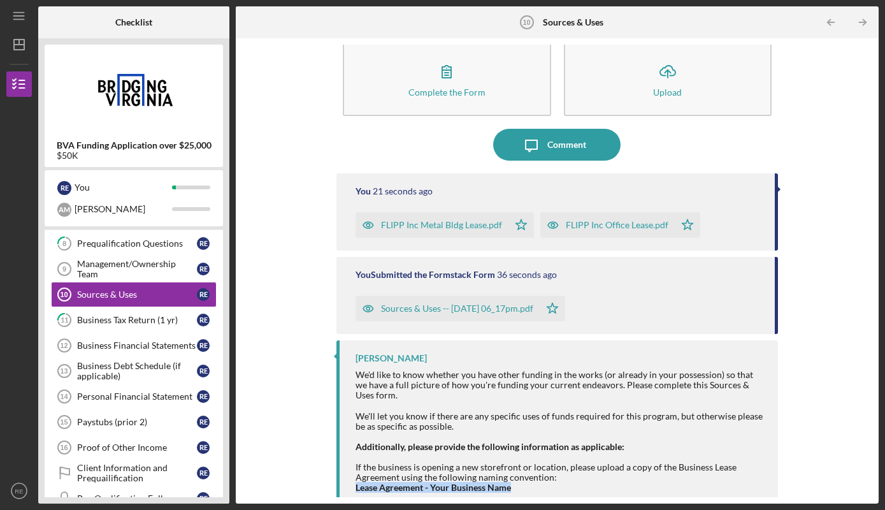
scroll to position [13, 0]
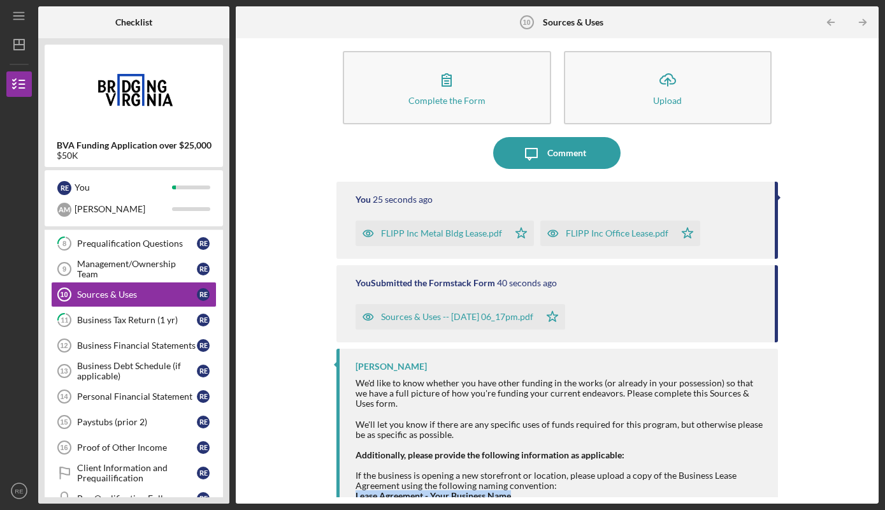
click at [646, 233] on div "FLIPP Inc Office Lease.pdf" at bounding box center [617, 233] width 103 height 10
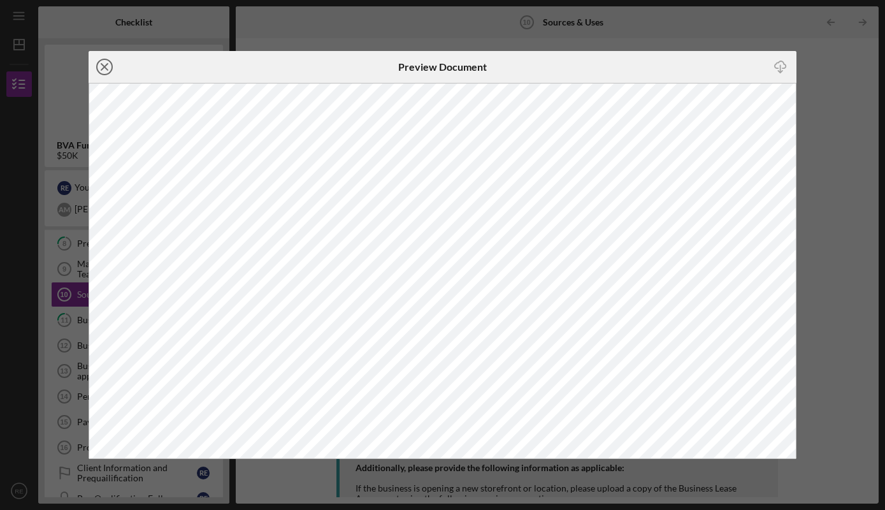
click at [107, 66] on line at bounding box center [104, 67] width 6 height 6
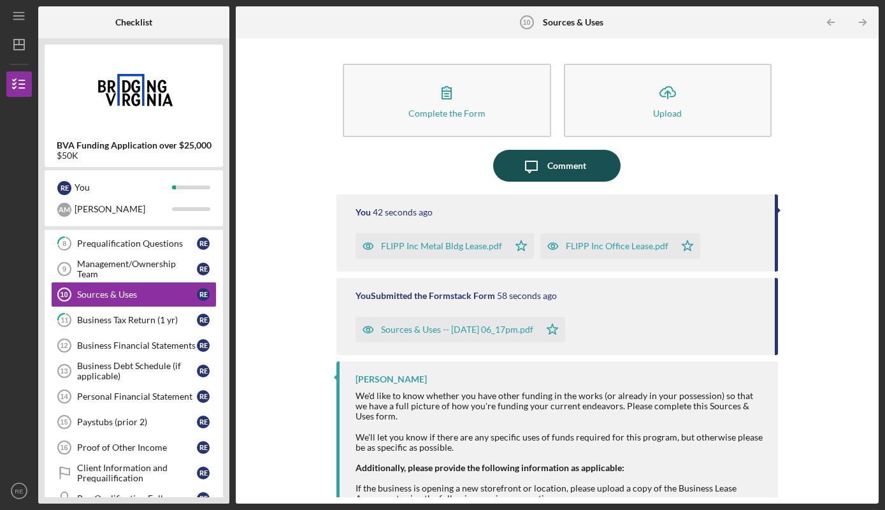
click at [585, 161] on div "Comment" at bounding box center [567, 166] width 39 height 32
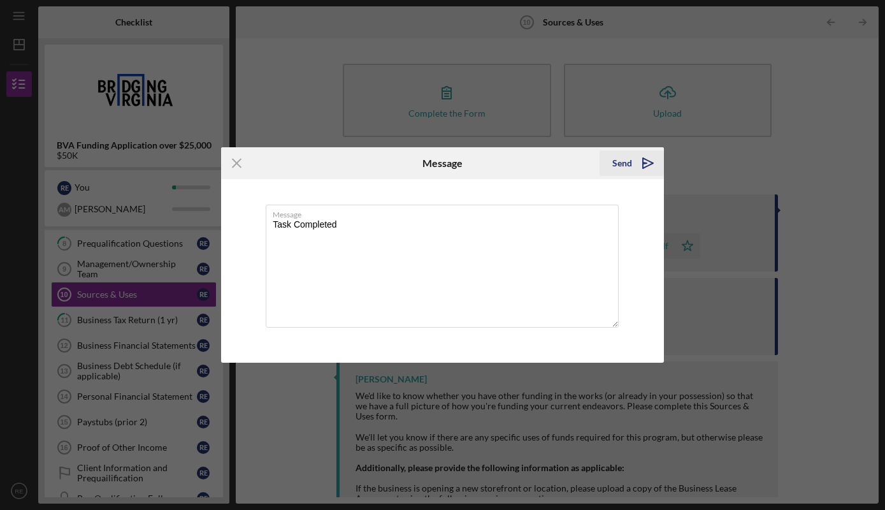
type textarea "Task Completed"
click at [636, 161] on icon "Icon/icon-invite-send" at bounding box center [648, 163] width 32 height 32
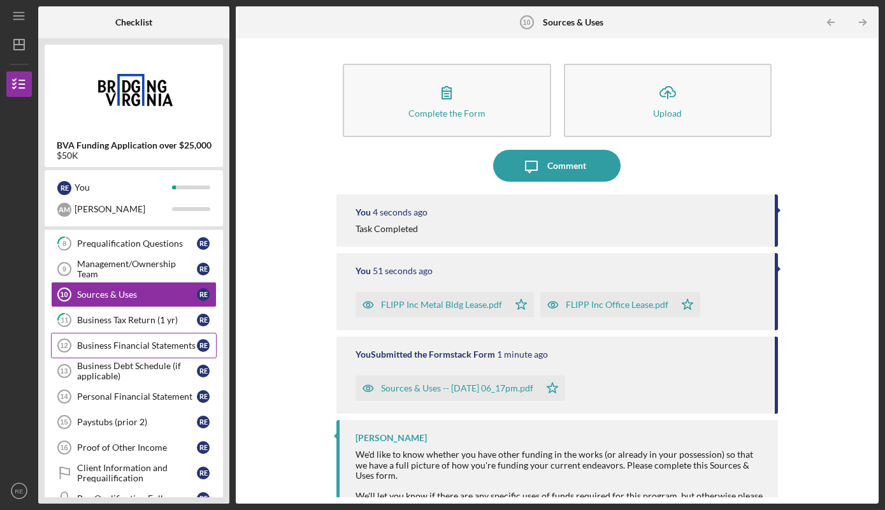
click at [140, 356] on link "Business Financial Statements 12 Business Financial Statements R E" at bounding box center [134, 345] width 166 height 25
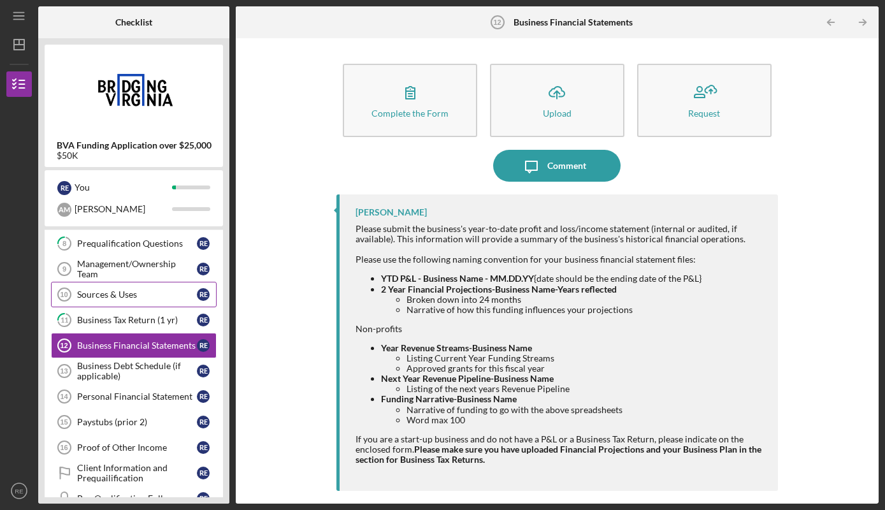
click at [154, 291] on div "Sources & Uses" at bounding box center [137, 294] width 120 height 10
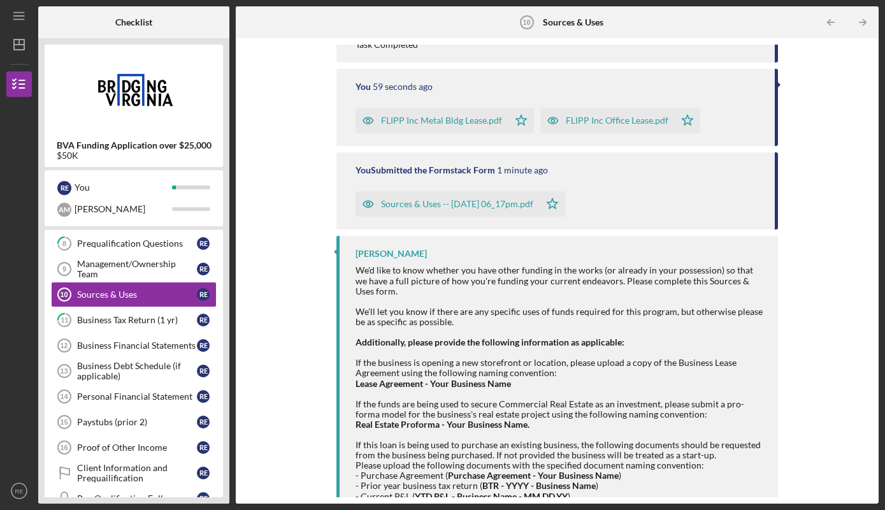
scroll to position [225, 0]
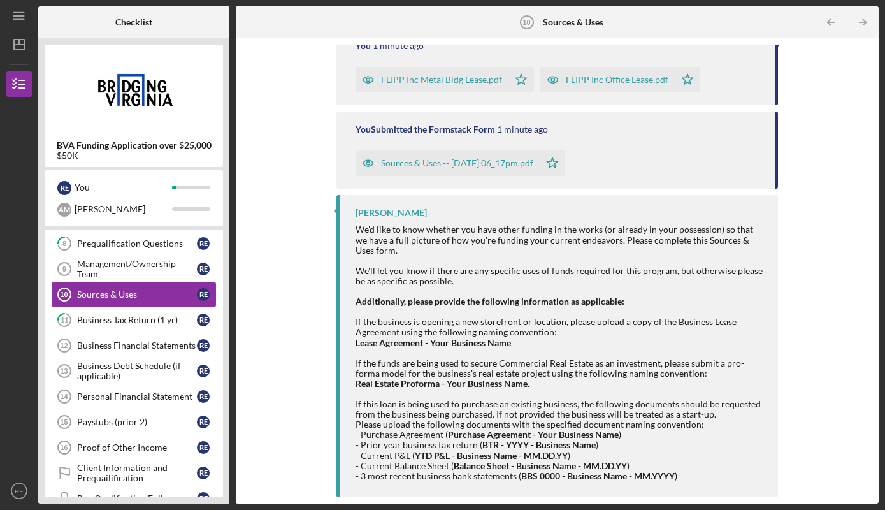
click at [612, 284] on div "We'd like to know whether you have other funding in the works (or already in yo…" at bounding box center [560, 255] width 409 height 62
click at [874, 88] on div "Complete the Form Form Icon/Upload Upload Icon/Message Comment You 58 seconds a…" at bounding box center [557, 270] width 643 height 465
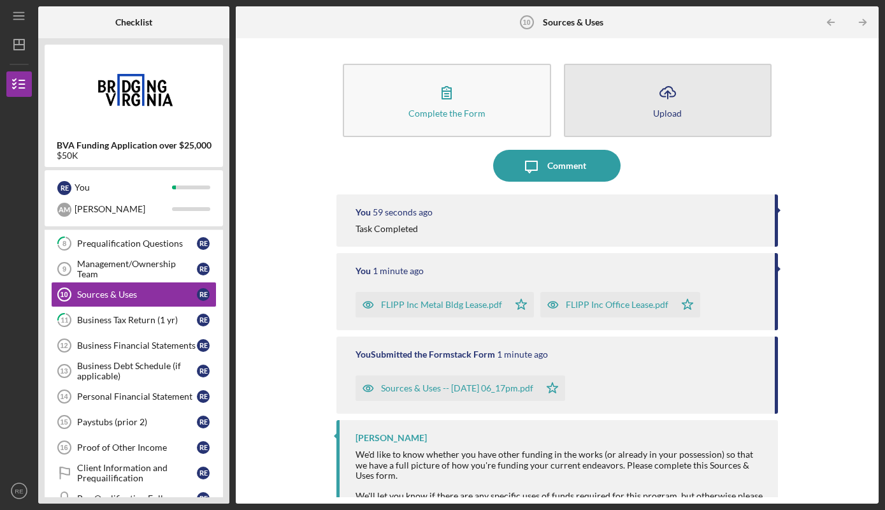
click at [679, 96] on icon "Icon/Upload" at bounding box center [668, 92] width 32 height 32
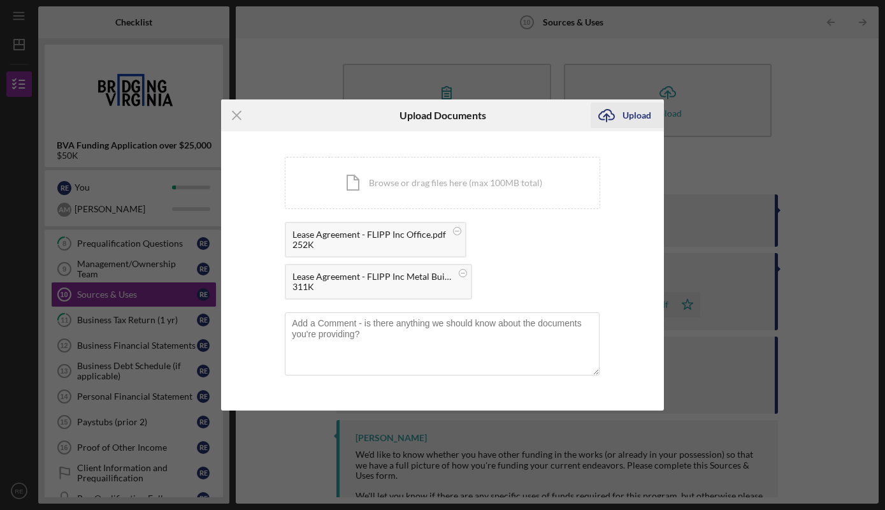
click at [610, 119] on icon "submit" at bounding box center [606, 115] width 15 height 10
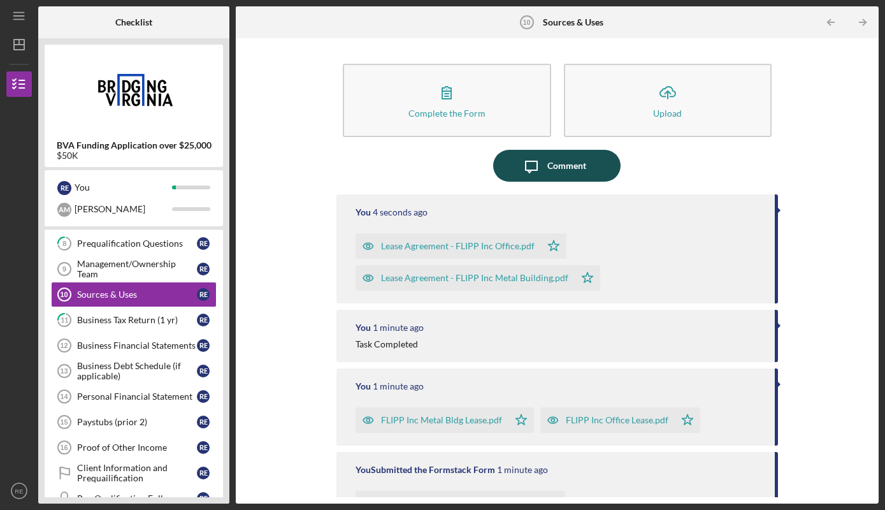
click at [535, 168] on icon "Icon/Message" at bounding box center [532, 166] width 32 height 32
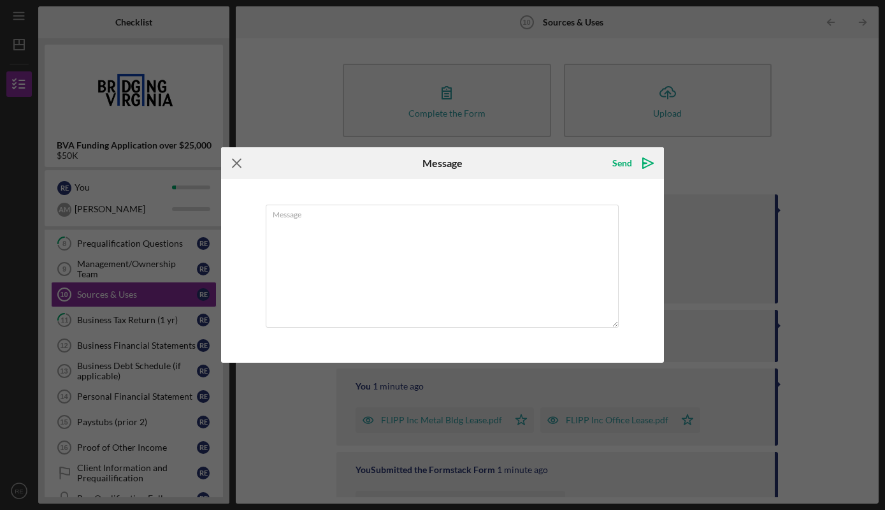
click at [238, 162] on icon "Icon/Menu Close" at bounding box center [237, 163] width 32 height 32
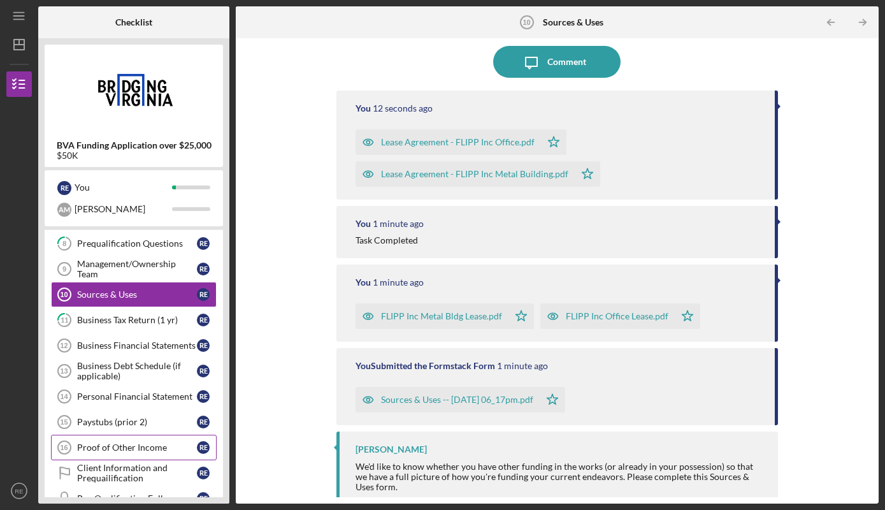
scroll to position [130, 0]
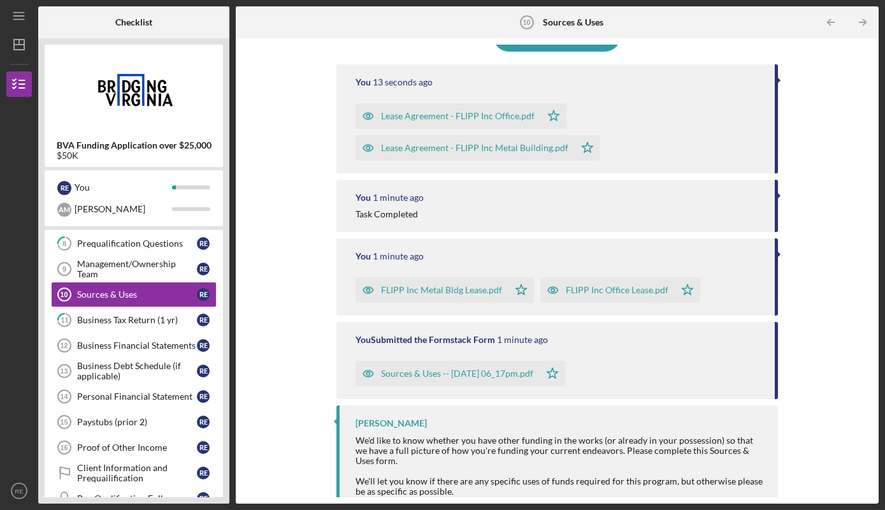
click at [280, 231] on div "Complete the Form Form Icon/Upload Upload Icon/Message Comment You 13 seconds a…" at bounding box center [557, 271] width 630 height 453
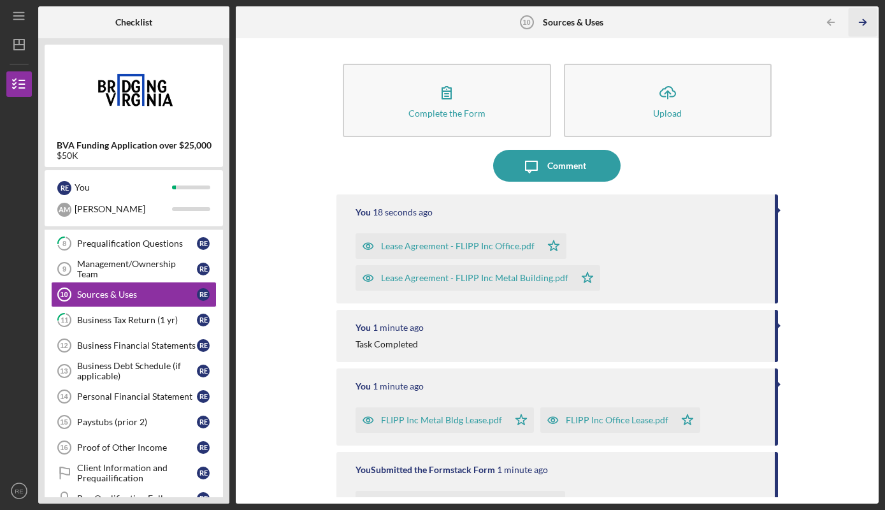
click at [864, 26] on icon "Icon/Table Pagination Arrow" at bounding box center [862, 22] width 29 height 29
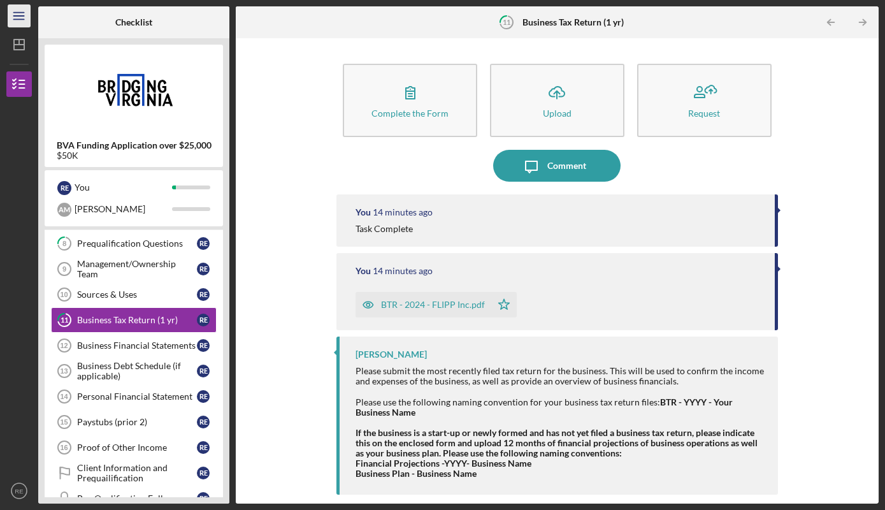
click at [24, 19] on line "button" at bounding box center [18, 19] width 10 height 0
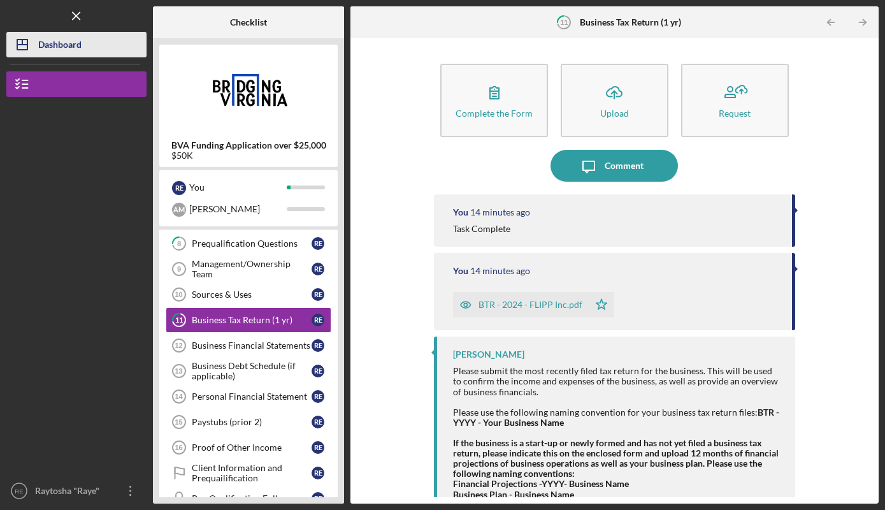
click at [35, 45] on icon "Icon/Dashboard" at bounding box center [22, 45] width 32 height 32
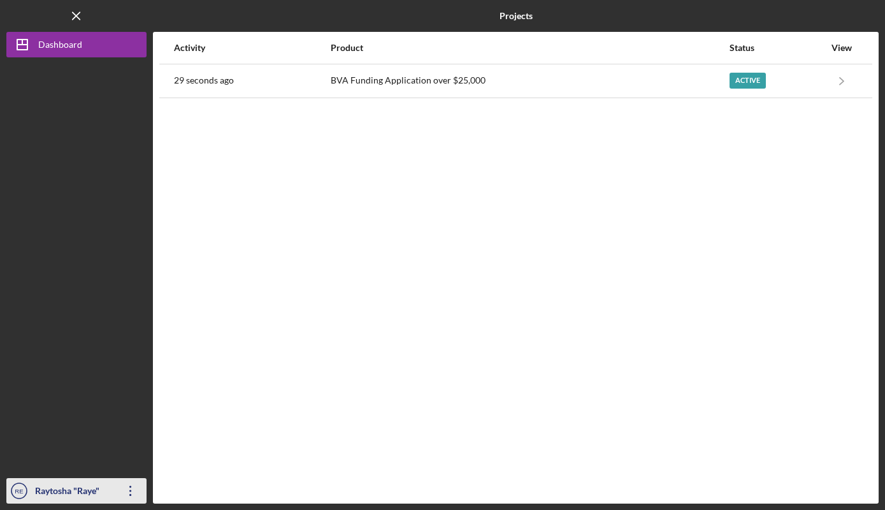
click at [132, 489] on icon "Icon/Overflow" at bounding box center [131, 491] width 32 height 32
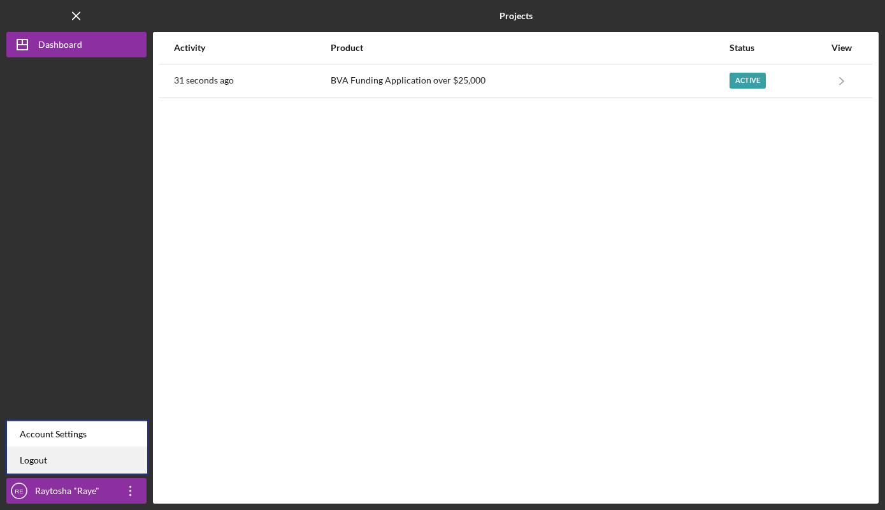
click at [127, 466] on link "Logout" at bounding box center [77, 460] width 140 height 26
